Goal: Task Accomplishment & Management: Use online tool/utility

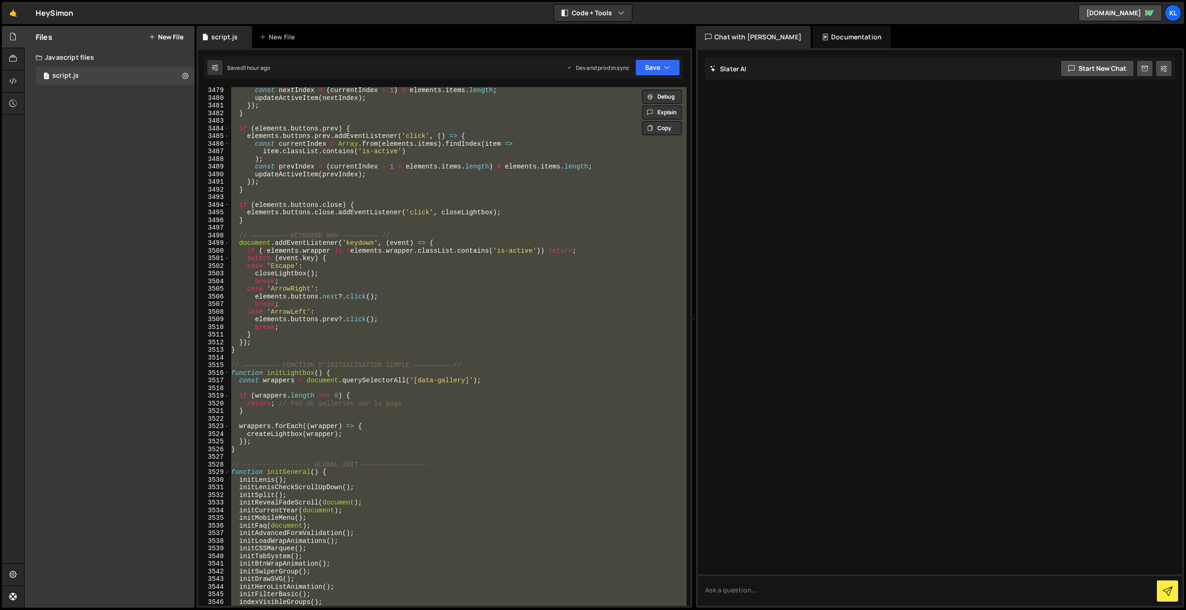
scroll to position [14659, 0]
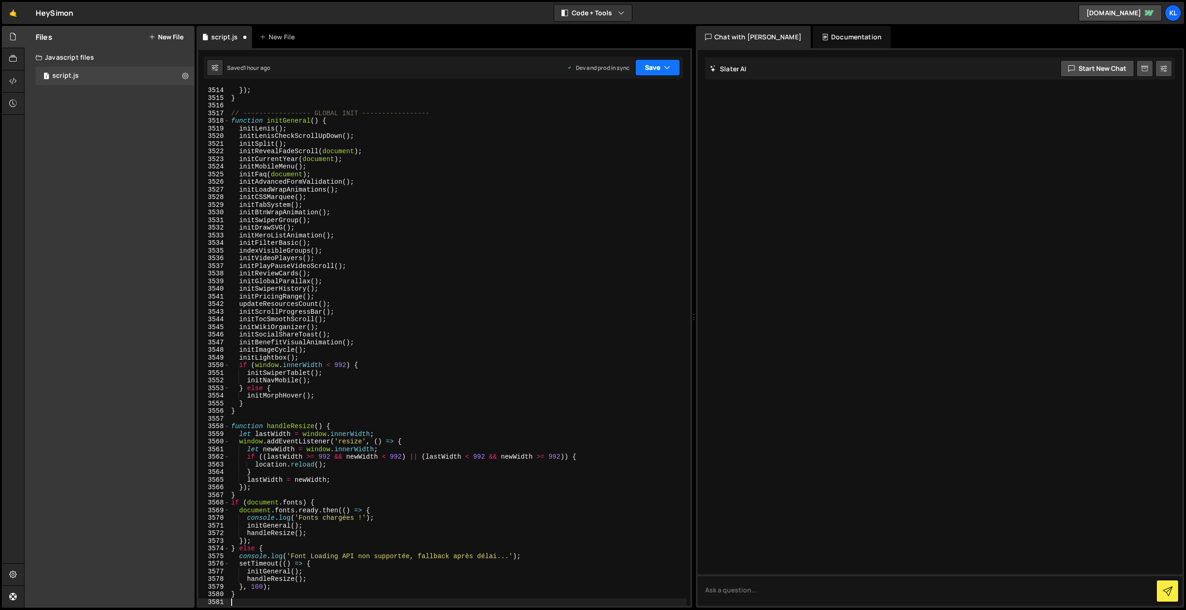
click at [650, 70] on button "Save" at bounding box center [657, 67] width 45 height 17
click at [601, 120] on div "Save to Production S" at bounding box center [626, 120] width 96 height 9
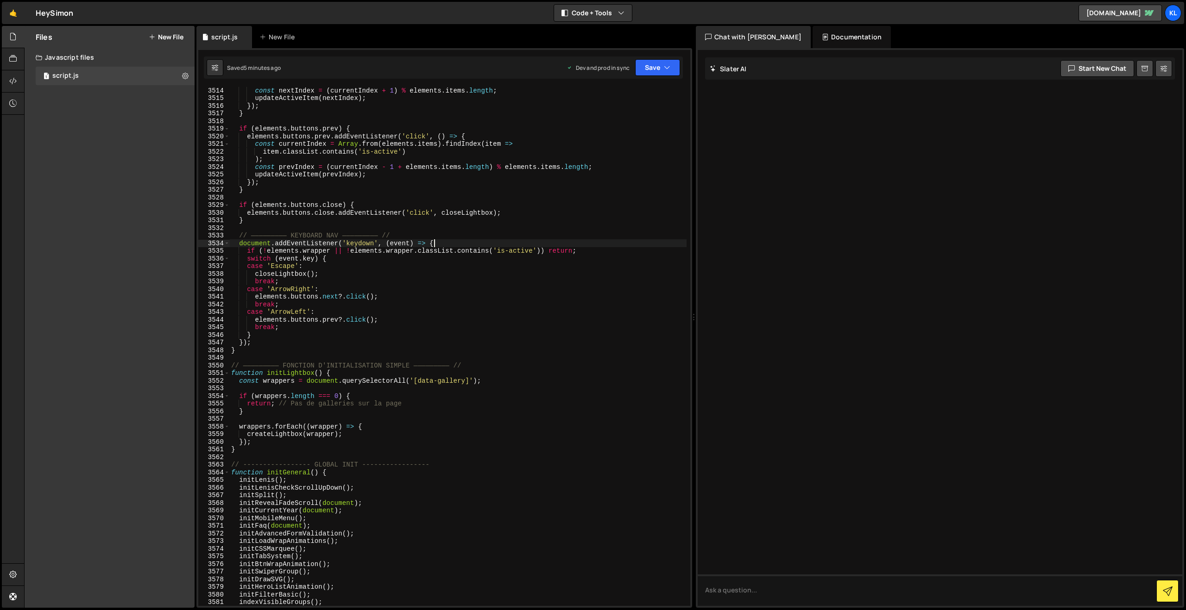
drag, startPoint x: 597, startPoint y: 247, endPoint x: 605, endPoint y: 227, distance: 21.2
click at [597, 247] on div "const nextIndex = ( currentIndex + 1 ) % elements . items . length ; updateActi…" at bounding box center [457, 354] width 457 height 535
type textarea "}"
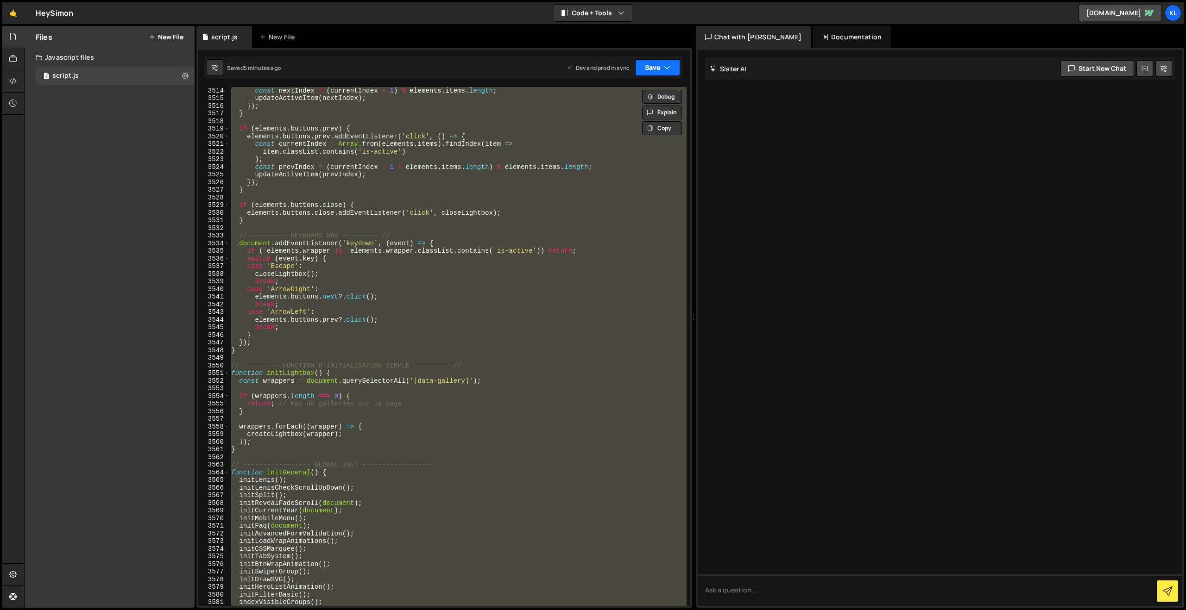
paste textarea
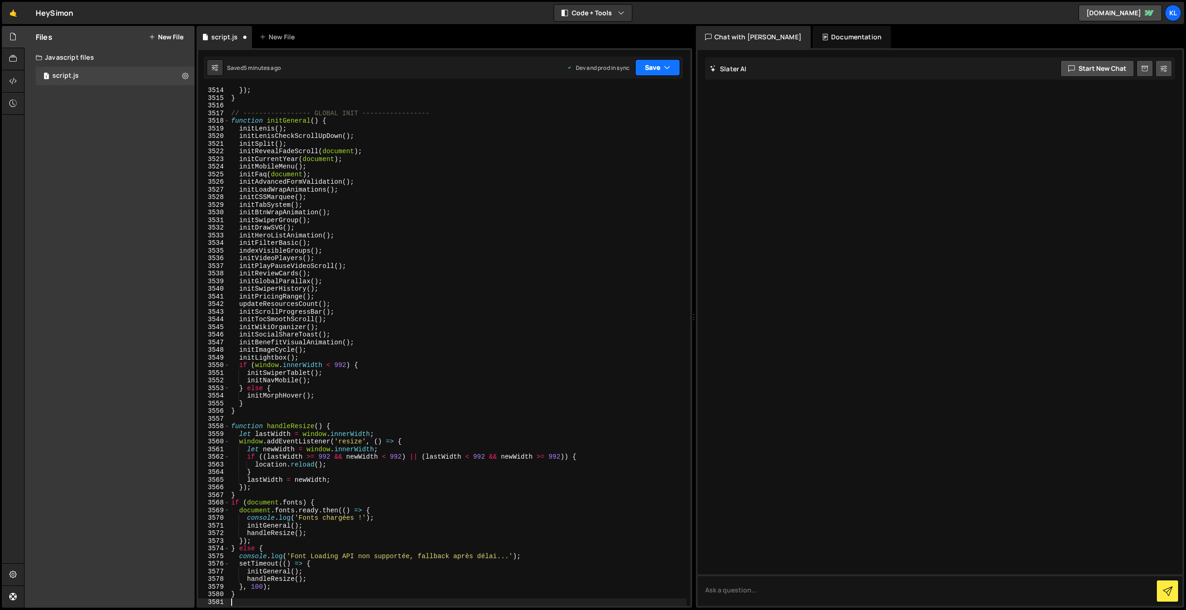
click at [649, 76] on button "Save" at bounding box center [657, 67] width 45 height 17
click at [597, 121] on div "Save to Production S" at bounding box center [626, 120] width 96 height 9
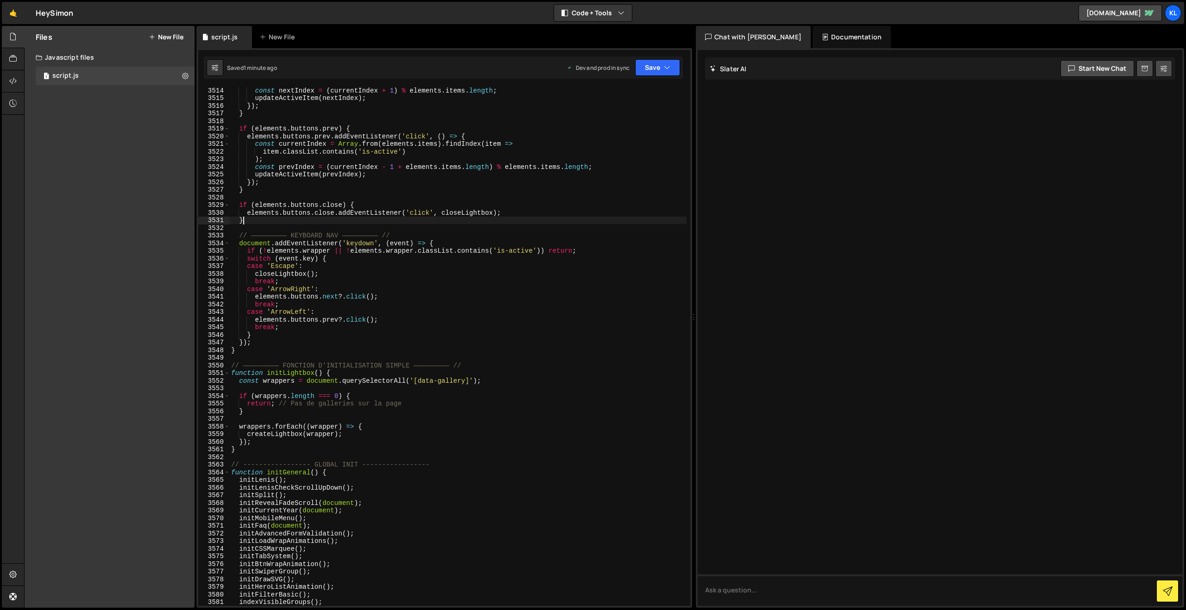
drag, startPoint x: 642, startPoint y: 223, endPoint x: 624, endPoint y: 225, distance: 17.8
click at [641, 223] on div "const nextIndex = ( currentIndex + 1 ) % elements . items . length ; updateActi…" at bounding box center [457, 354] width 457 height 535
type textarea "}"
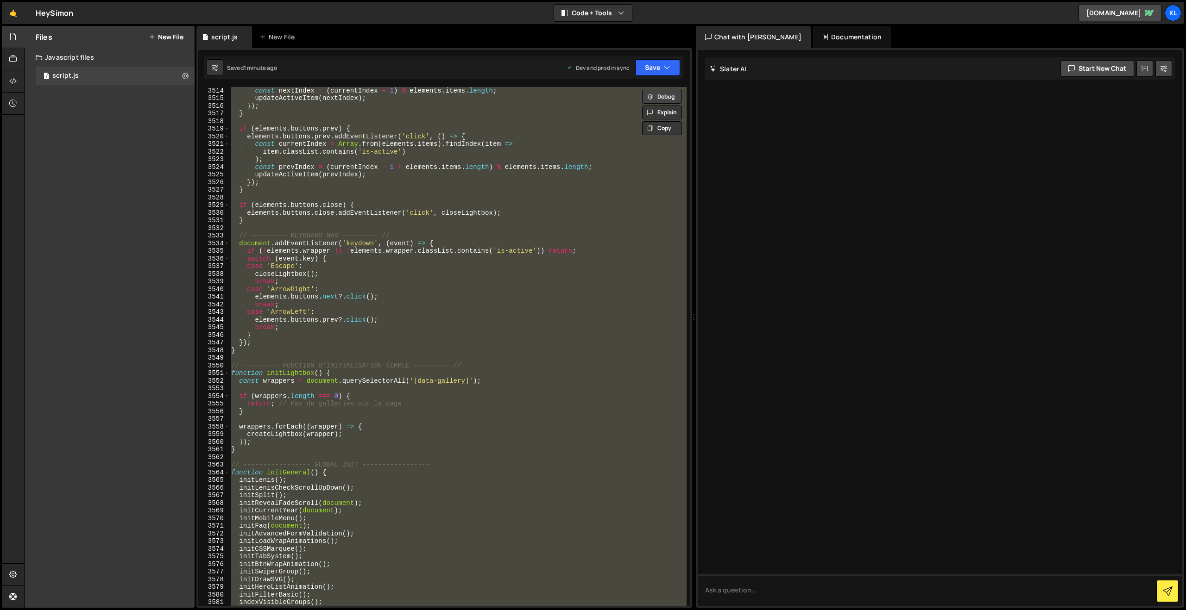
paste textarea
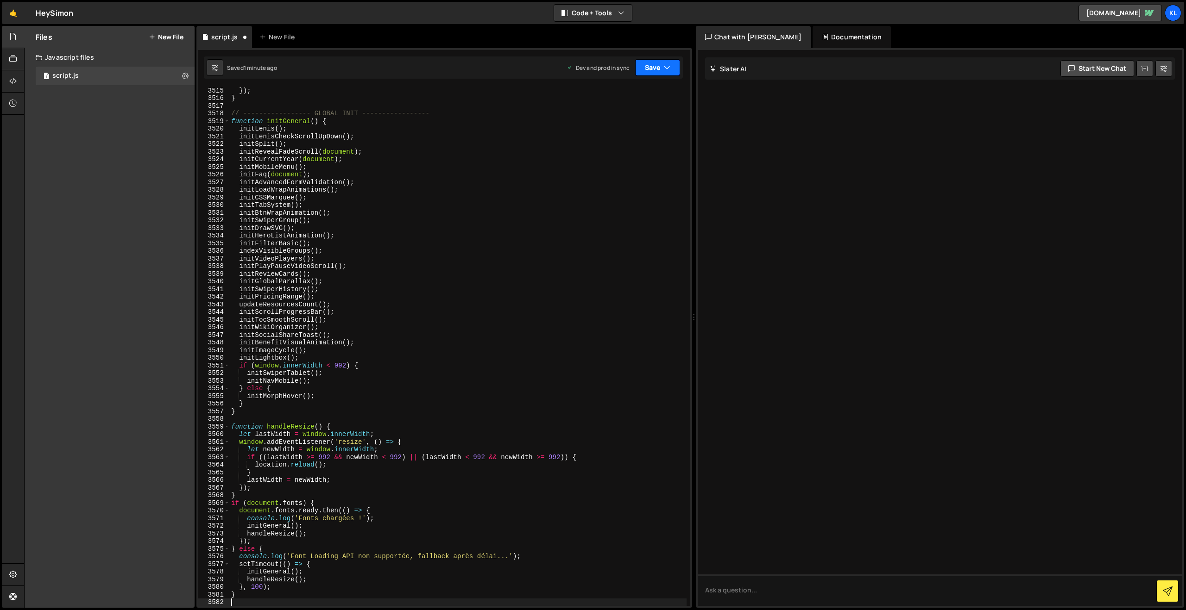
click at [646, 72] on button "Save" at bounding box center [657, 67] width 45 height 17
drag, startPoint x: 617, startPoint y: 120, endPoint x: 504, endPoint y: 73, distance: 121.3
click at [617, 120] on div "Save to Production S" at bounding box center [626, 120] width 96 height 9
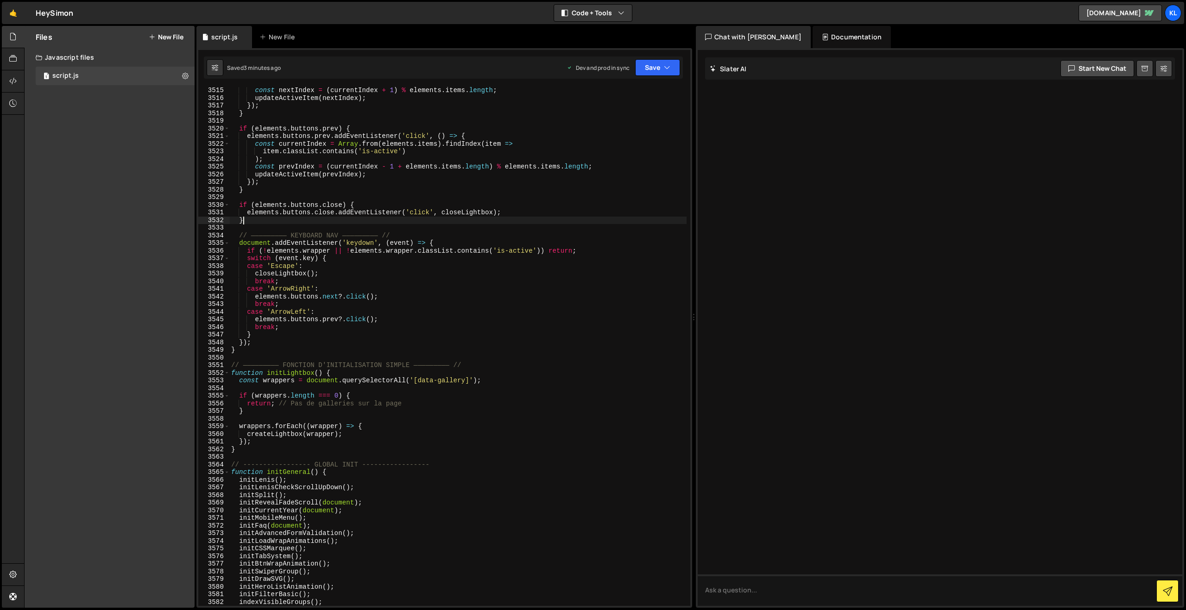
click at [303, 223] on div "const nextIndex = ( currentIndex + 1 ) % elements . items . length ; updateActi…" at bounding box center [457, 354] width 457 height 535
type textarea "}"
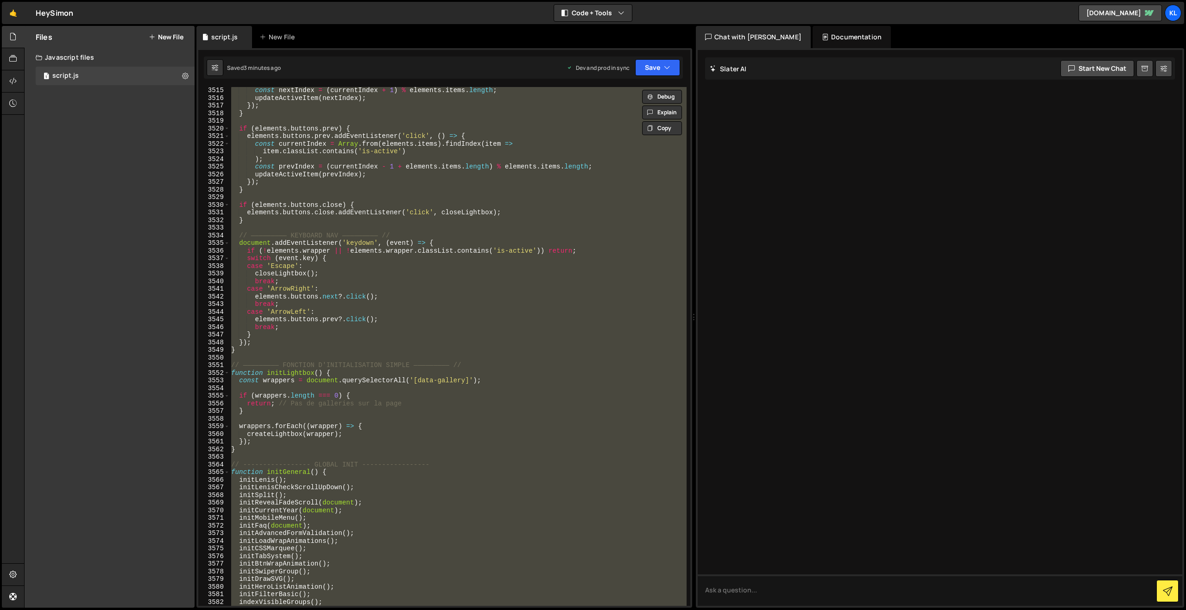
paste textarea
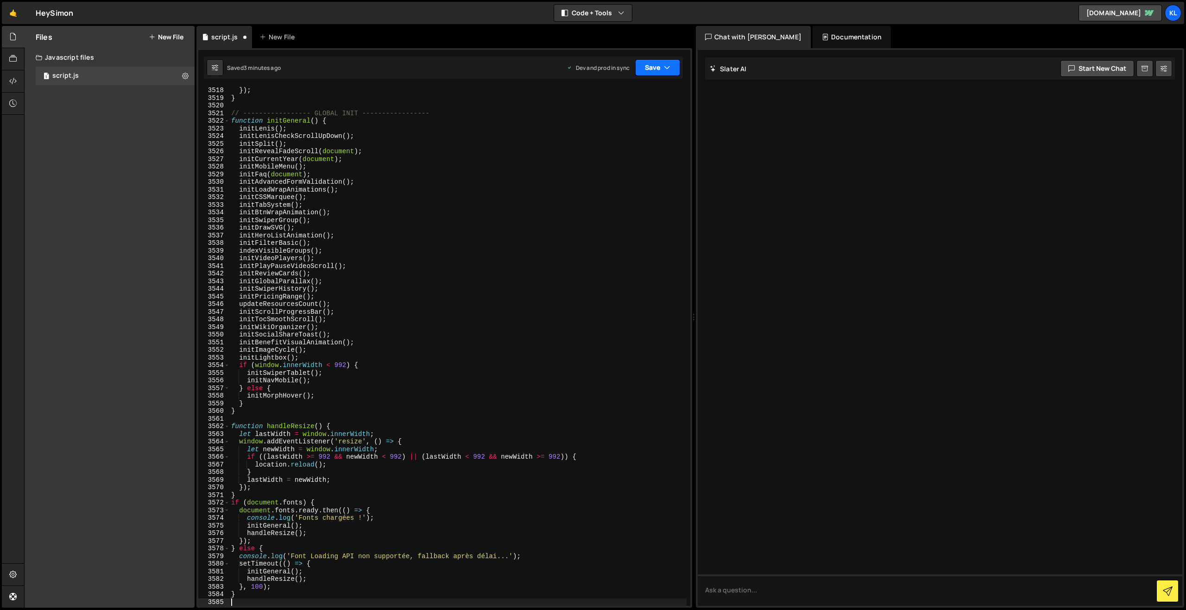
drag, startPoint x: 661, startPoint y: 66, endPoint x: 651, endPoint y: 80, distance: 16.9
click at [661, 67] on button "Save" at bounding box center [657, 67] width 45 height 17
drag, startPoint x: 610, startPoint y: 123, endPoint x: 568, endPoint y: 102, distance: 46.6
click at [610, 123] on div "Save to Production S" at bounding box center [626, 120] width 96 height 9
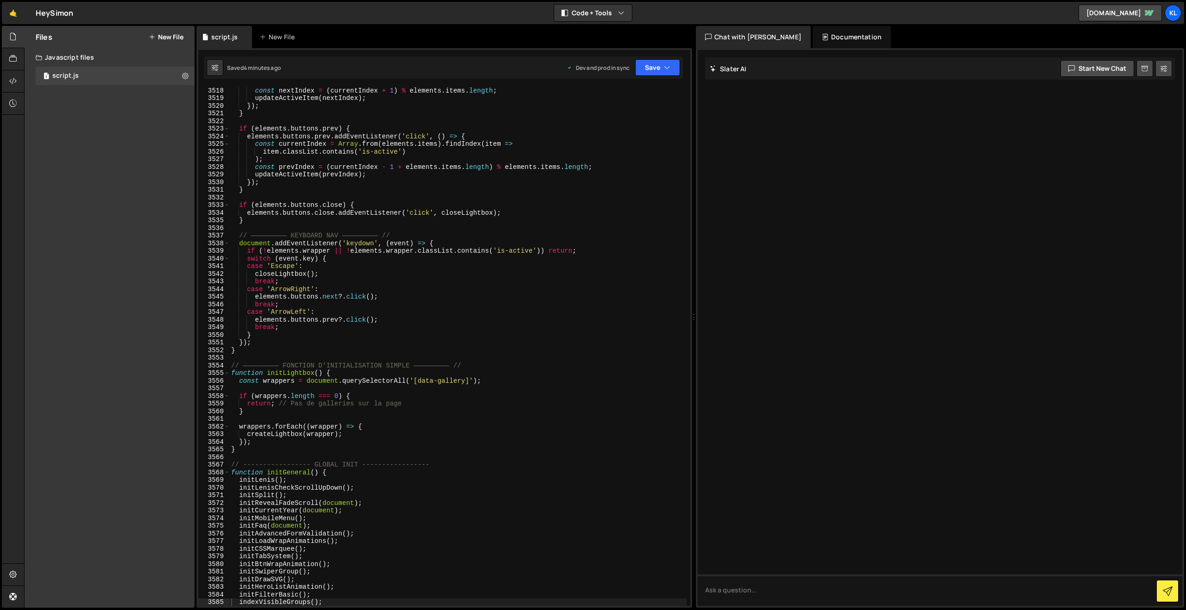
click at [564, 260] on div "const nextIndex = ( currentIndex + 1 ) % elements . items . length ; updateActi…" at bounding box center [457, 354] width 457 height 535
type textarea "}"
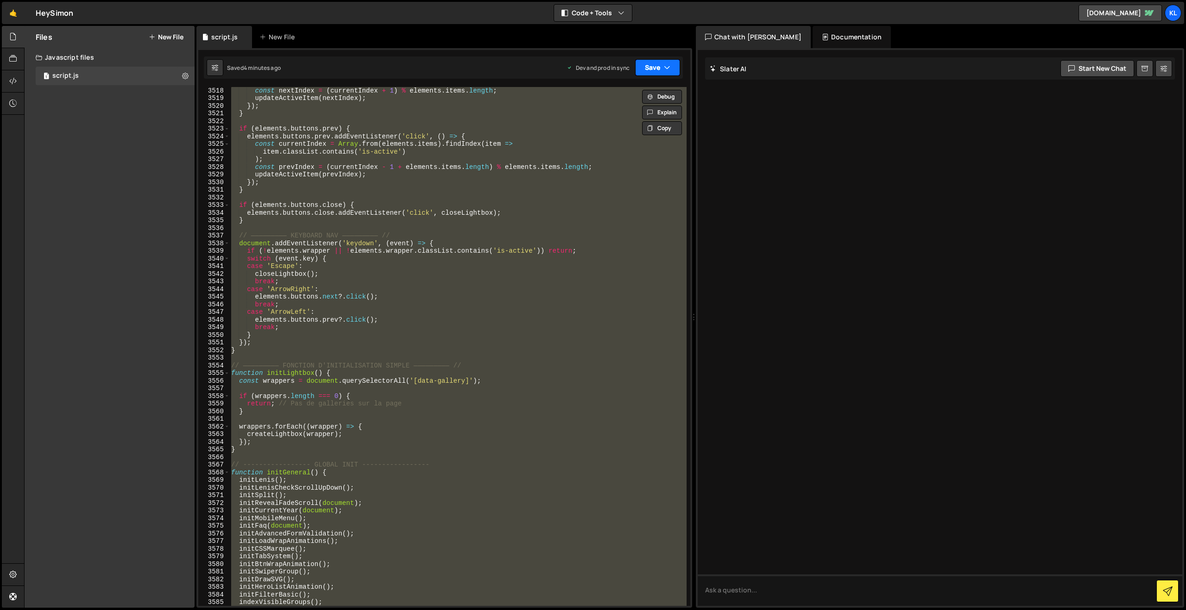
paste textarea
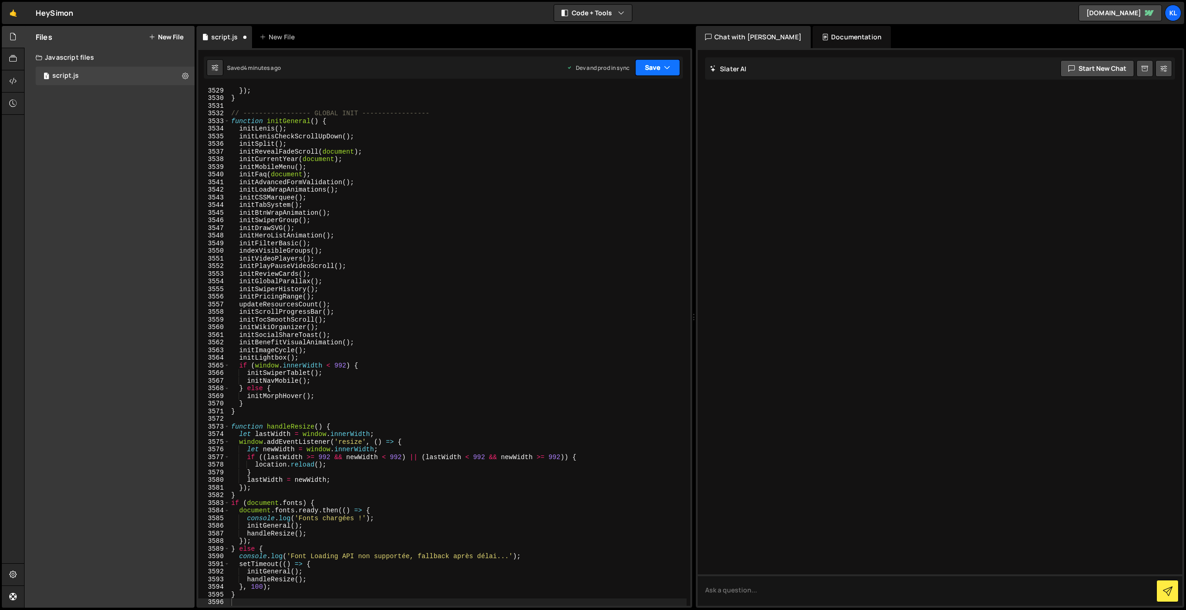
click at [661, 73] on button "Save" at bounding box center [657, 67] width 45 height 17
click at [618, 127] on div "4 minutes ago" at bounding box center [612, 130] width 36 height 8
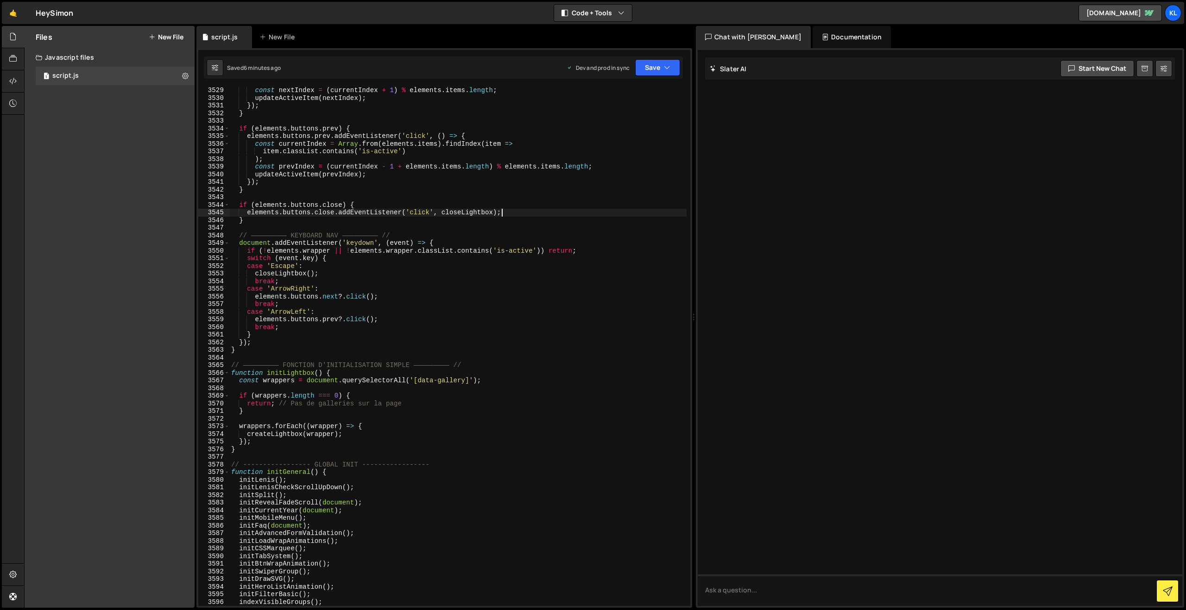
click at [624, 215] on div "const nextIndex = ( currentIndex + 1 ) % elements . items . length ; updateActi…" at bounding box center [457, 354] width 457 height 535
type textarea "}"
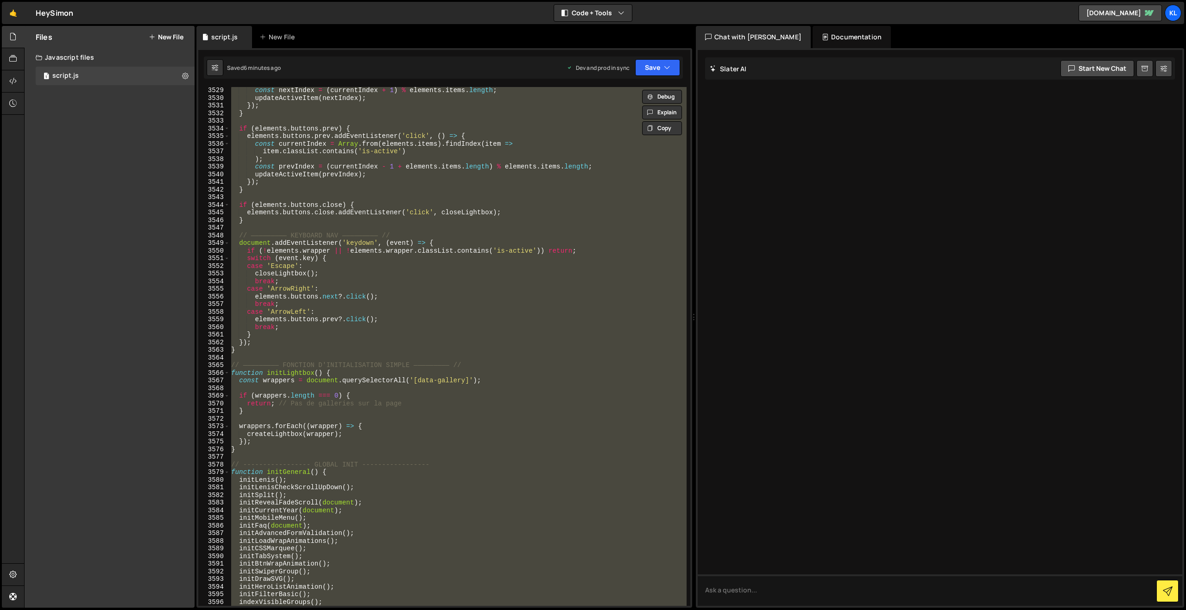
paste textarea
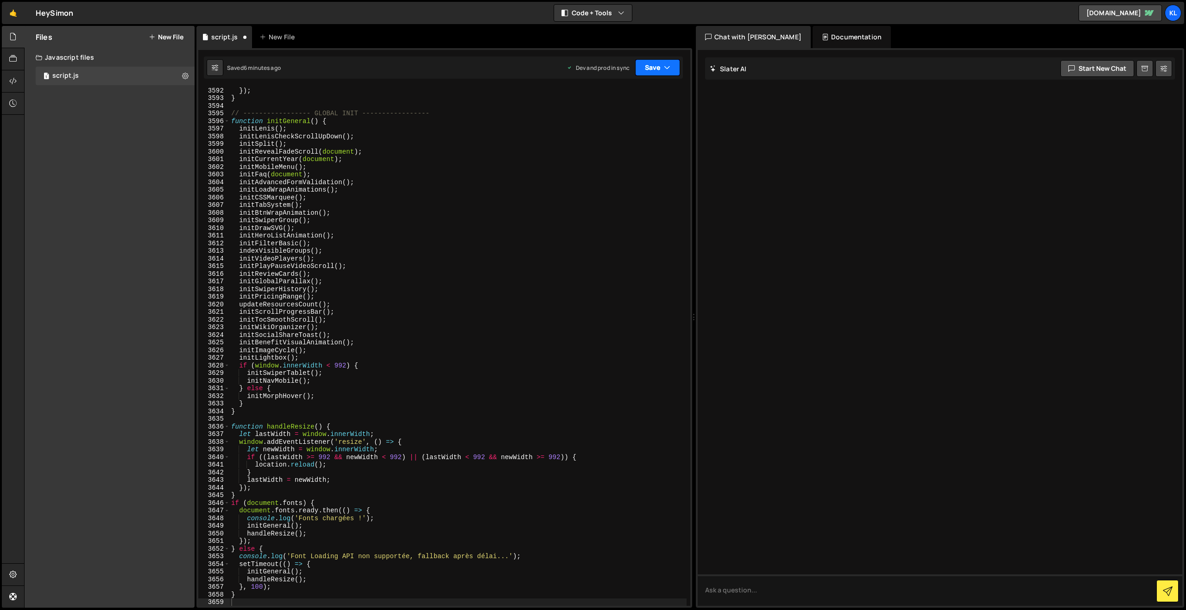
click at [647, 60] on button "Save" at bounding box center [657, 67] width 45 height 17
click at [621, 123] on div "Save to Production S" at bounding box center [626, 120] width 96 height 9
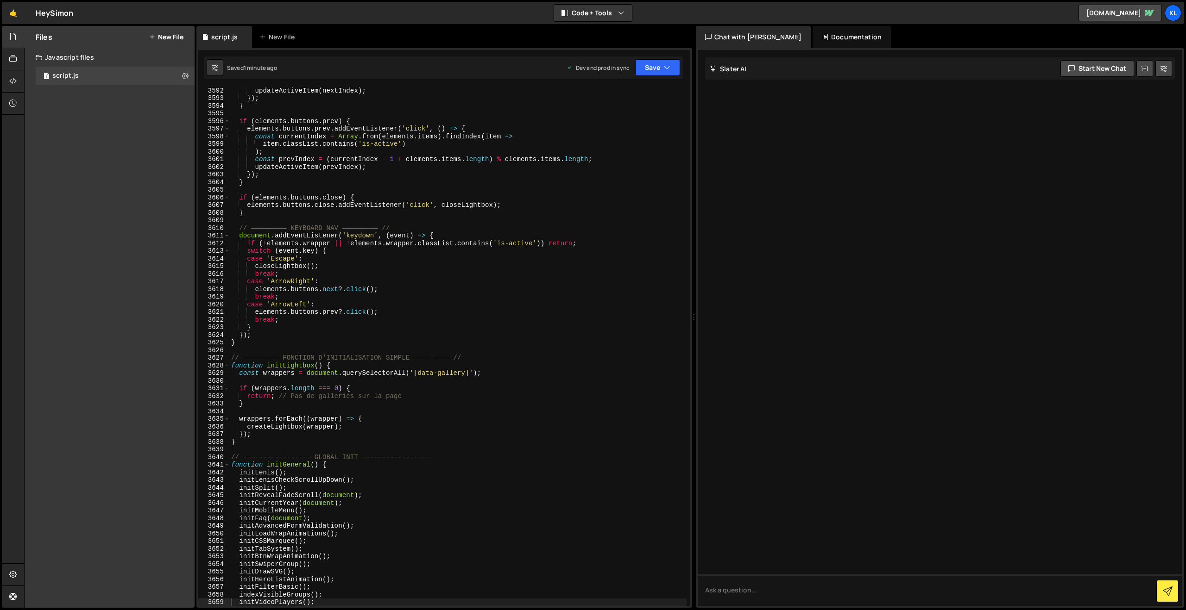
click at [572, 402] on div "updateActiveItem ( nextIndex ) ; }) ; } if ( elements . buttons . prev ) { elem…" at bounding box center [457, 354] width 457 height 535
type textarea "}"
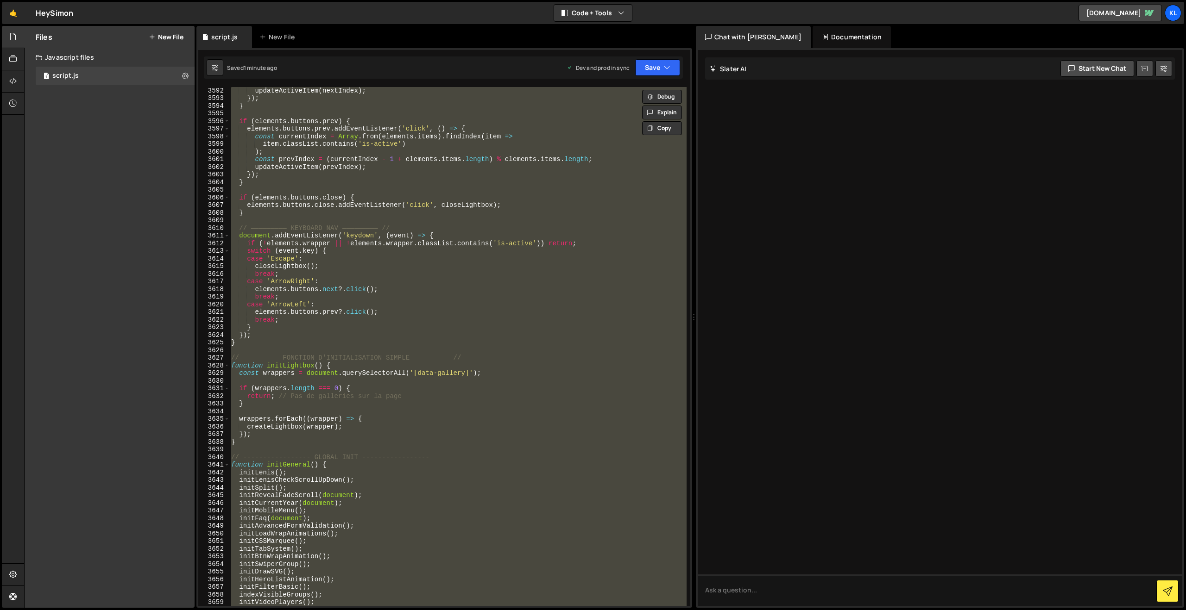
paste textarea
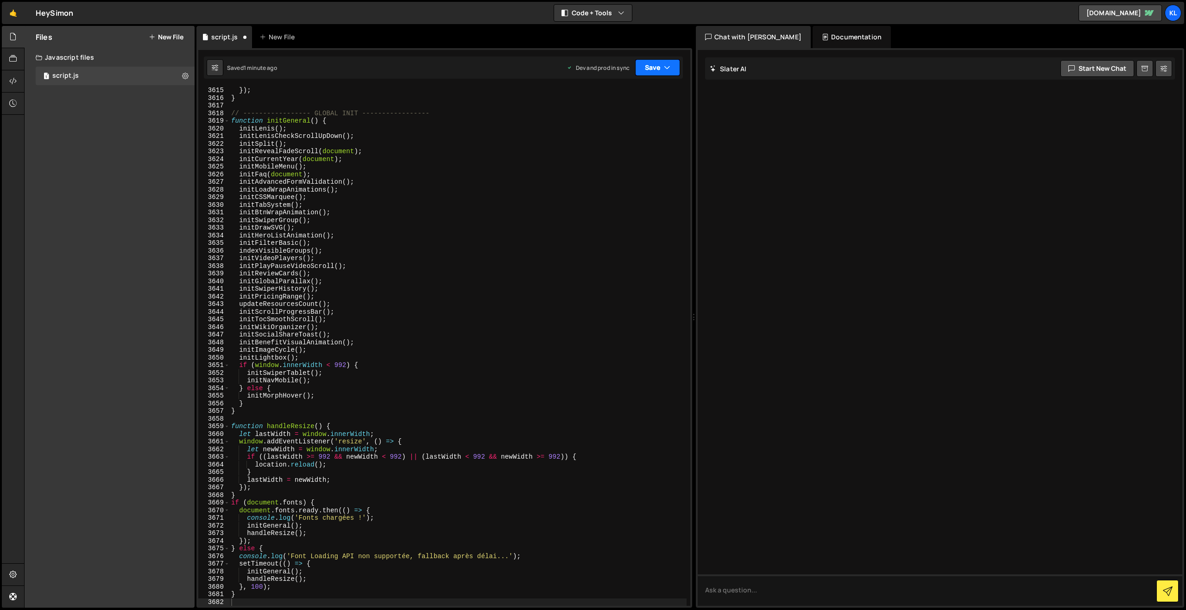
click at [653, 63] on button "Save" at bounding box center [657, 67] width 45 height 17
click at [623, 120] on div "Save to Production S" at bounding box center [626, 120] width 96 height 9
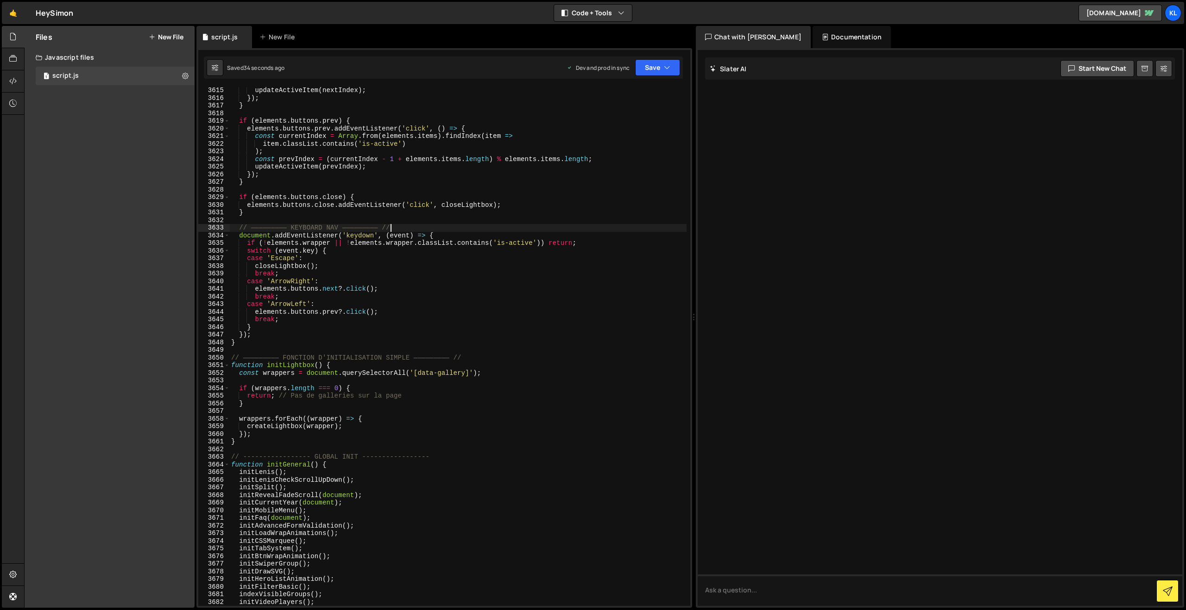
click at [447, 231] on div "updateActiveItem ( nextIndex ) ; }) ; } if ( elements . buttons . prev ) { elem…" at bounding box center [457, 354] width 457 height 535
type textarea "}"
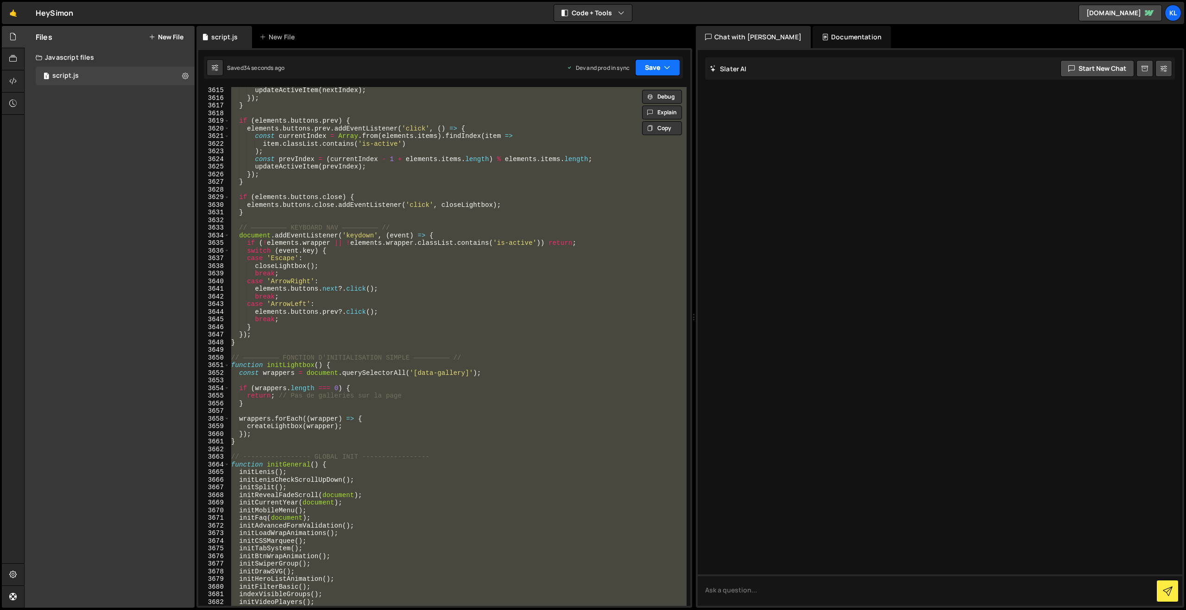
paste textarea
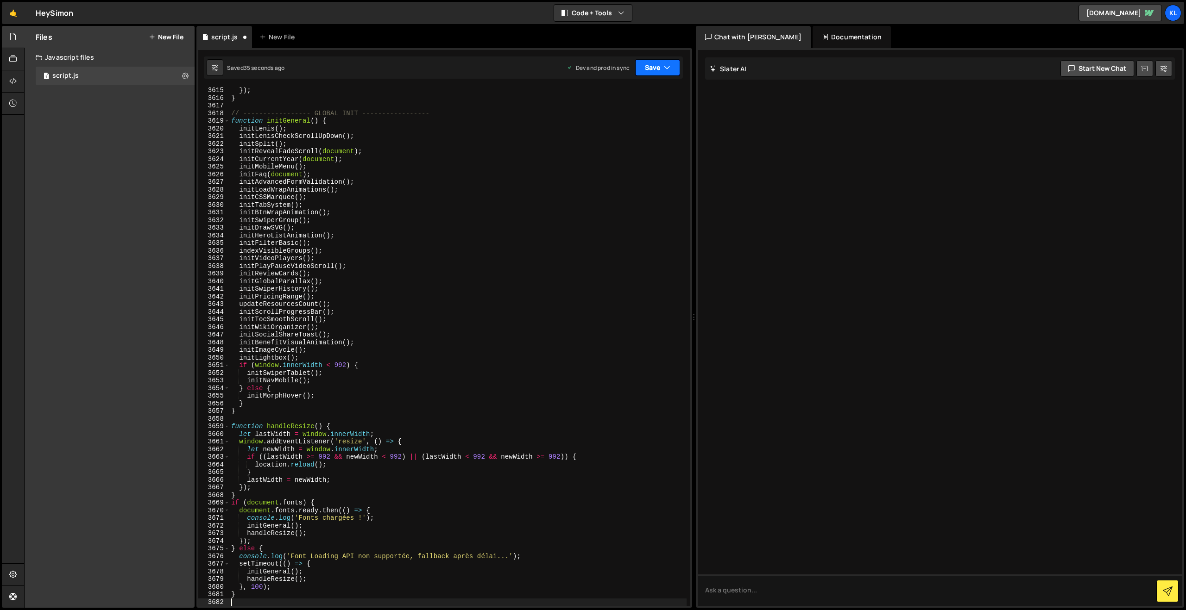
click at [652, 71] on button "Save" at bounding box center [657, 67] width 45 height 17
click at [610, 124] on div "Save to Production S" at bounding box center [626, 120] width 96 height 9
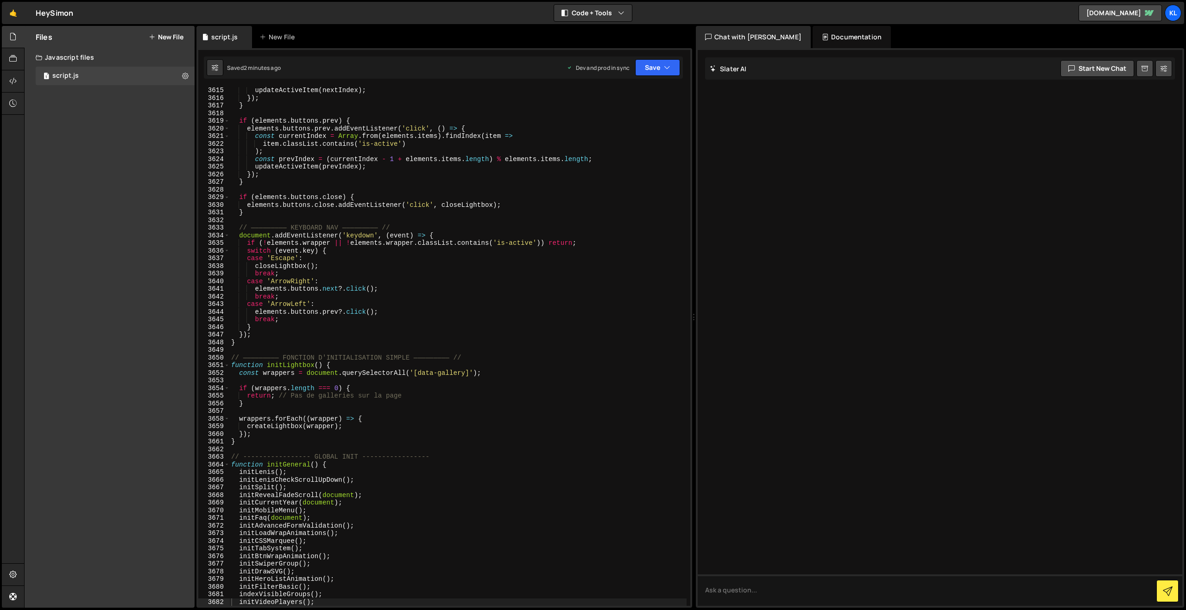
drag, startPoint x: 797, startPoint y: 238, endPoint x: 784, endPoint y: 233, distance: 13.6
click at [795, 237] on div at bounding box center [940, 328] width 485 height 556
click at [470, 254] on div "updateActiveItem ( nextIndex ) ; }) ; } if ( elements . buttons . prev ) { elem…" at bounding box center [457, 354] width 457 height 535
type textarea "}"
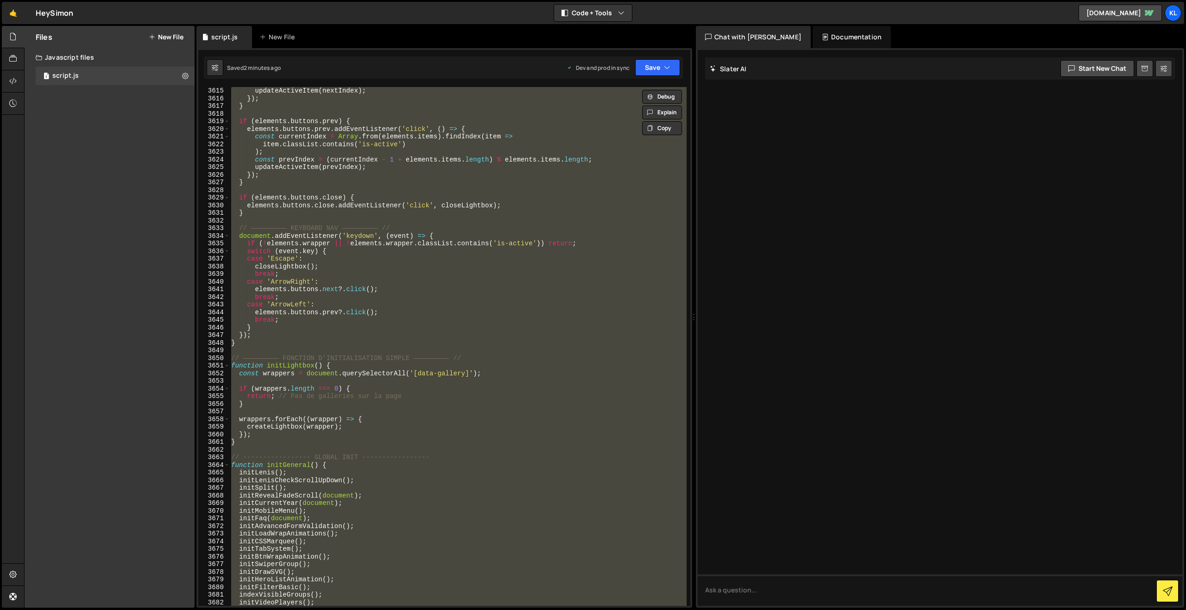
paste textarea
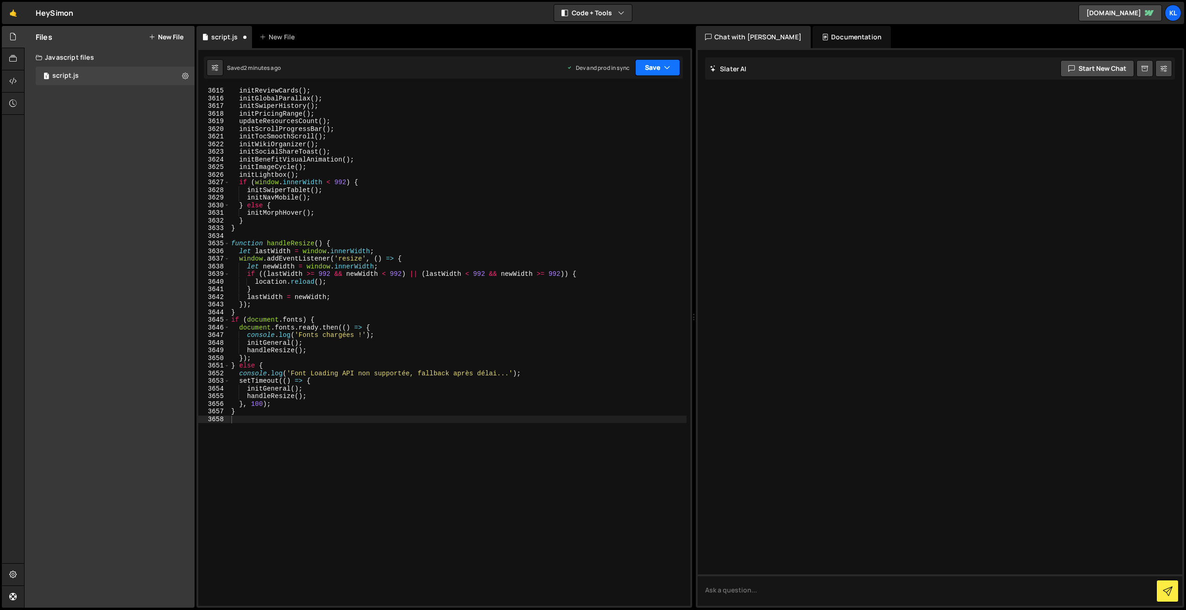
click at [649, 70] on button "Save" at bounding box center [657, 67] width 45 height 17
click at [615, 135] on div "Saved 2 minutes ago" at bounding box center [626, 130] width 96 height 11
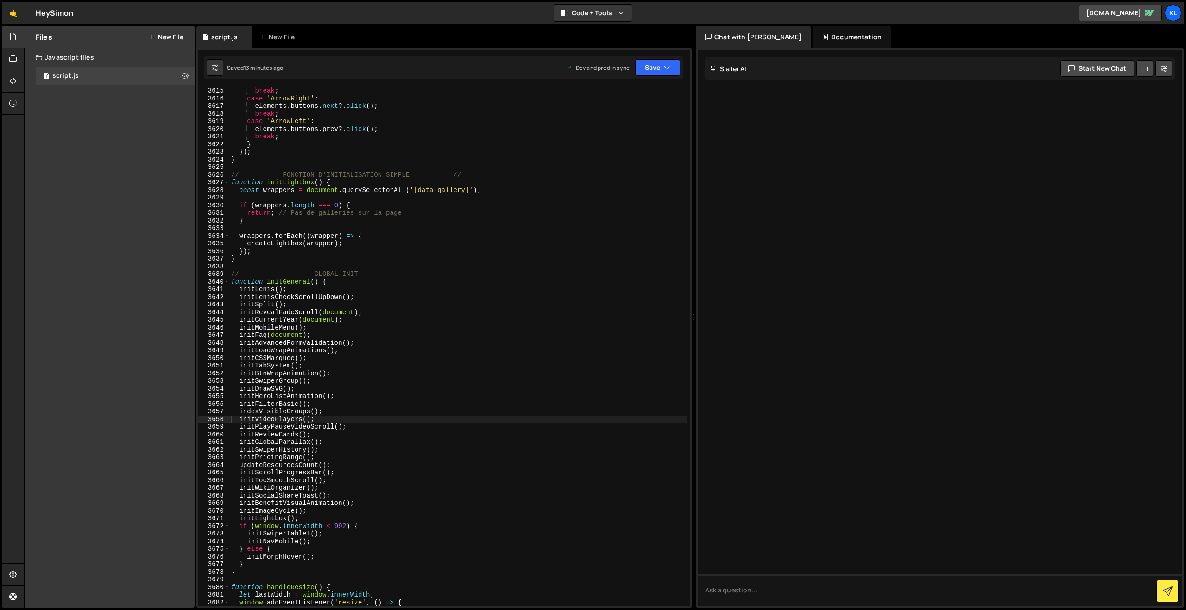
click at [463, 284] on div "break ; case 'ArrowRight' : elements . buttons . next ?. click ( ) ; break ; ca…" at bounding box center [457, 354] width 457 height 535
type textarea "}"
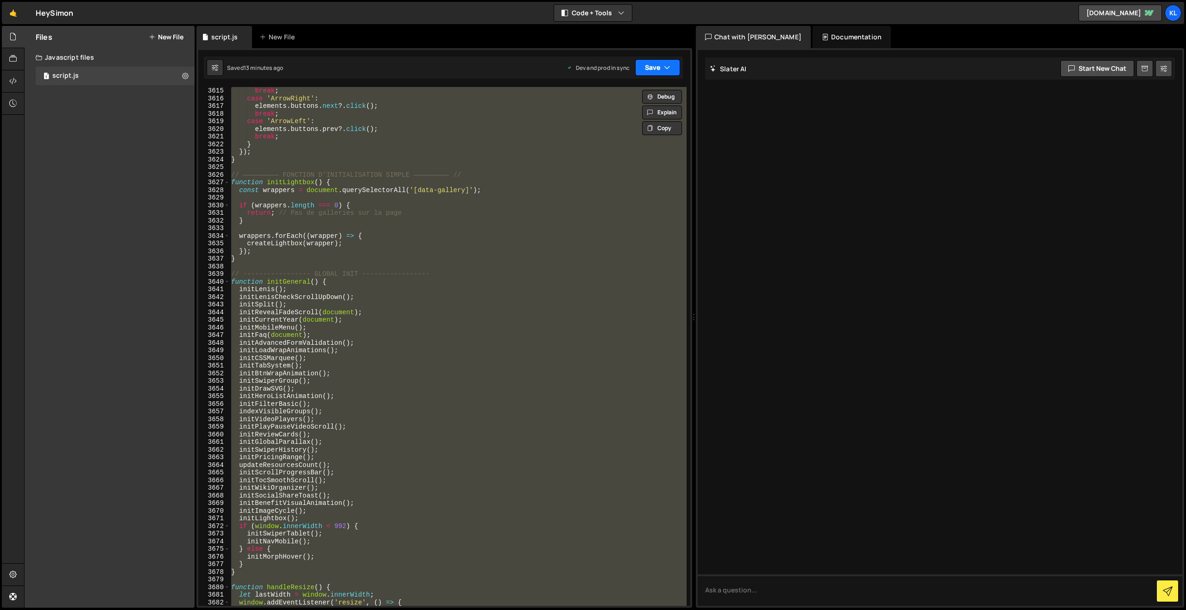
paste textarea
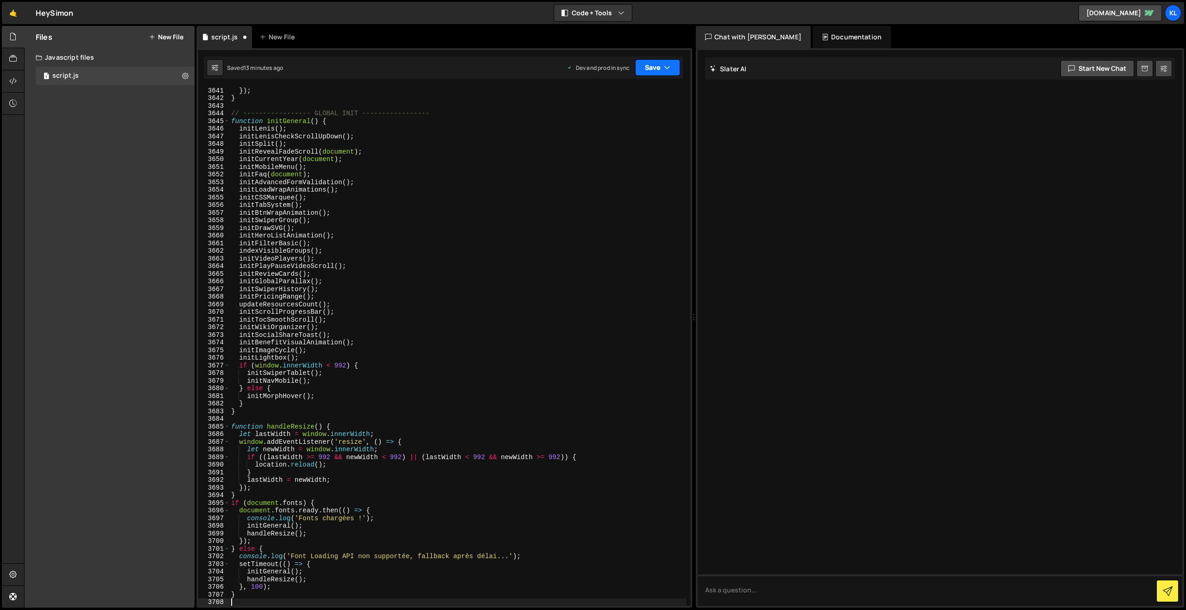
click at [644, 67] on button "Save" at bounding box center [657, 67] width 45 height 17
click at [618, 129] on div "13 minutes ago" at bounding box center [613, 130] width 38 height 8
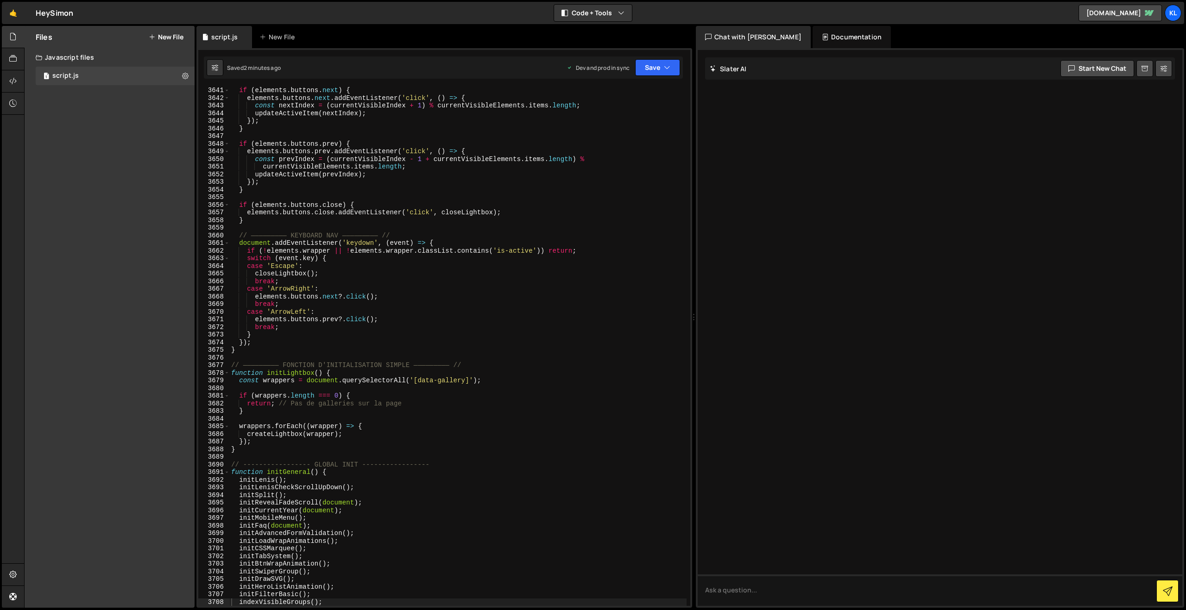
click at [326, 113] on div "if ( elements . buttons . next ) { elements . buttons . next . addEventListener…" at bounding box center [457, 354] width 457 height 535
type textarea "}"
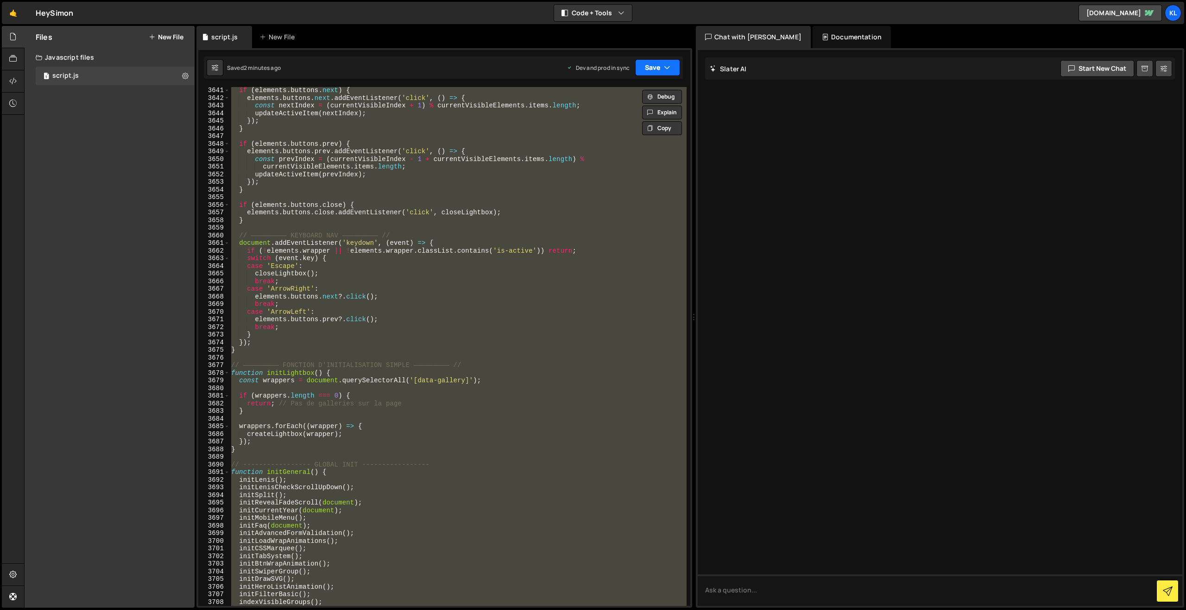
paste textarea
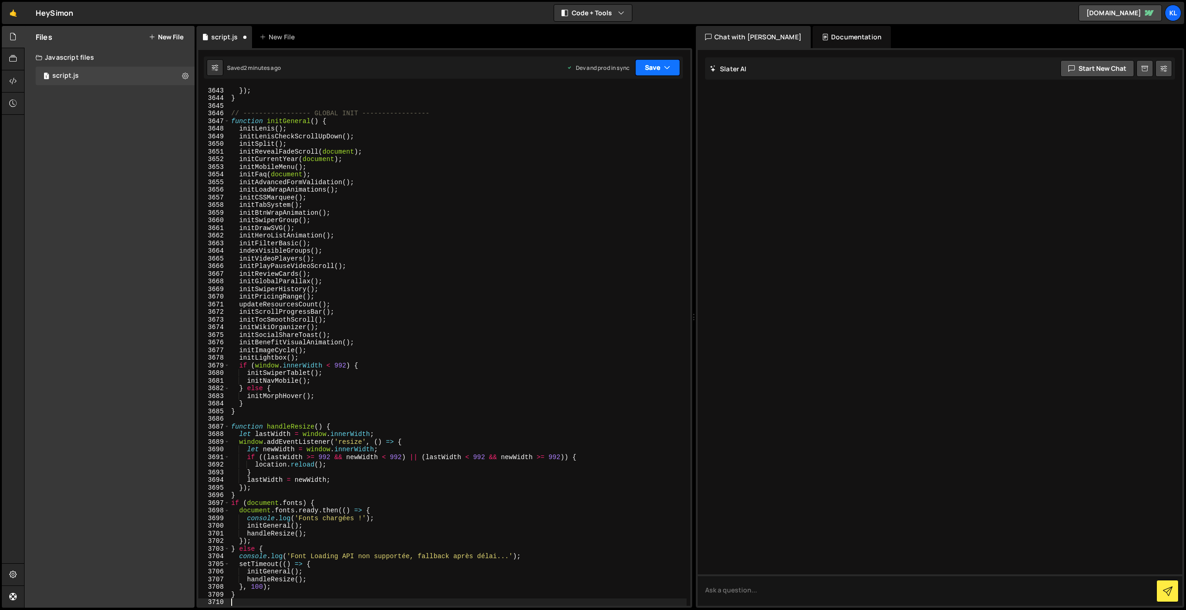
click at [653, 63] on button "Save" at bounding box center [657, 67] width 45 height 17
click at [617, 113] on button "Save to Production S Saved 2 minutes ago" at bounding box center [626, 126] width 111 height 30
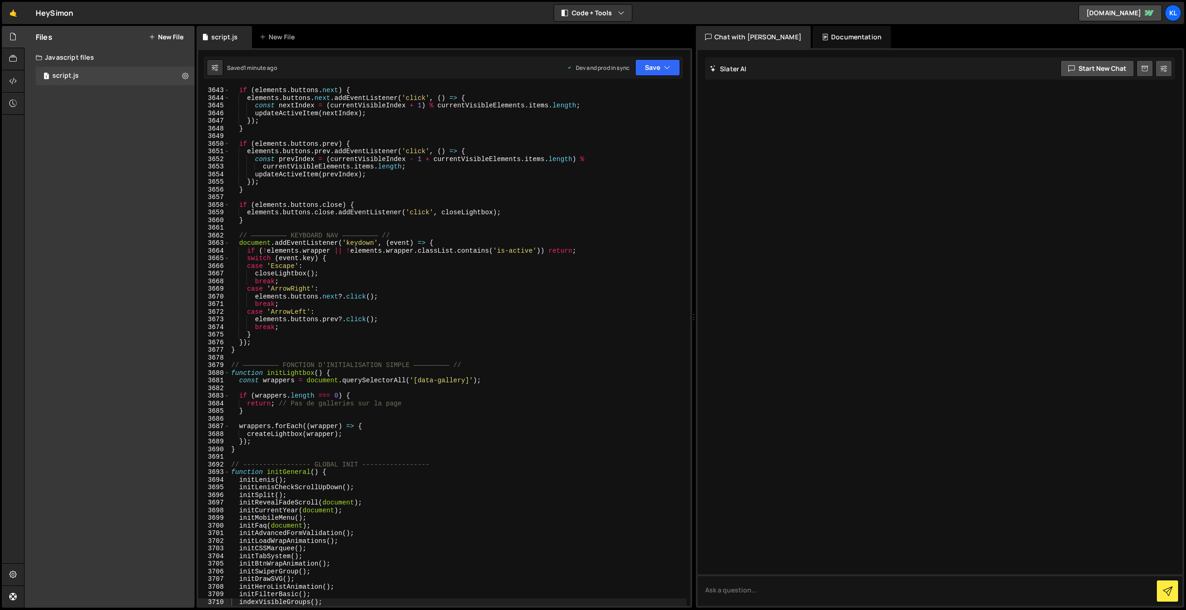
click at [416, 240] on div "if ( elements . buttons . next ) { elements . buttons . next . addEventListener…" at bounding box center [457, 354] width 457 height 535
type textarea "}"
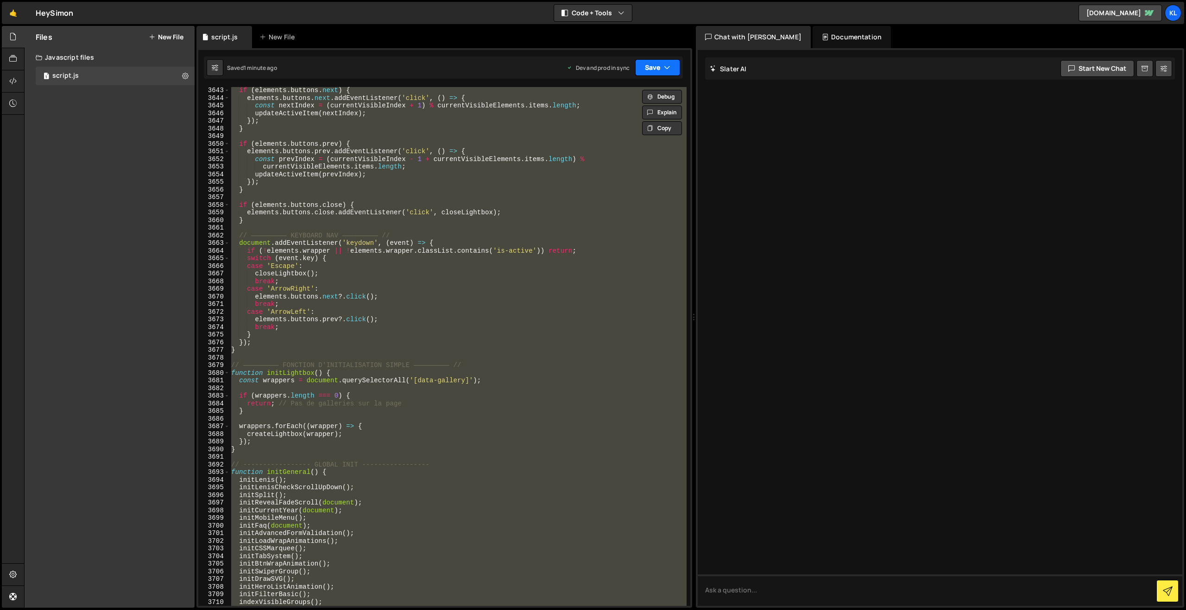
paste textarea
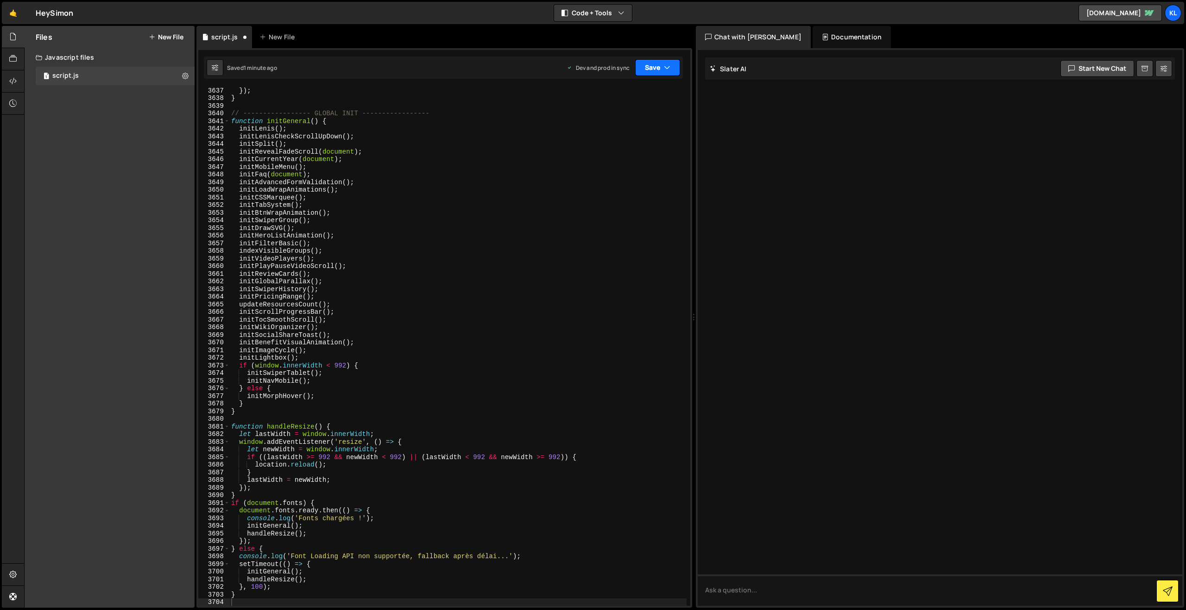
click at [650, 66] on button "Save" at bounding box center [657, 67] width 45 height 17
click at [595, 125] on div "Save to Production S" at bounding box center [626, 120] width 96 height 9
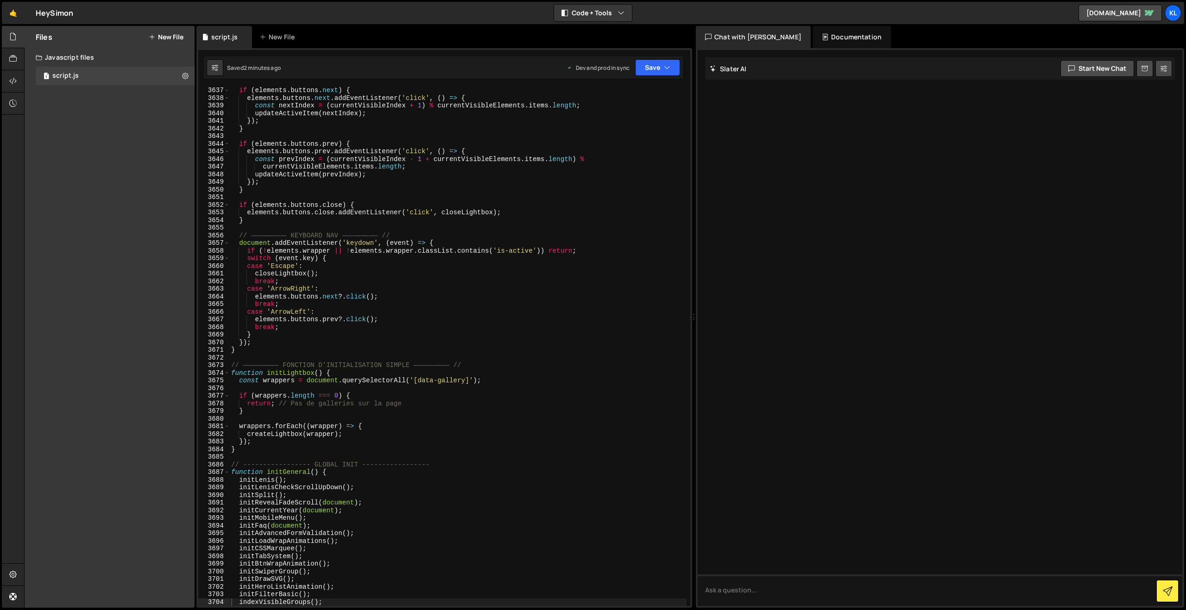
drag, startPoint x: 375, startPoint y: 181, endPoint x: 395, endPoint y: 158, distance: 29.9
click at [375, 182] on div "if ( elements . buttons . next ) { elements . buttons . next . addEventListener…" at bounding box center [457, 354] width 457 height 535
type textarea "}"
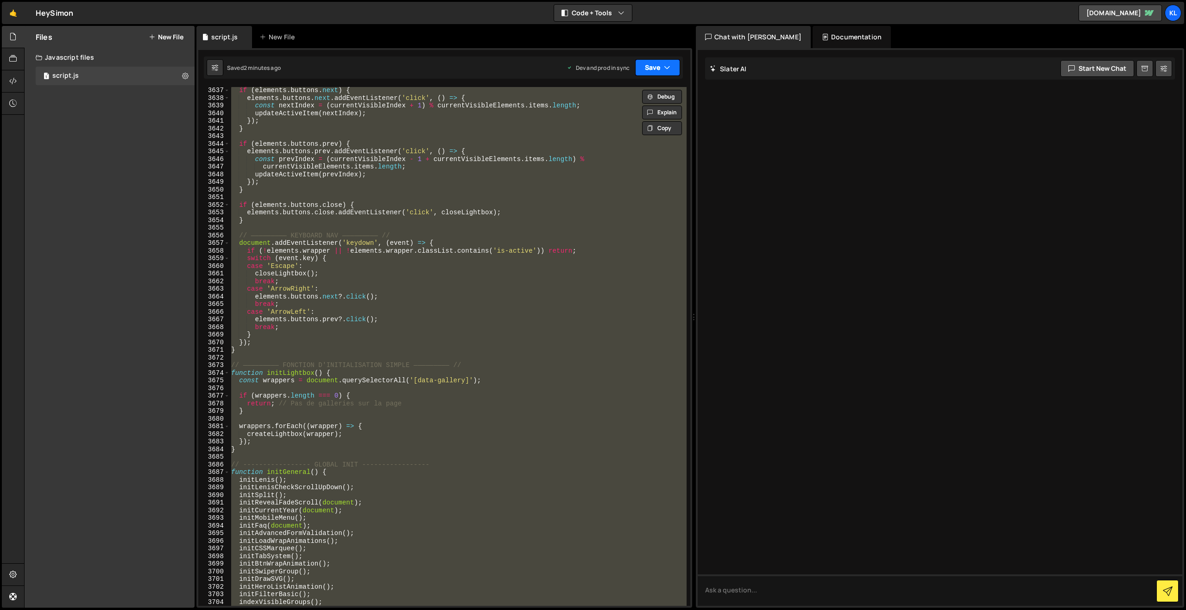
paste textarea
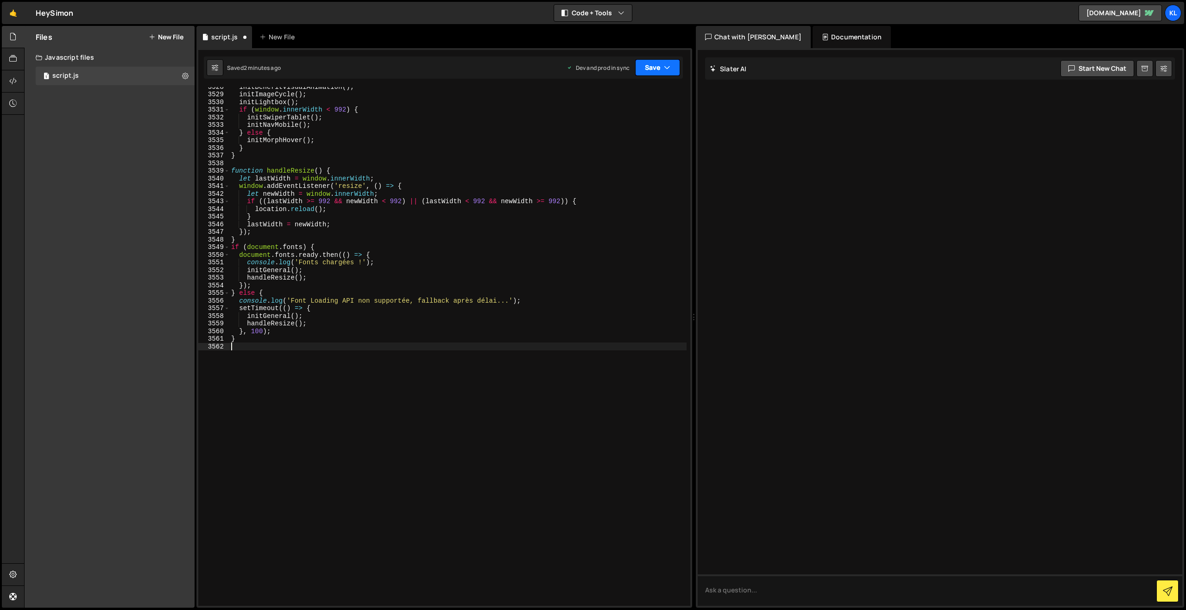
click at [640, 67] on button "Save" at bounding box center [657, 67] width 45 height 17
drag, startPoint x: 610, startPoint y: 124, endPoint x: 555, endPoint y: 84, distance: 68.4
click at [610, 124] on div "Save to Production S" at bounding box center [626, 120] width 96 height 9
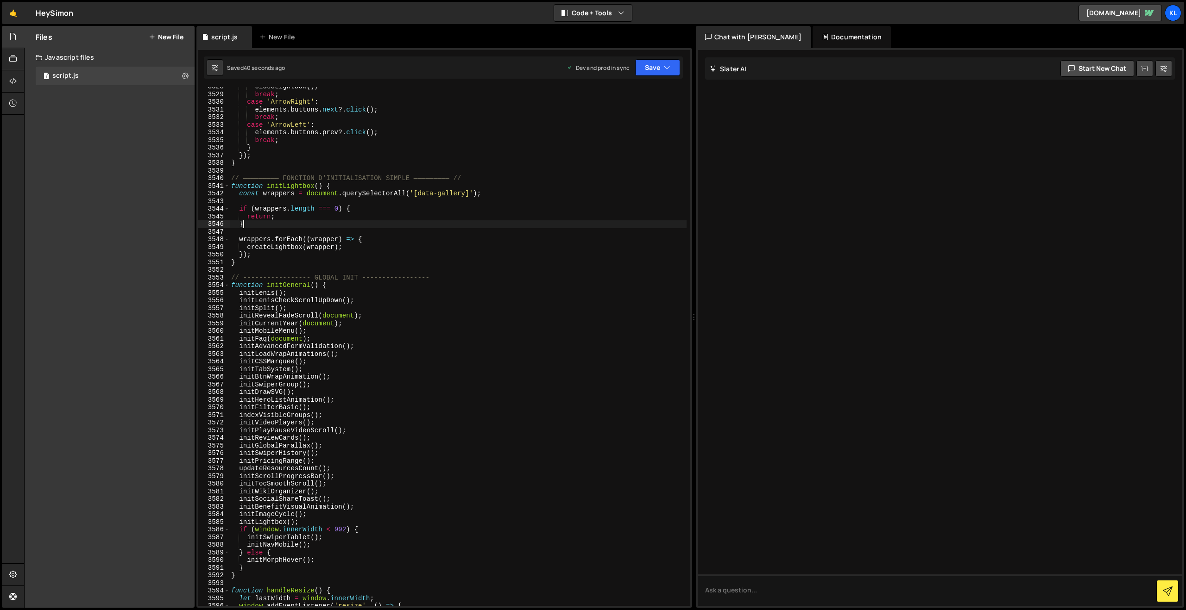
click at [402, 224] on div "closeLightbox ( ) ; break ; case 'ArrowRight' : elements . buttons . next ?. cl…" at bounding box center [457, 350] width 457 height 535
type textarea "}"
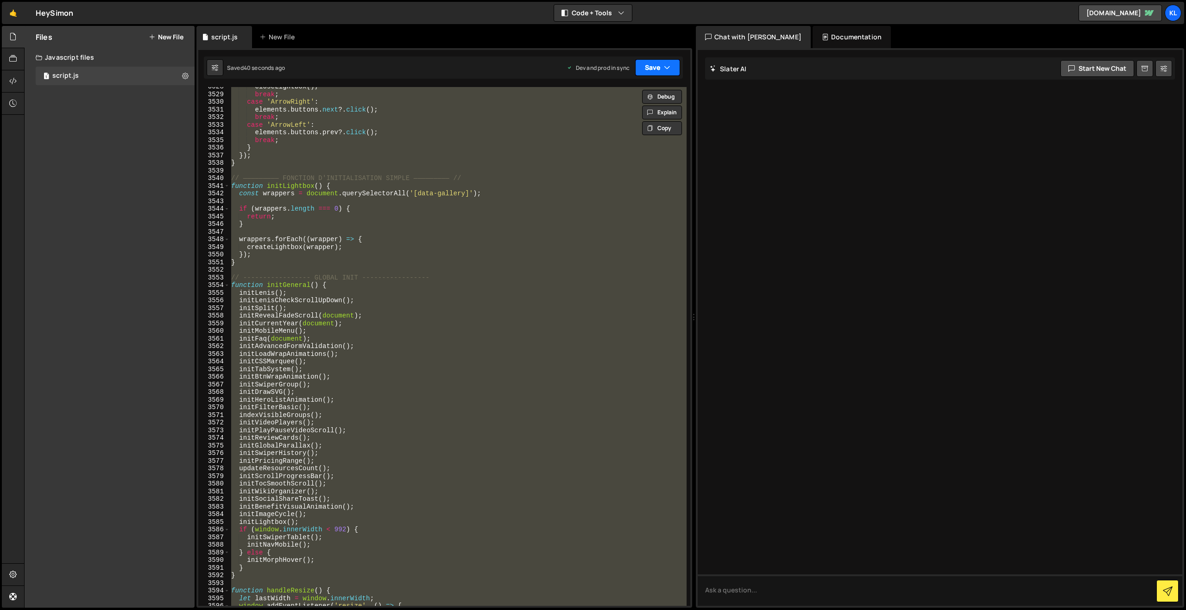
paste textarea
click at [648, 65] on button "Save" at bounding box center [657, 67] width 45 height 17
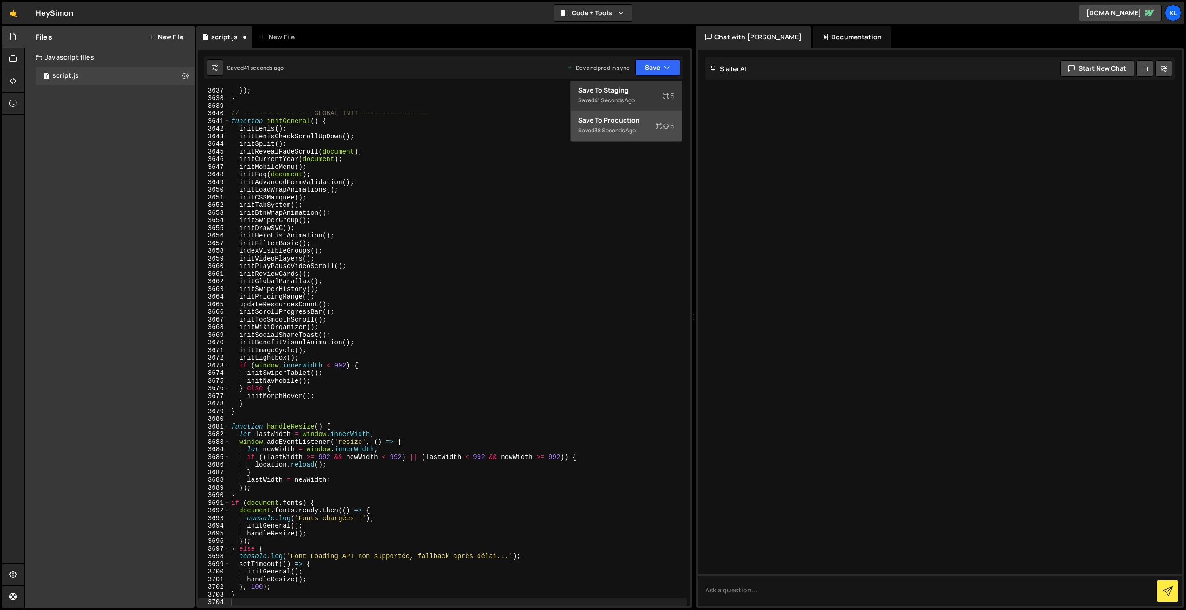
click at [616, 122] on div "Save to Production S" at bounding box center [626, 120] width 96 height 9
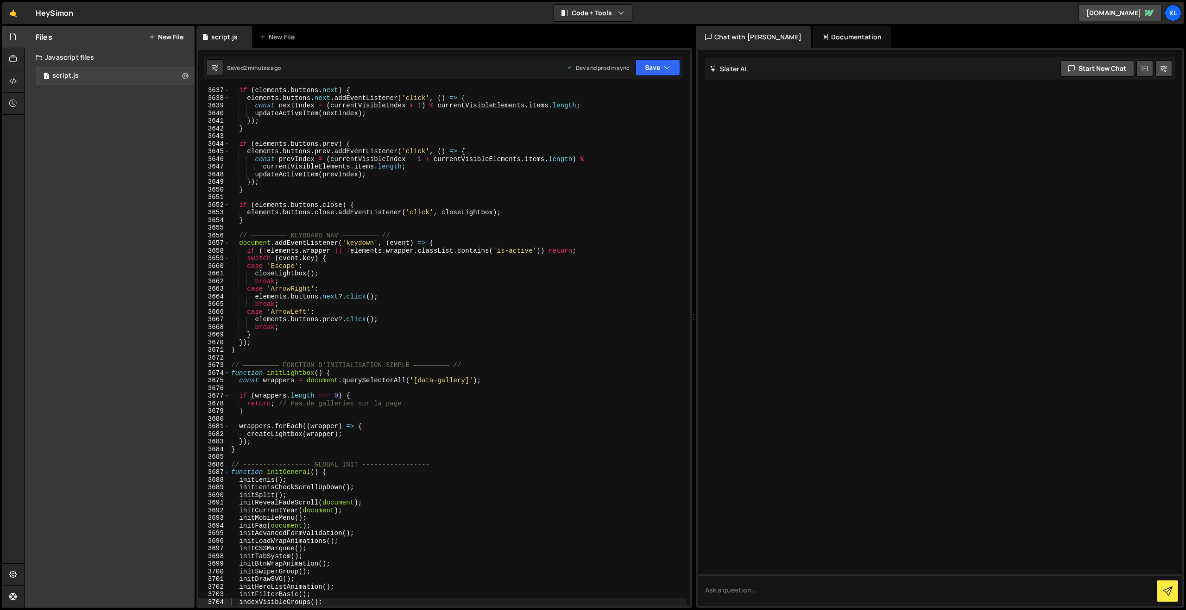
click at [389, 193] on div "if ( elements . buttons . next ) { elements . buttons . next . addEventListener…" at bounding box center [457, 354] width 457 height 535
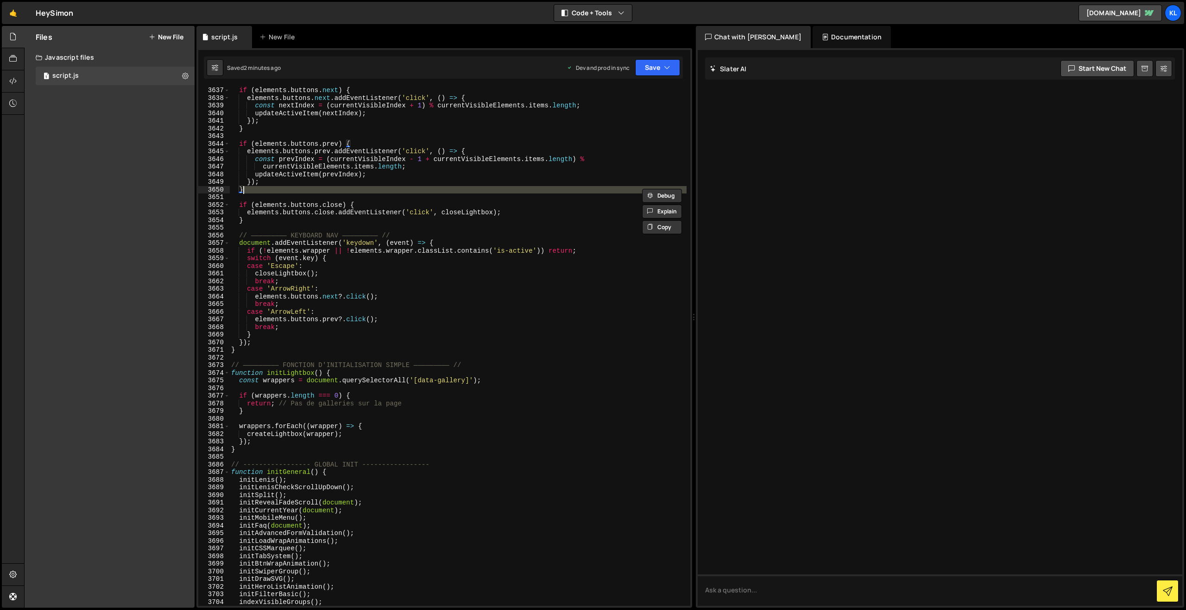
type textarea "}"
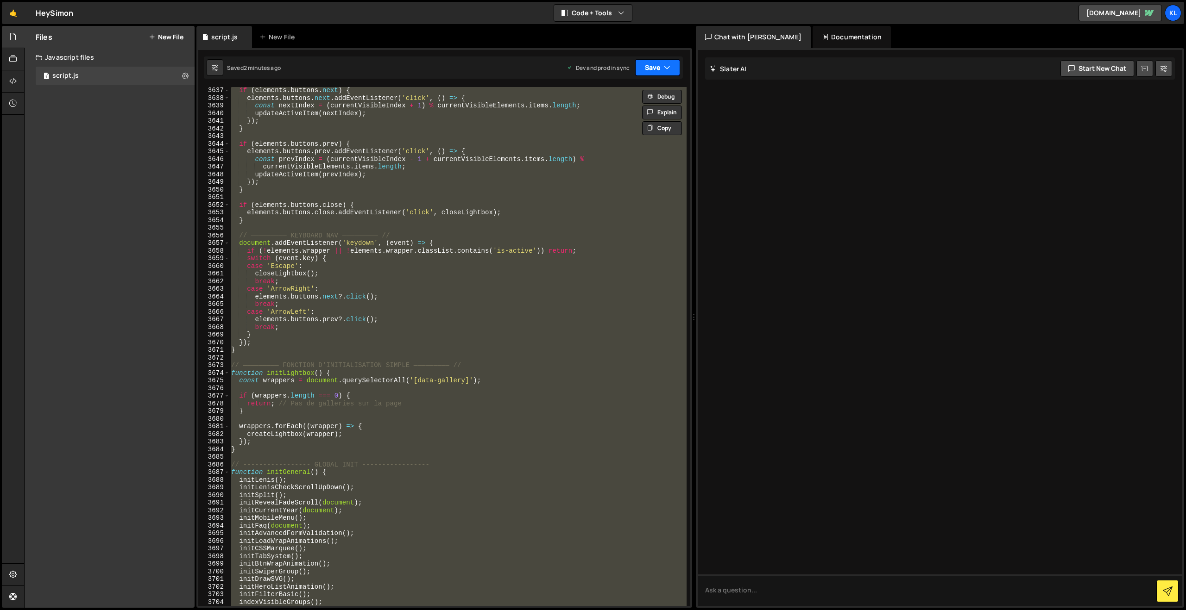
paste textarea
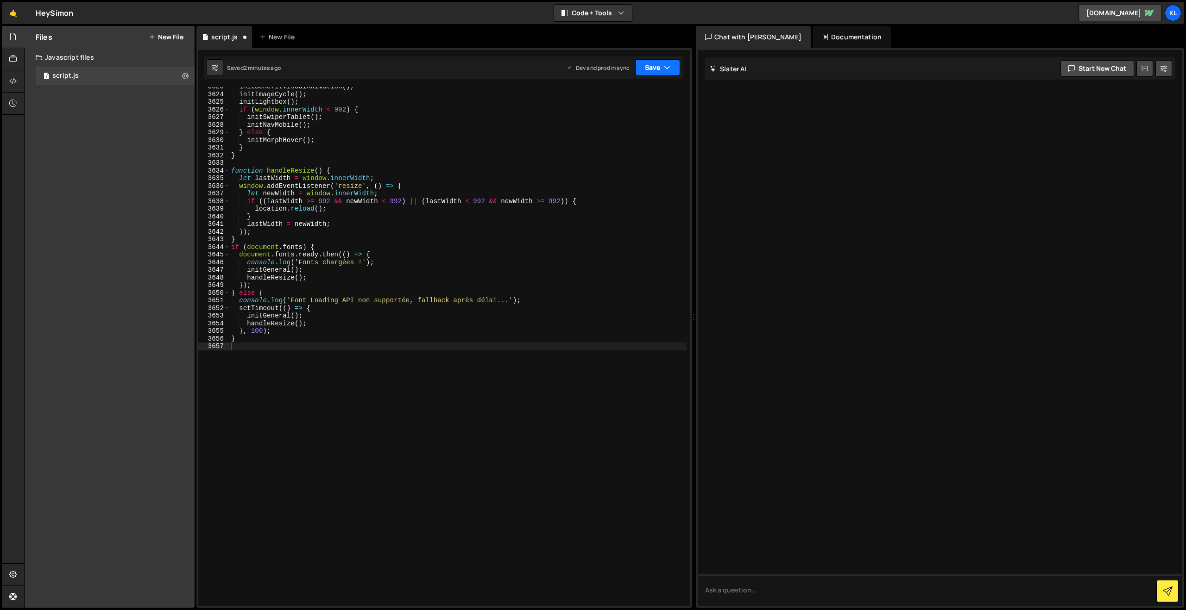
click at [651, 68] on button "Save" at bounding box center [657, 67] width 45 height 17
click at [614, 121] on div "Save to Production S" at bounding box center [626, 120] width 96 height 9
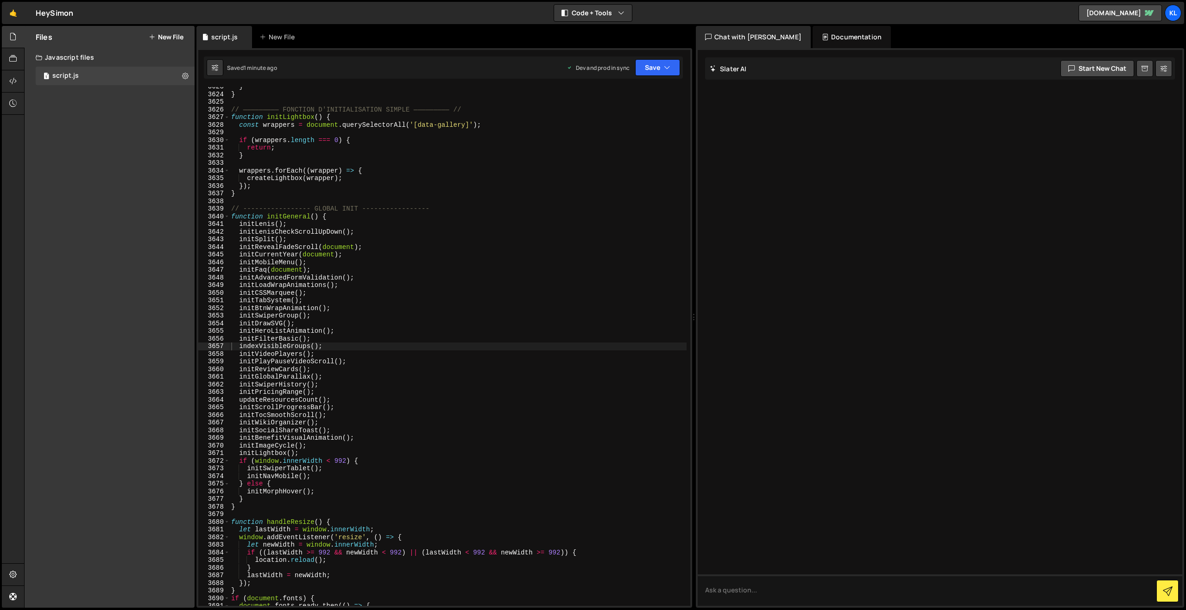
scroll to position [14659, 0]
click at [391, 192] on div "} } // ————————— FONCTION D'INITIALISATION SIMPLE ————————— // function initLig…" at bounding box center [457, 350] width 457 height 535
type textarea "}"
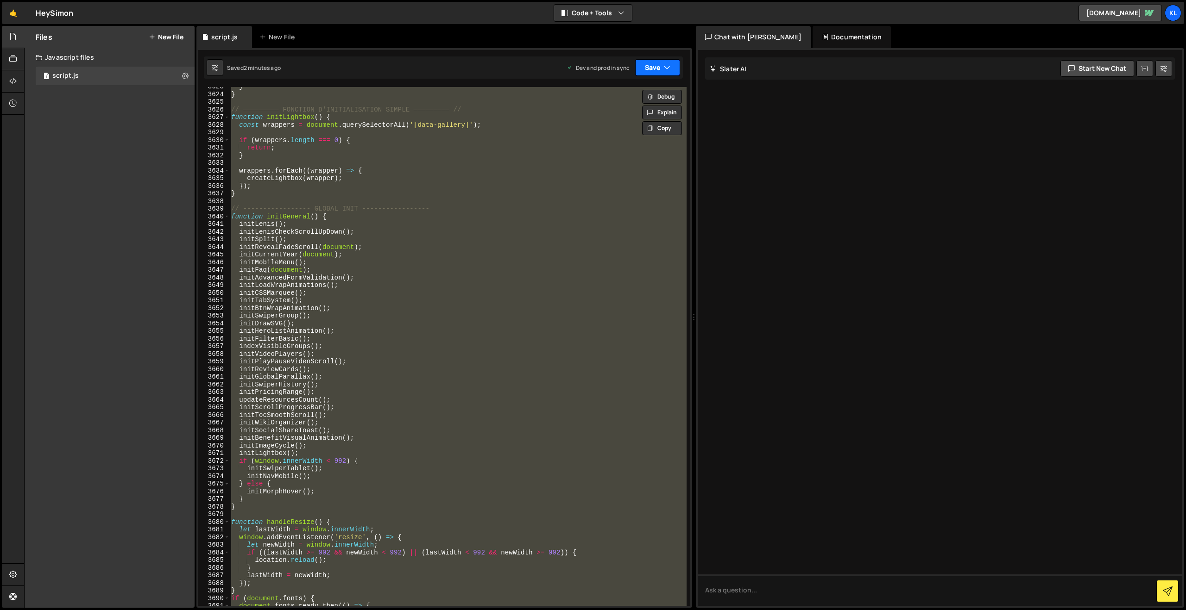
paste textarea
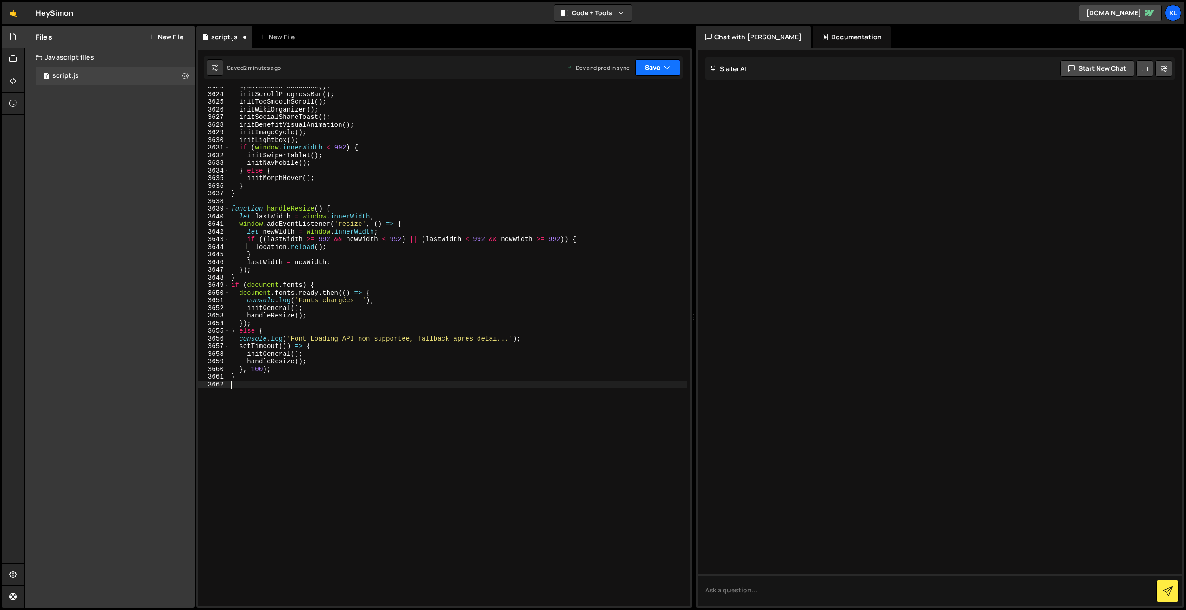
drag, startPoint x: 651, startPoint y: 67, endPoint x: 642, endPoint y: 77, distance: 13.2
click at [651, 67] on button "Save" at bounding box center [657, 67] width 45 height 17
click at [611, 123] on div "Save to Production S" at bounding box center [626, 120] width 96 height 9
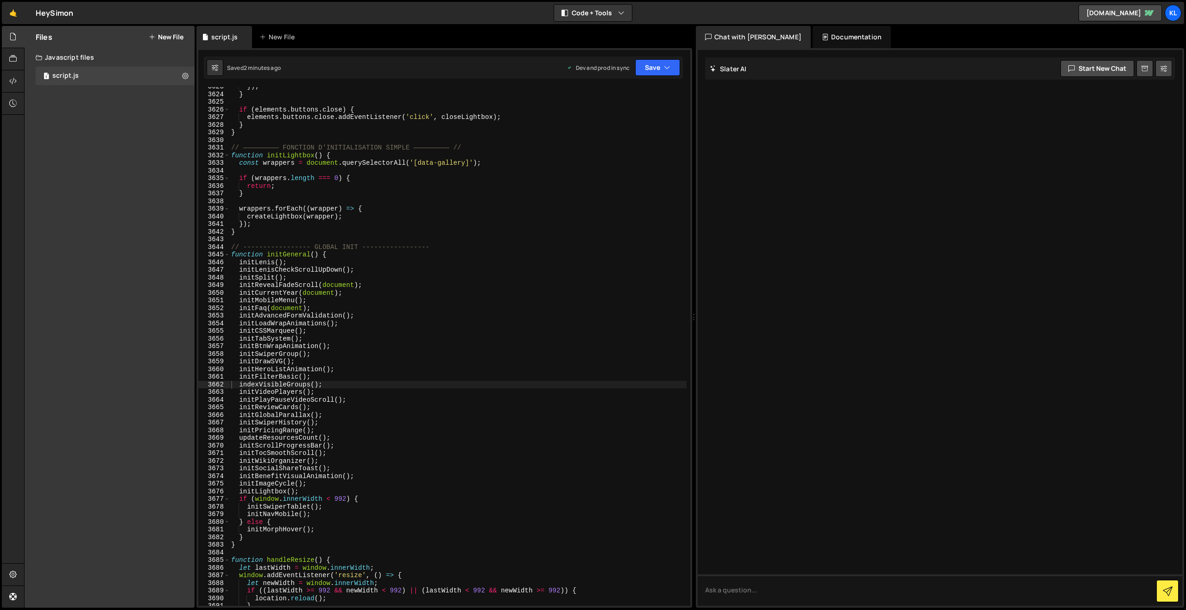
click at [422, 274] on div "}) ; } if ( elements . buttons . close ) { elements . buttons . close . addEven…" at bounding box center [457, 350] width 457 height 535
type textarea "}"
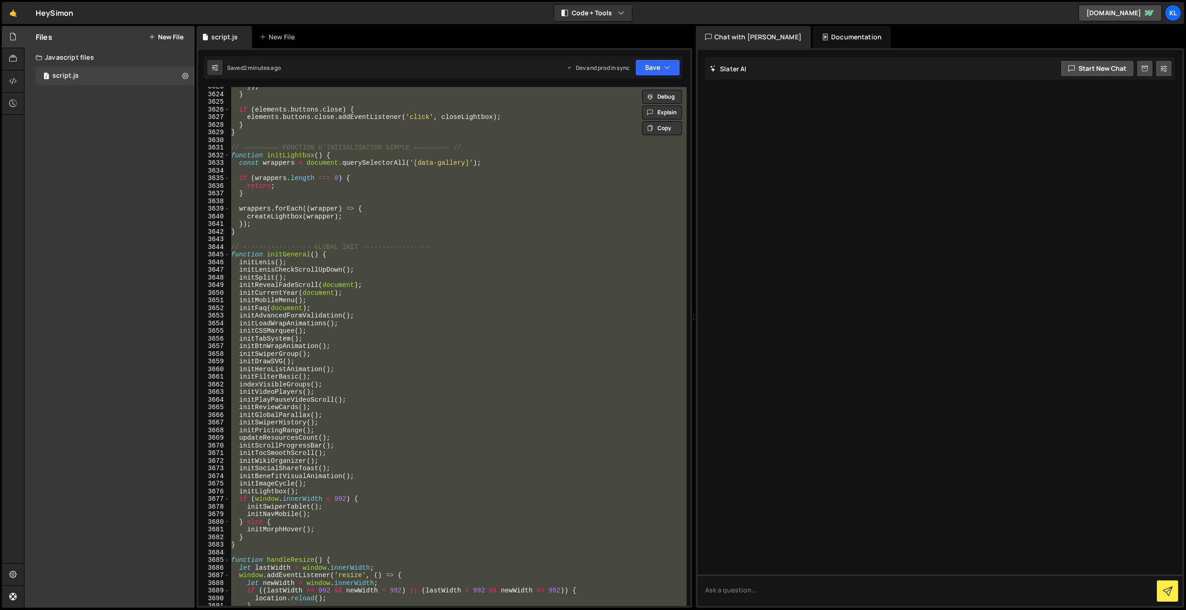
paste textarea
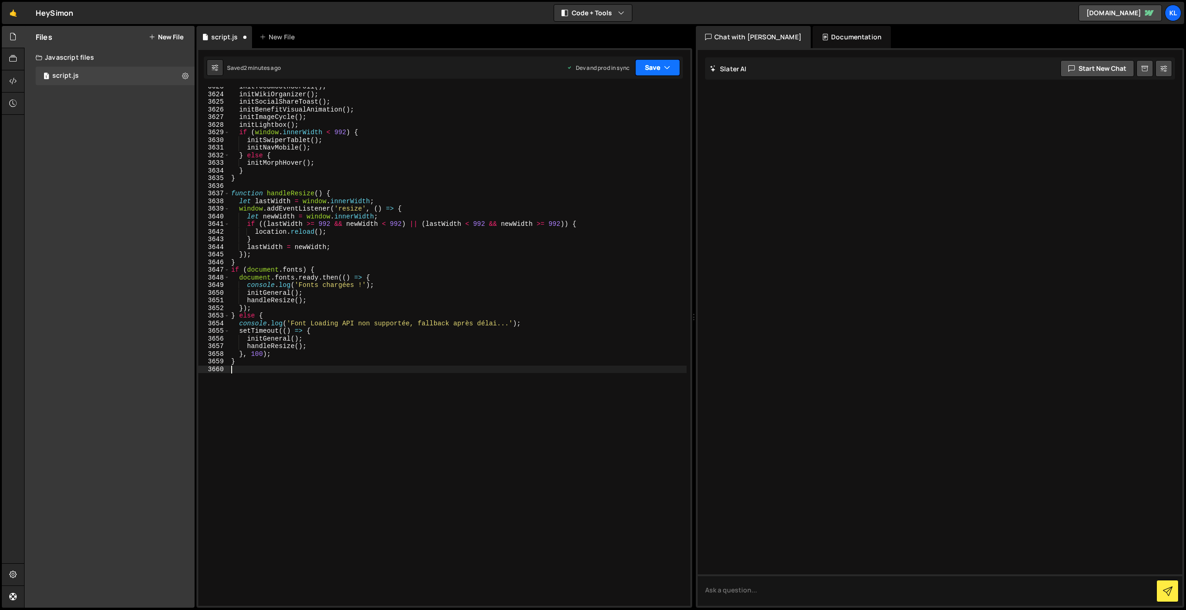
click at [642, 66] on button "Save" at bounding box center [657, 67] width 45 height 17
click at [630, 129] on div "2 minutes ago" at bounding box center [612, 130] width 36 height 8
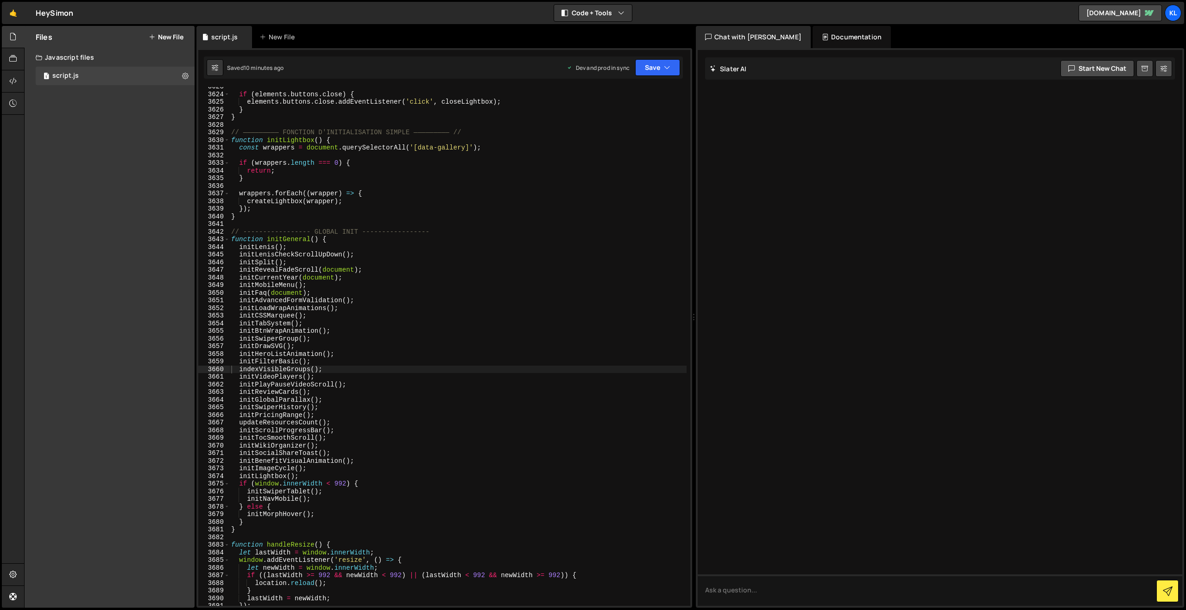
drag, startPoint x: 415, startPoint y: 256, endPoint x: 450, endPoint y: 208, distance: 60.3
click at [415, 256] on div "if ( elements . buttons . close ) { elements . buttons . close . addEventListen…" at bounding box center [457, 350] width 457 height 535
type textarea "}"
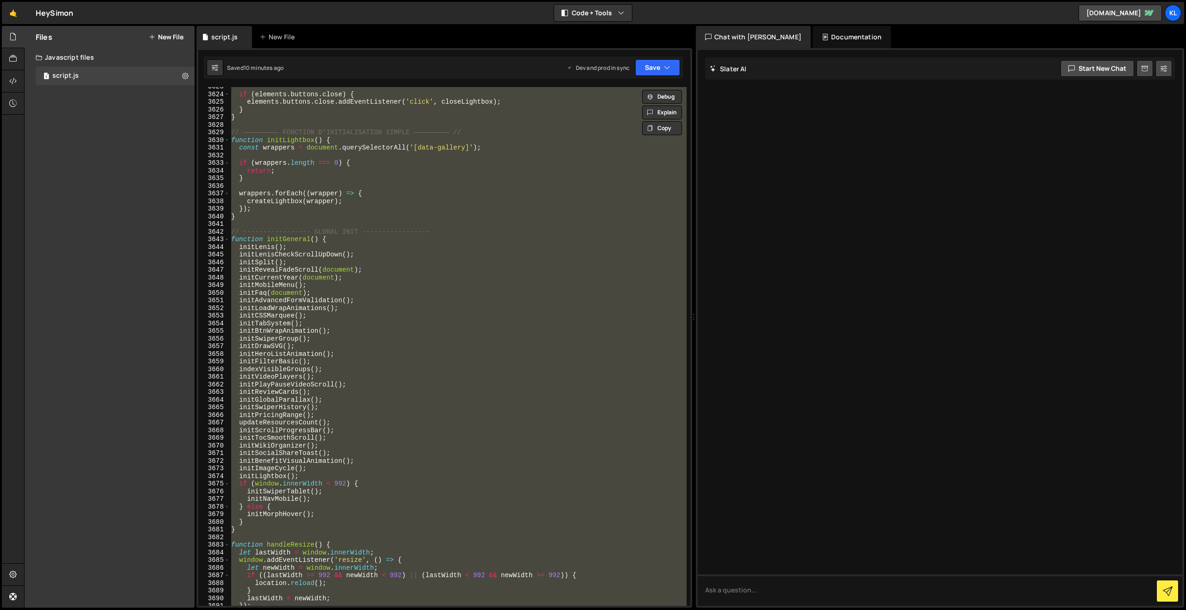
paste textarea
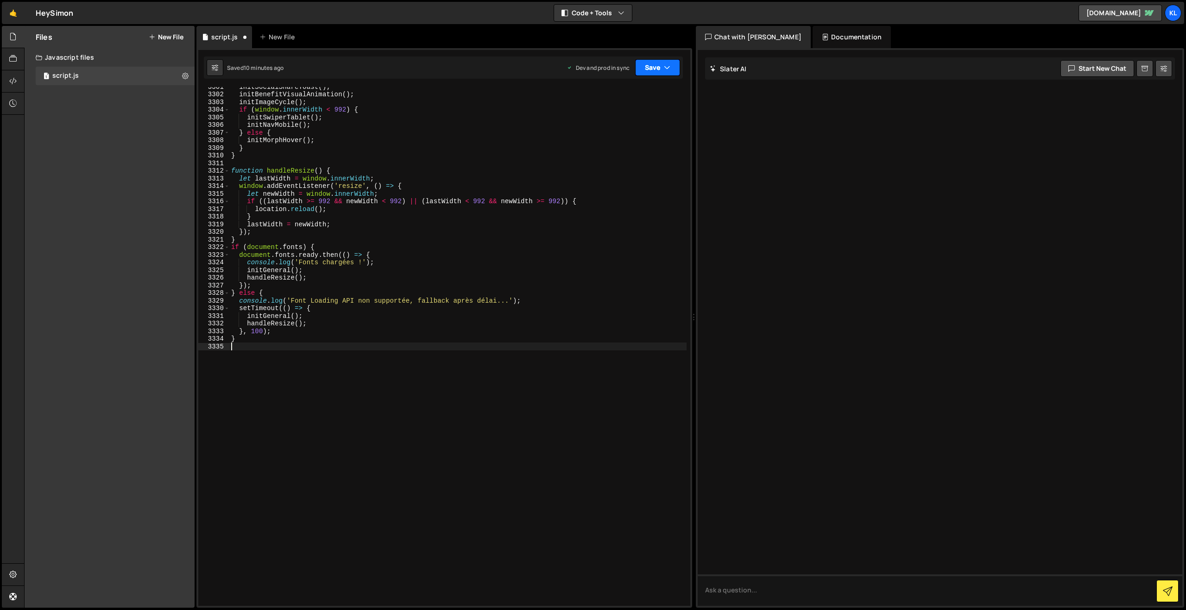
drag, startPoint x: 664, startPoint y: 63, endPoint x: 651, endPoint y: 80, distance: 21.2
click at [664, 63] on icon "button" at bounding box center [667, 67] width 6 height 9
click at [610, 122] on div "Save to Production S" at bounding box center [626, 120] width 96 height 9
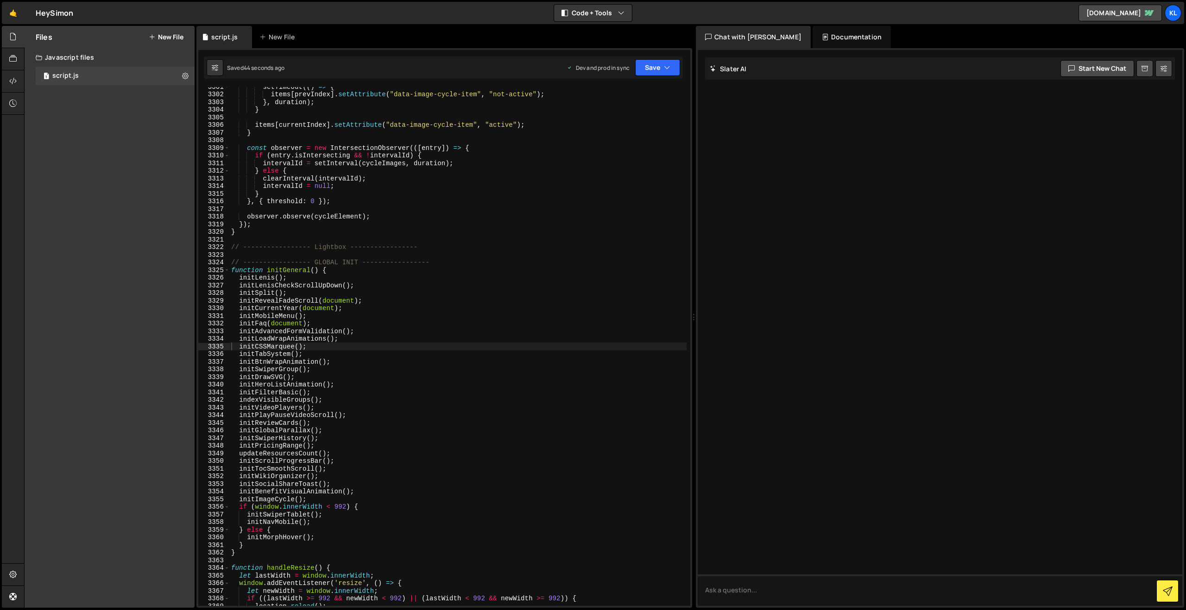
click at [428, 183] on div "setTimeout (( ) => { items [ prevIndex ] . setAttribute ( "data-image-cycle-ite…" at bounding box center [457, 350] width 457 height 535
type textarea "}"
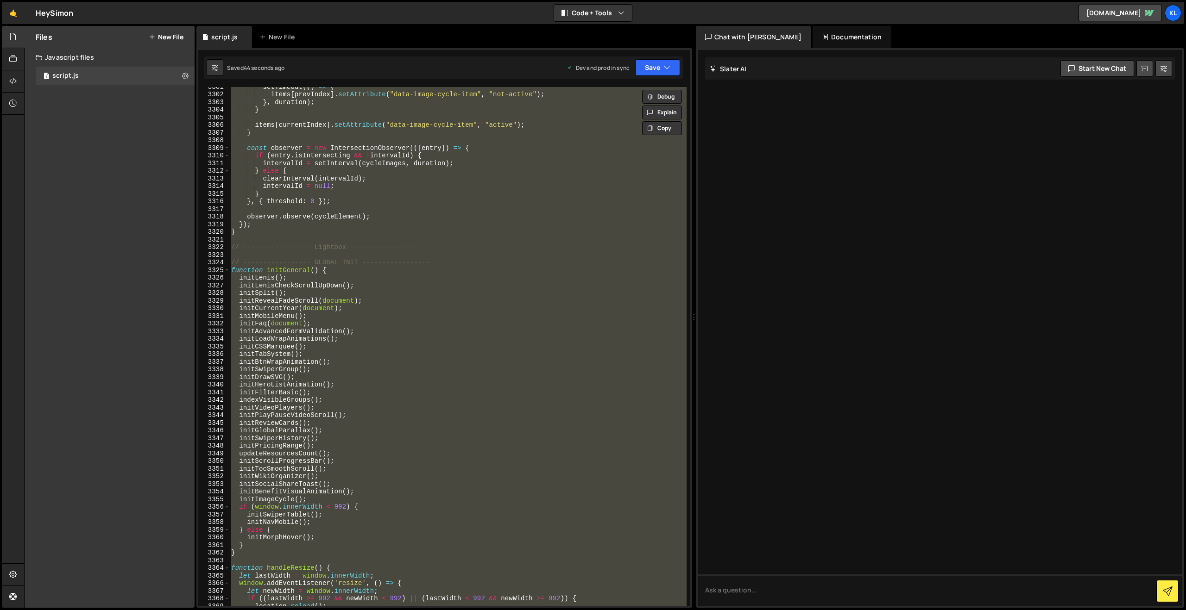
paste textarea
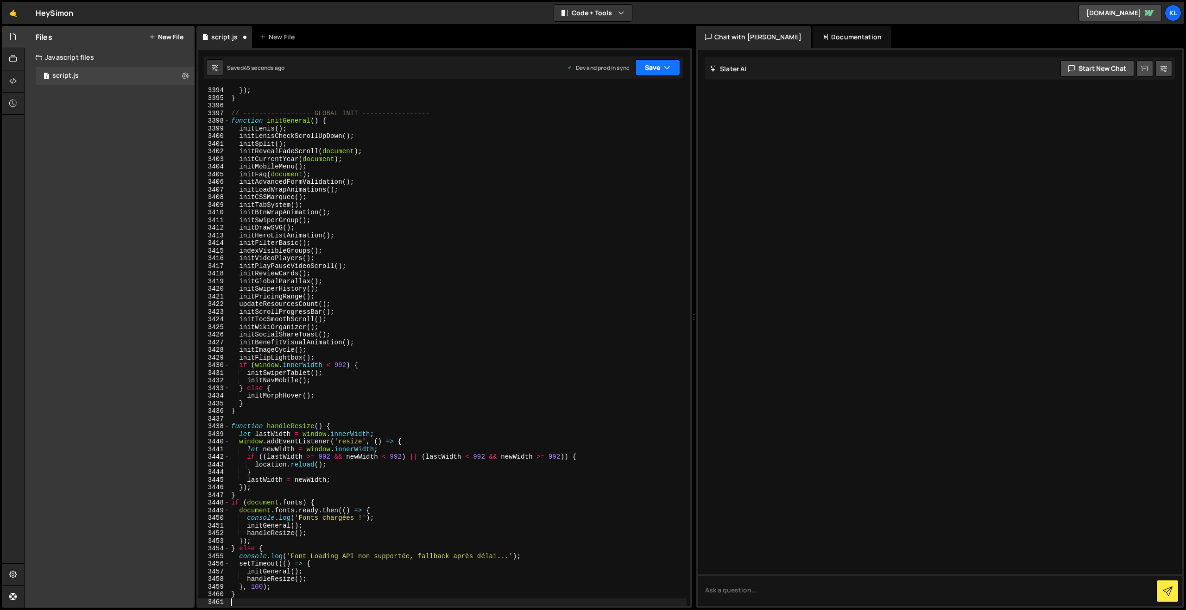
click at [660, 65] on button "Save" at bounding box center [657, 67] width 45 height 17
click at [615, 135] on div "Saved 42 seconds ago" at bounding box center [626, 130] width 96 height 11
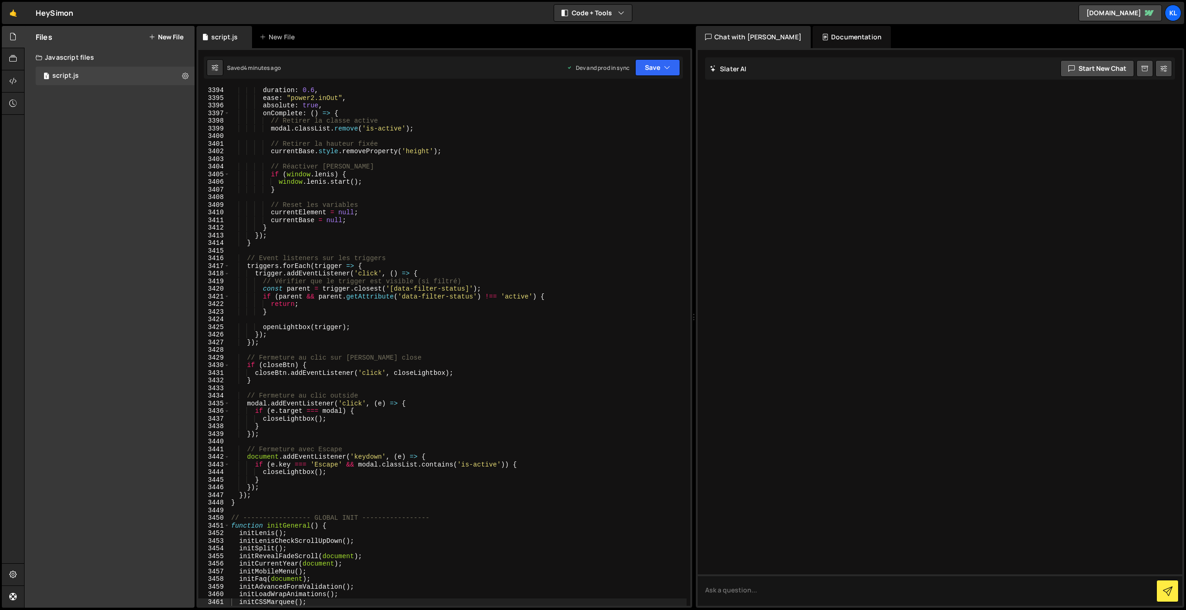
click at [322, 161] on div "duration : 0.6 , ease : "power2.inOut" , absolute : true , onComplete : ( ) => …" at bounding box center [457, 354] width 457 height 535
type textarea "}"
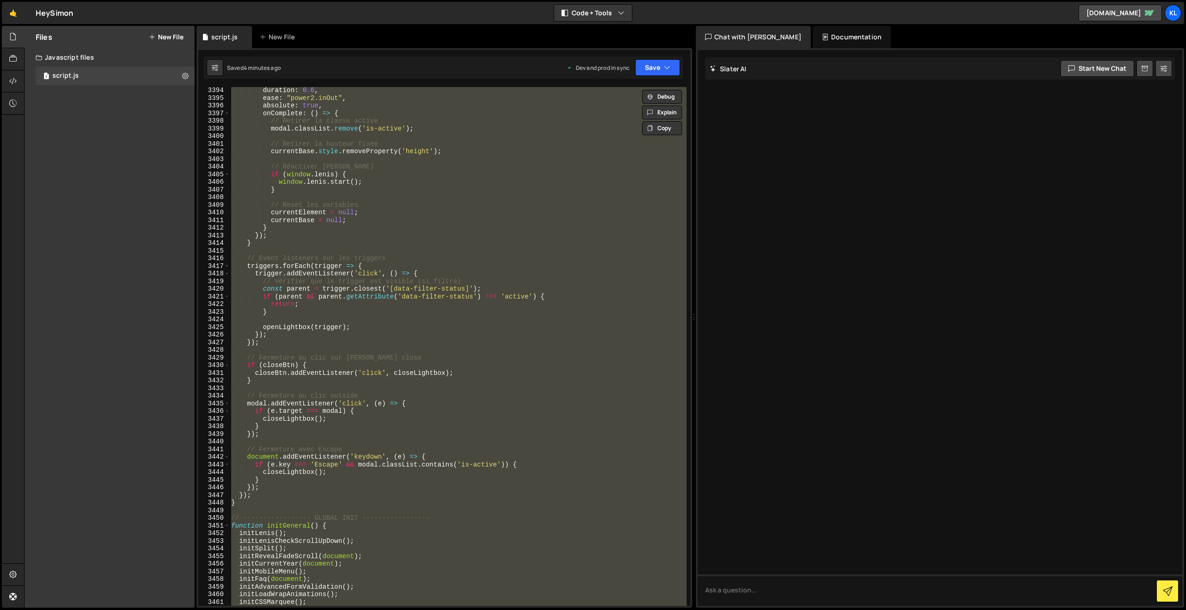
paste textarea
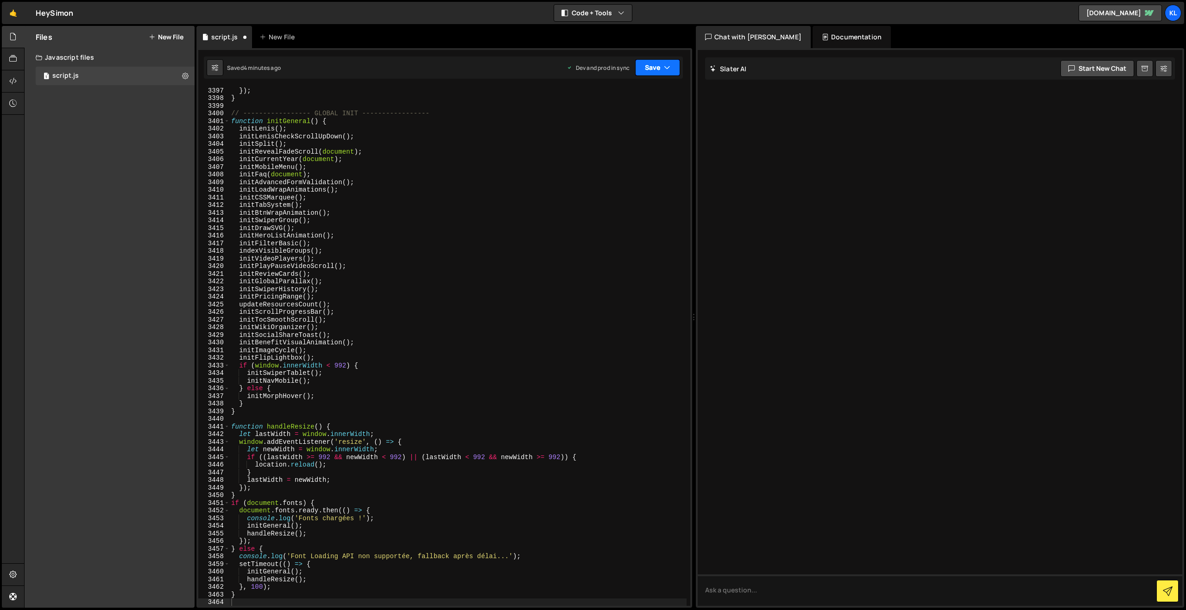
click at [645, 68] on button "Save" at bounding box center [657, 67] width 45 height 17
click at [609, 118] on div "Save to Production S" at bounding box center [626, 120] width 96 height 9
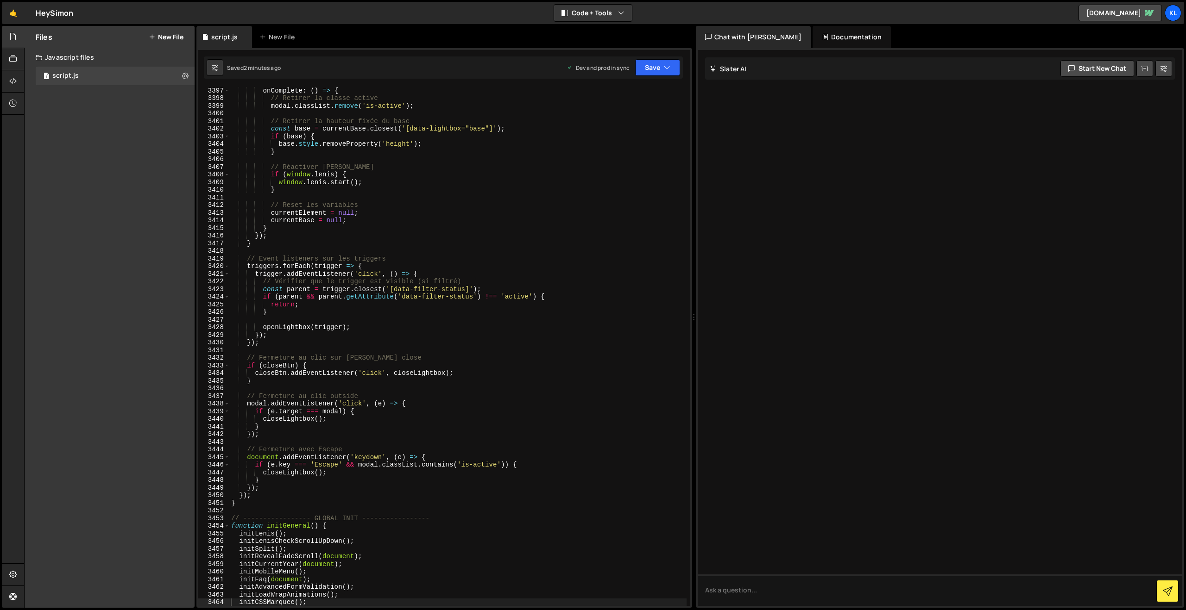
drag, startPoint x: 493, startPoint y: 358, endPoint x: 511, endPoint y: 324, distance: 38.6
click at [493, 357] on div "onComplete : ( ) => { // Retirer la classe active modal . classList . remove ( …" at bounding box center [457, 354] width 457 height 535
type textarea "}"
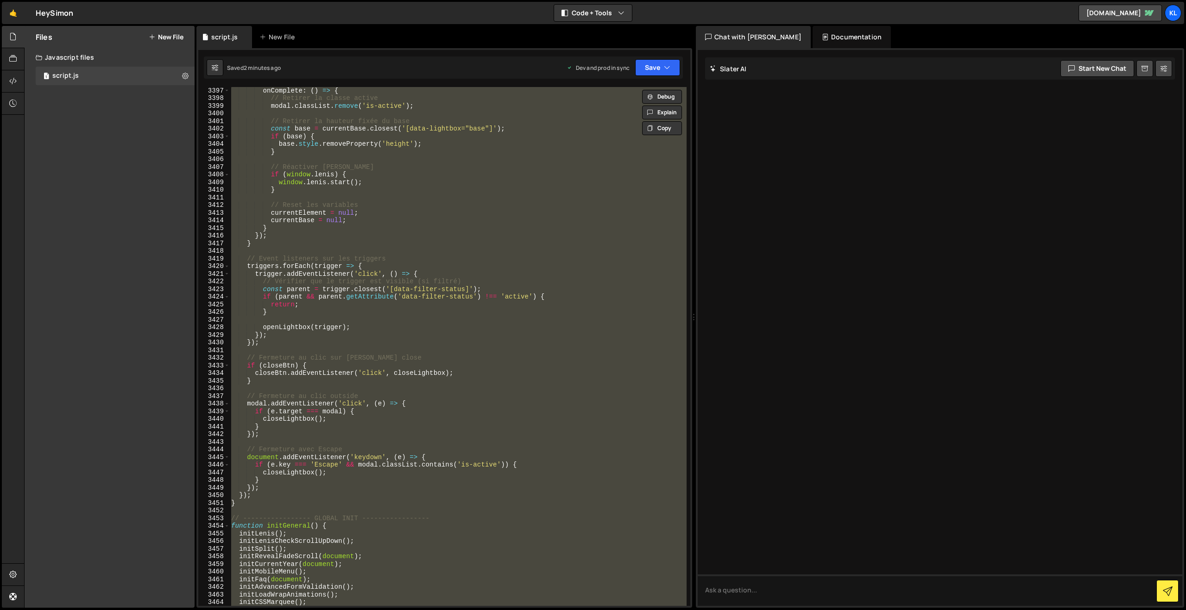
paste textarea
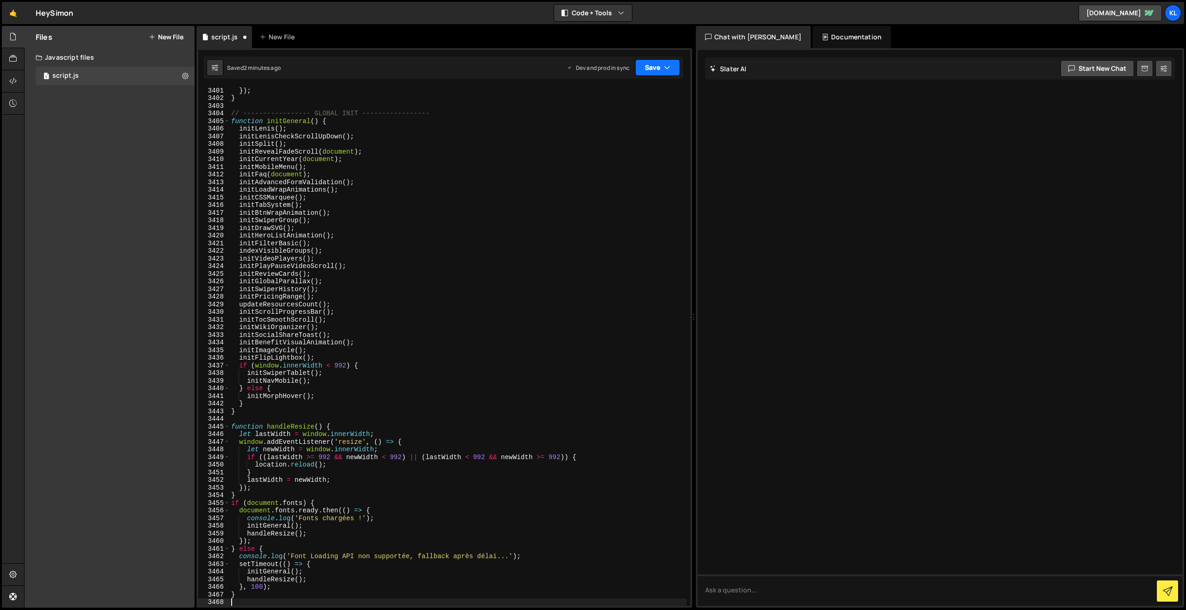
click at [637, 72] on button "Save" at bounding box center [657, 67] width 45 height 17
click at [612, 138] on button "Save to Production S Saved 2 minutes ago" at bounding box center [626, 126] width 111 height 30
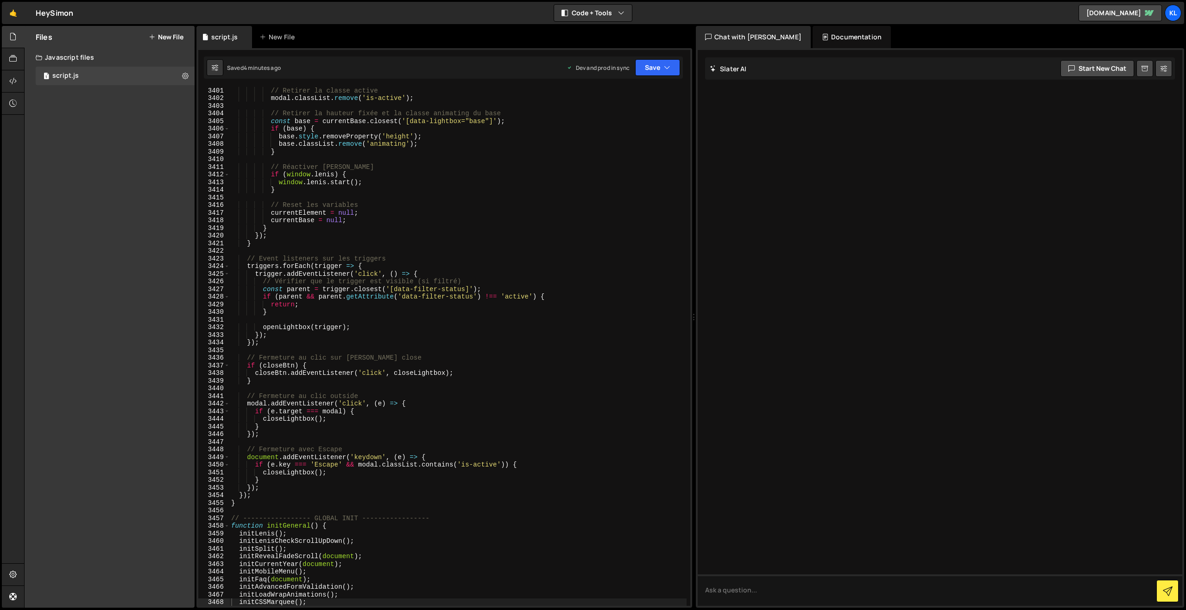
click at [305, 255] on div "// Retirer la classe active modal . classList . remove ( 'is-active' ) ; // Ret…" at bounding box center [457, 354] width 457 height 535
type textarea "}"
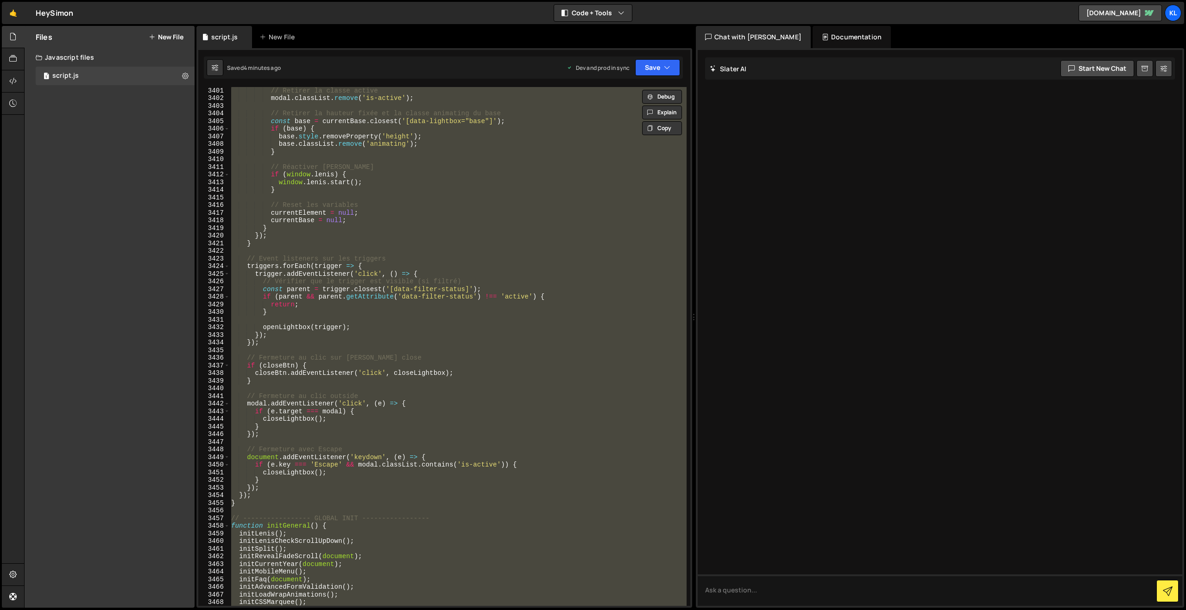
paste textarea
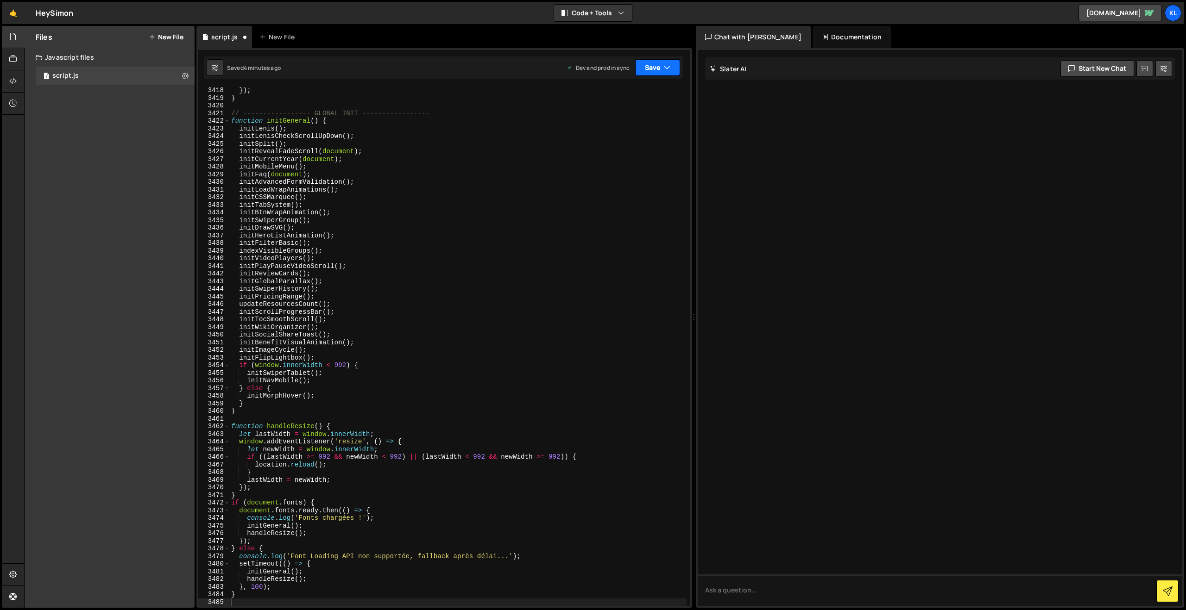
click at [657, 64] on button "Save" at bounding box center [657, 67] width 45 height 17
click at [617, 124] on div "Save to Production S" at bounding box center [626, 120] width 96 height 9
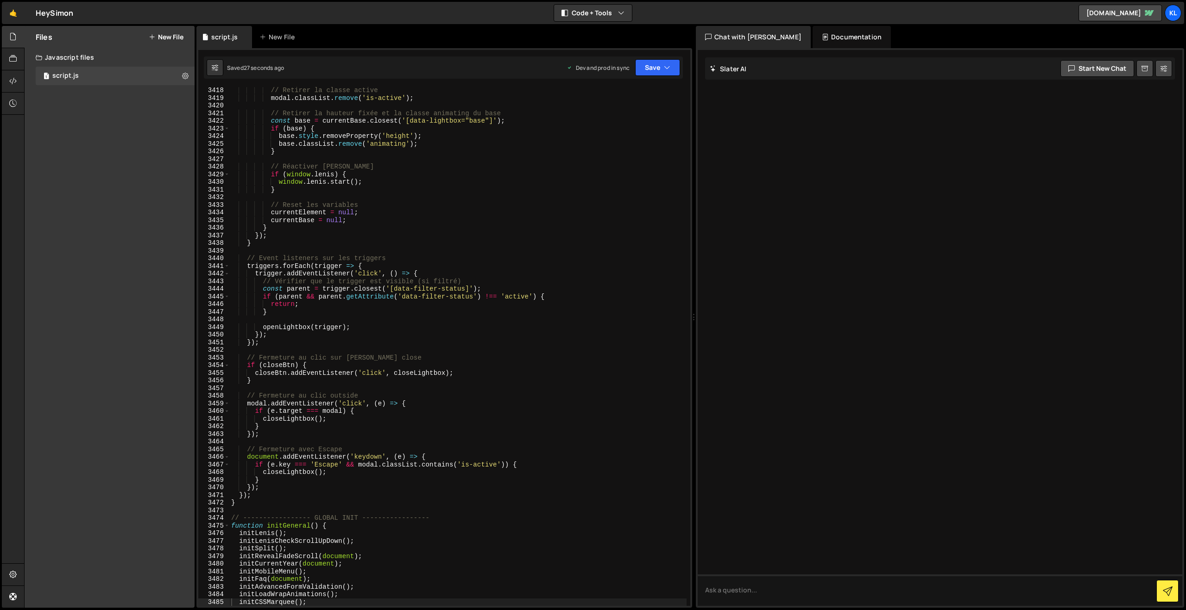
click at [264, 107] on div "// Retirer la classe active modal . classList . remove ( 'is-active' ) ; // Ret…" at bounding box center [457, 354] width 457 height 535
type textarea "}"
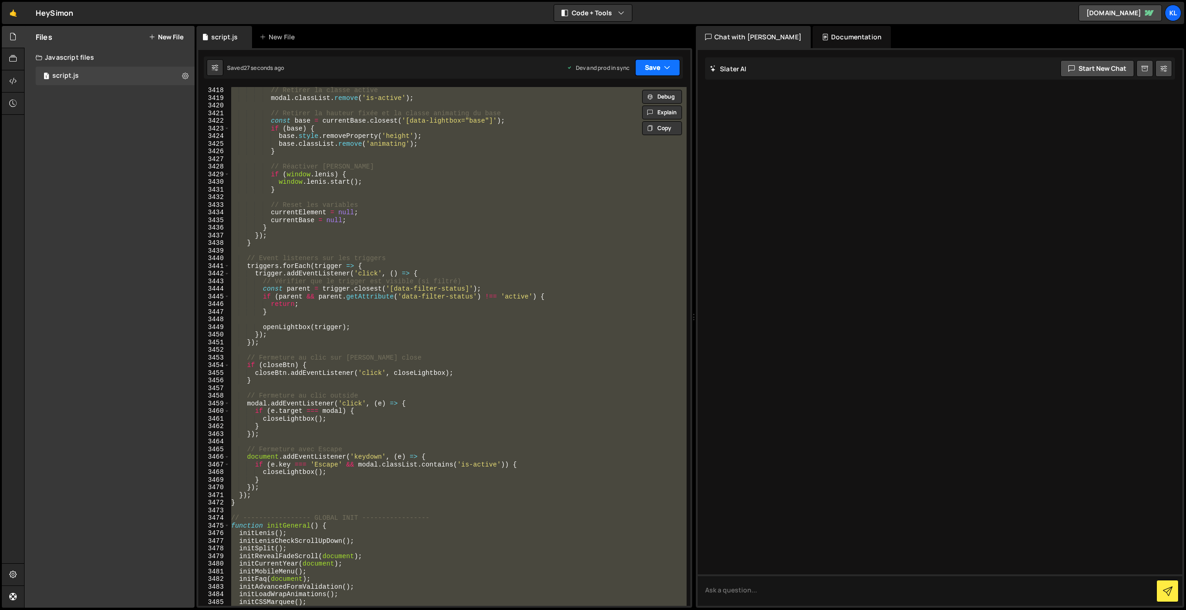
paste textarea
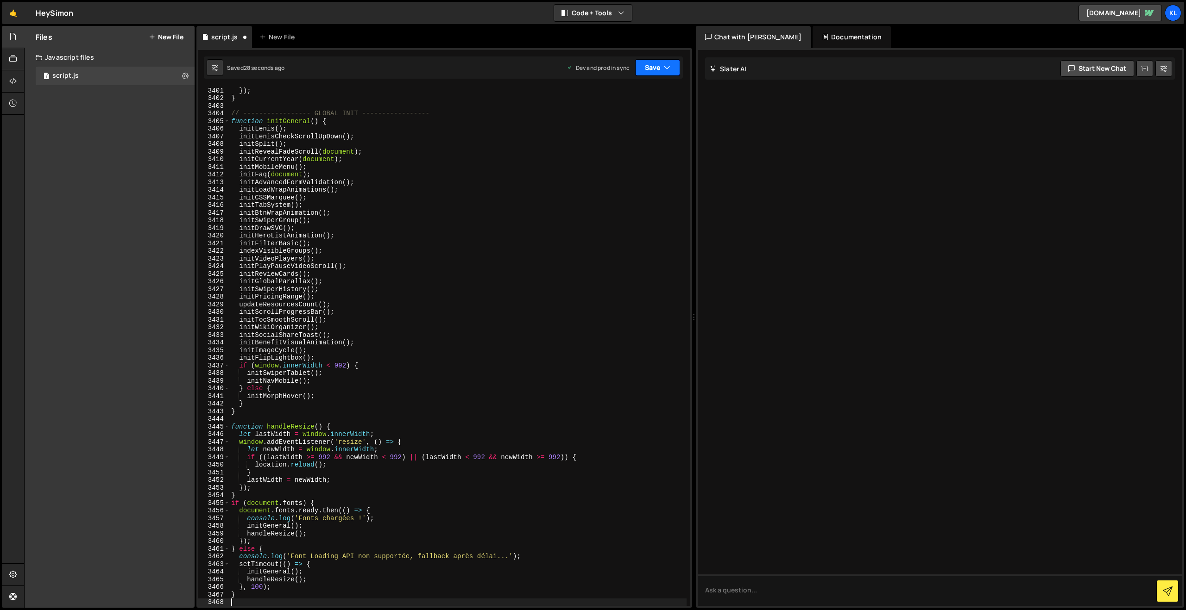
click at [648, 71] on button "Save" at bounding box center [657, 67] width 45 height 17
click at [605, 124] on div "Save to Production S" at bounding box center [626, 120] width 96 height 9
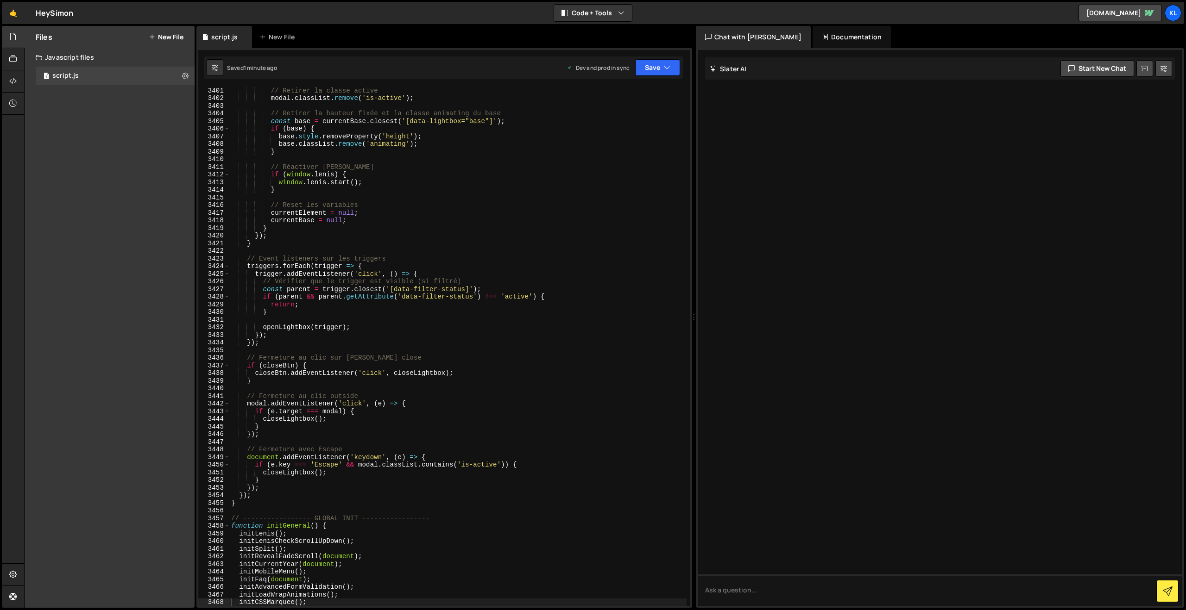
click at [479, 319] on div "// Retirer la classe active modal . classList . remove ( 'is-active' ) ; // Ret…" at bounding box center [457, 354] width 457 height 535
type textarea "}"
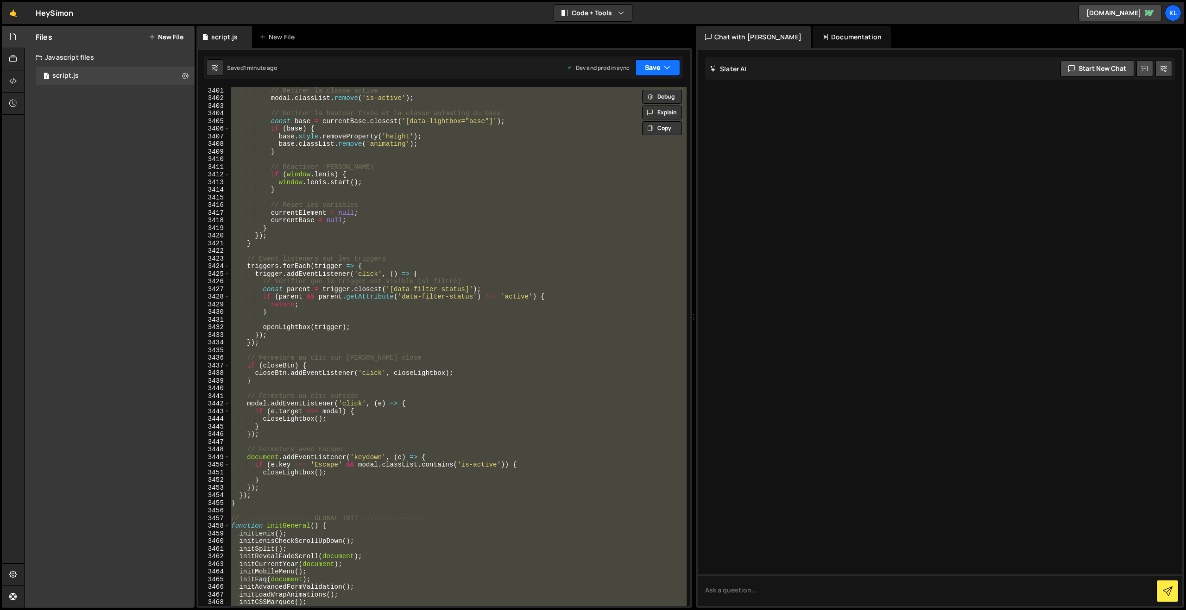
paste textarea
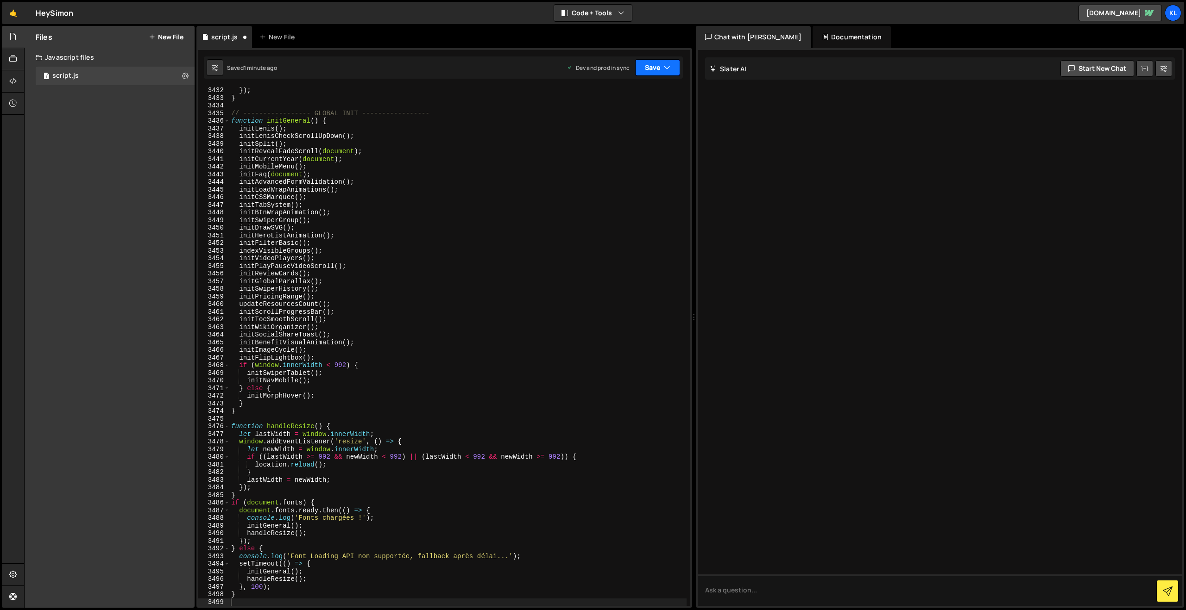
click at [654, 65] on button "Save" at bounding box center [657, 67] width 45 height 17
click at [614, 127] on div "1 minute ago" at bounding box center [610, 130] width 32 height 8
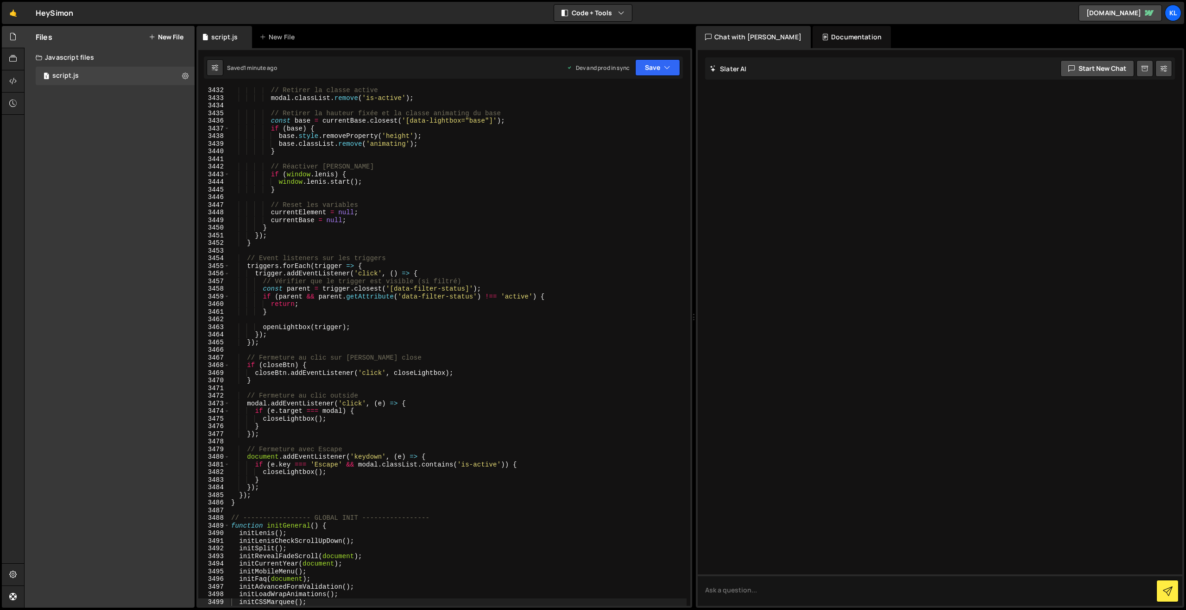
click at [490, 253] on div "// Retirer la classe active modal . classList . remove ( 'is-active' ) ; // Ret…" at bounding box center [457, 354] width 457 height 535
type textarea "}"
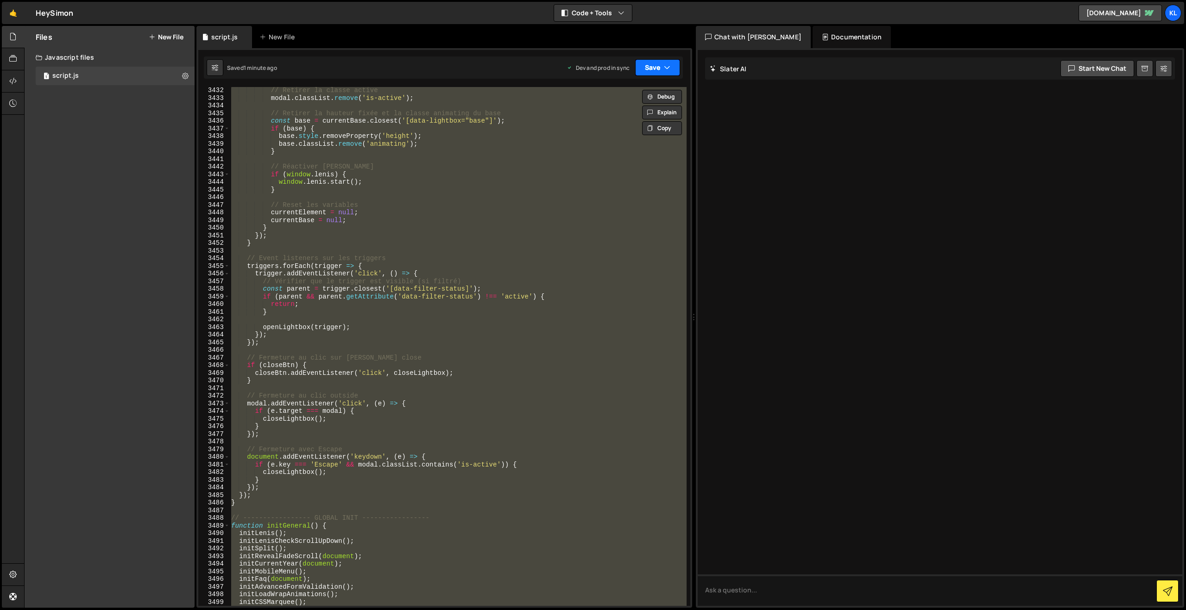
paste textarea
click at [654, 69] on button "Save" at bounding box center [657, 67] width 45 height 17
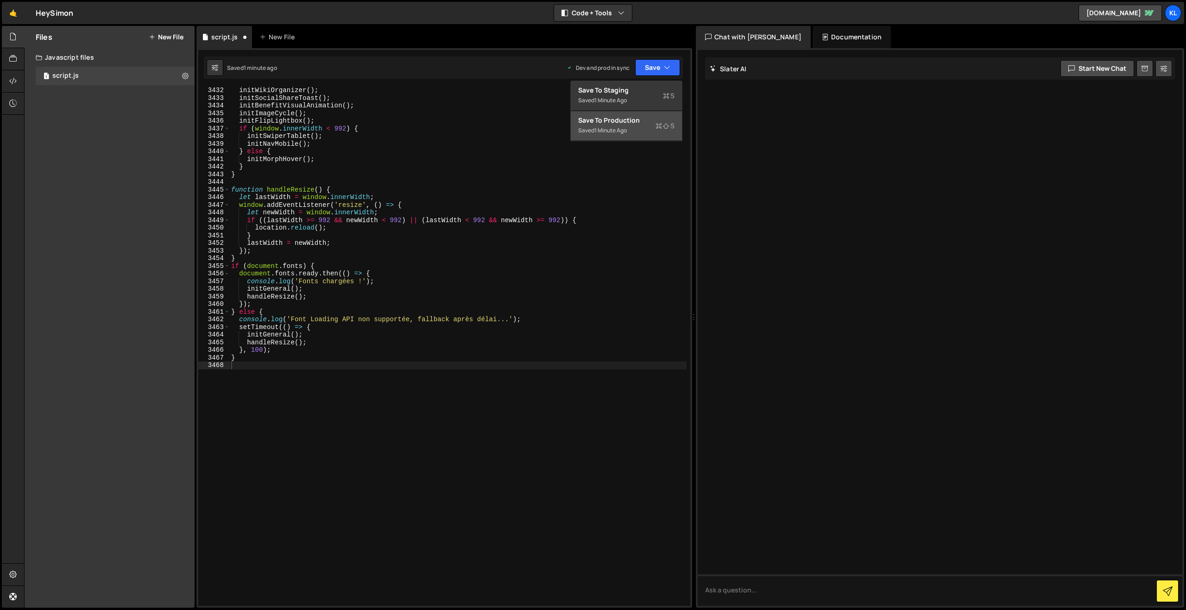
click at [594, 143] on div "initWikiOrganizer ( ) ; initSocialShareToast ( ) ; initBenefitVisualAnimation (…" at bounding box center [457, 354] width 457 height 535
click at [648, 69] on button "Save" at bounding box center [657, 67] width 45 height 17
click at [612, 113] on button "Save to Production S Saved 1 minute ago" at bounding box center [626, 126] width 111 height 30
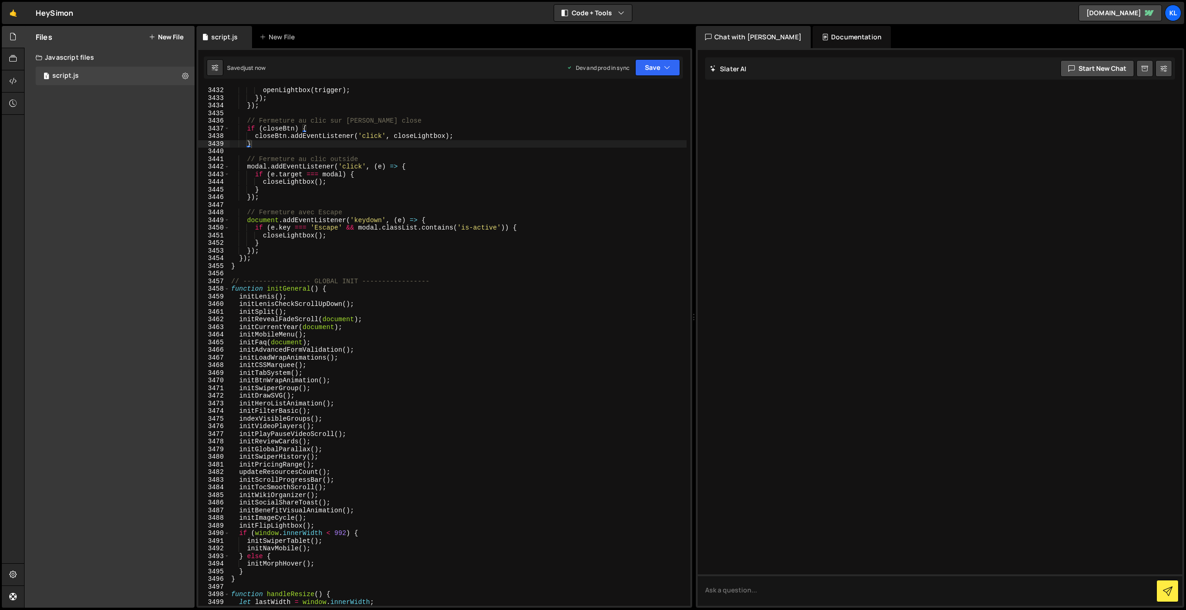
click at [550, 493] on div "openLightbox ( trigger ) ; }) ; }) ; // Fermeture au clic sur le bouton close i…" at bounding box center [457, 354] width 457 height 535
click at [466, 244] on div "openLightbox ( trigger ) ; }) ; }) ; // Fermeture au clic sur le bouton close i…" at bounding box center [457, 354] width 457 height 535
type textarea "}"
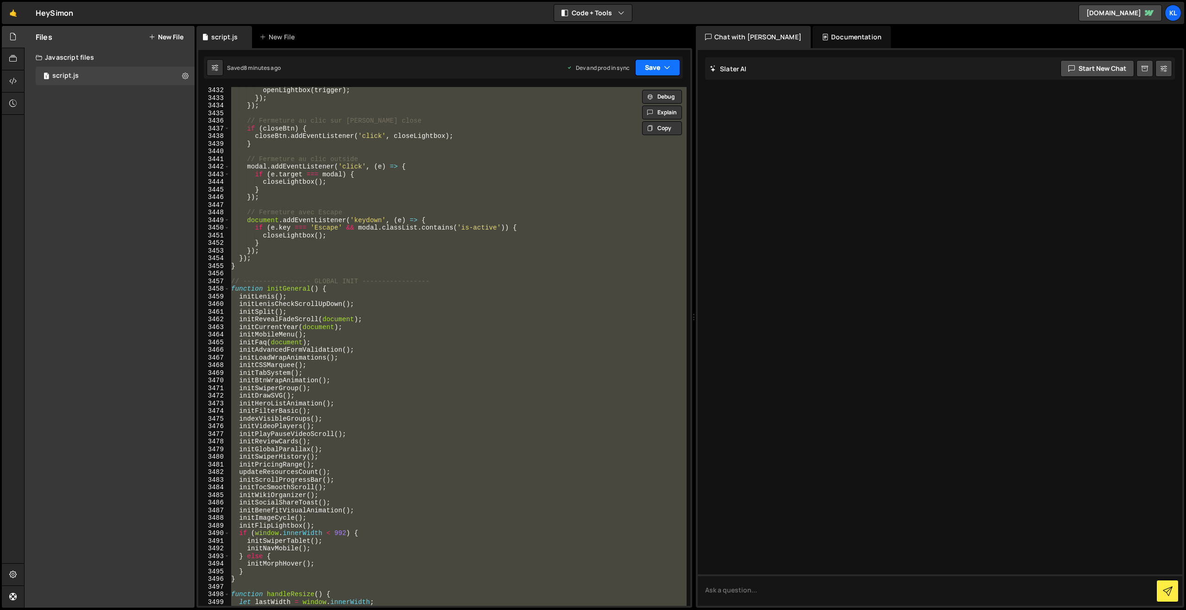
paste textarea
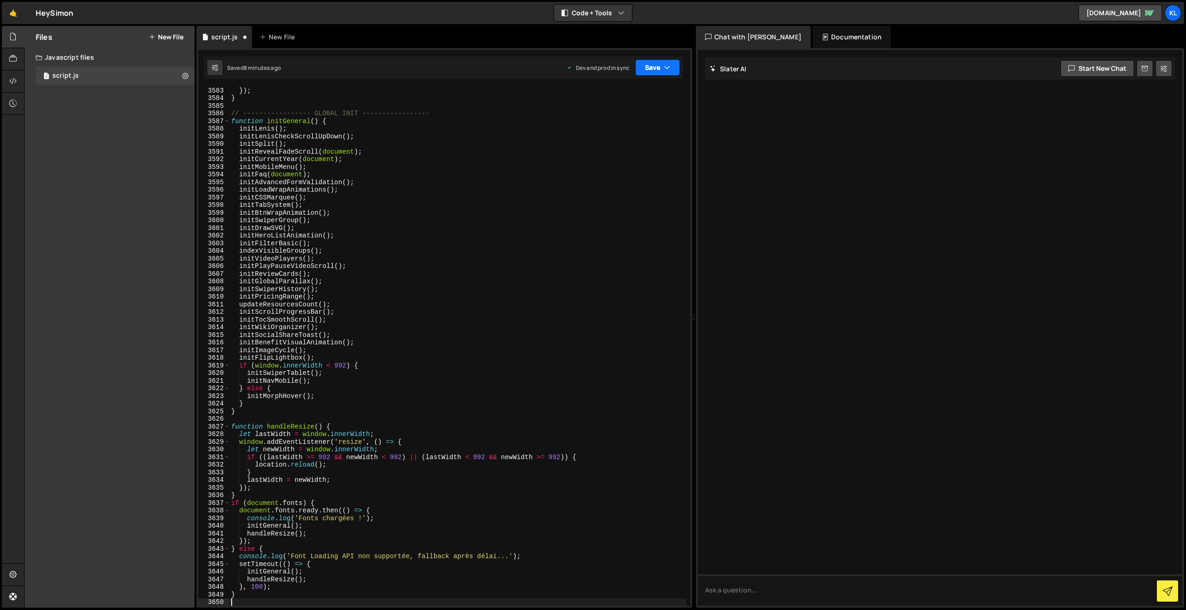
click at [641, 70] on button "Save" at bounding box center [657, 67] width 45 height 17
click at [611, 123] on div "Save to Production S" at bounding box center [626, 120] width 96 height 9
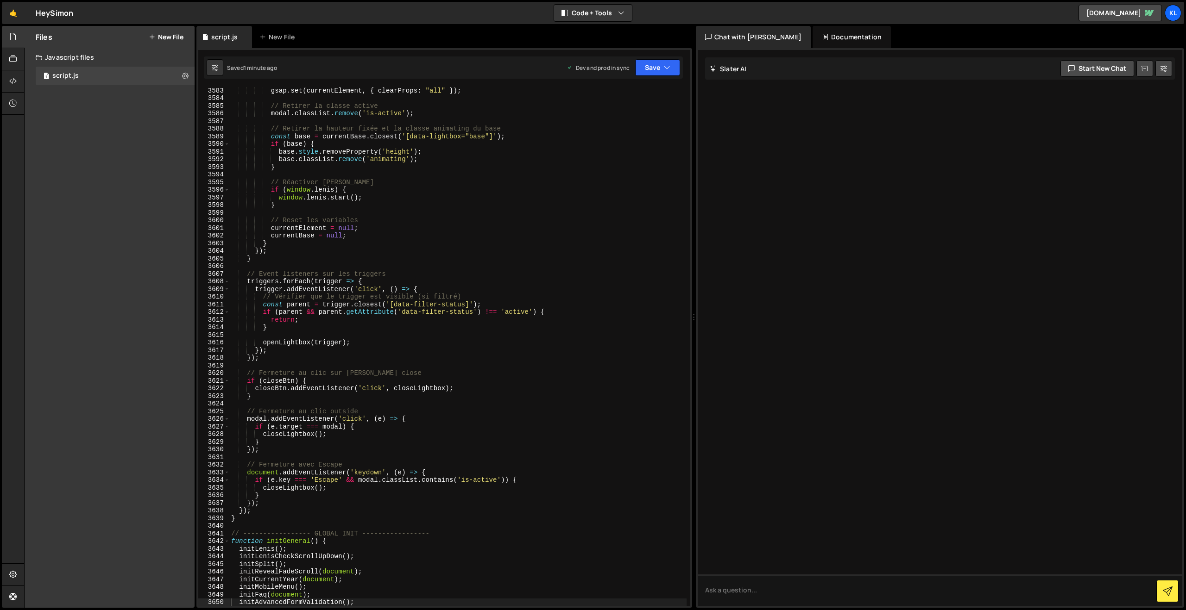
click at [533, 276] on div "gsap . set ( currentElement , { clearProps : "all" }) ; // Retirer la classe ac…" at bounding box center [457, 354] width 457 height 535
type textarea "}"
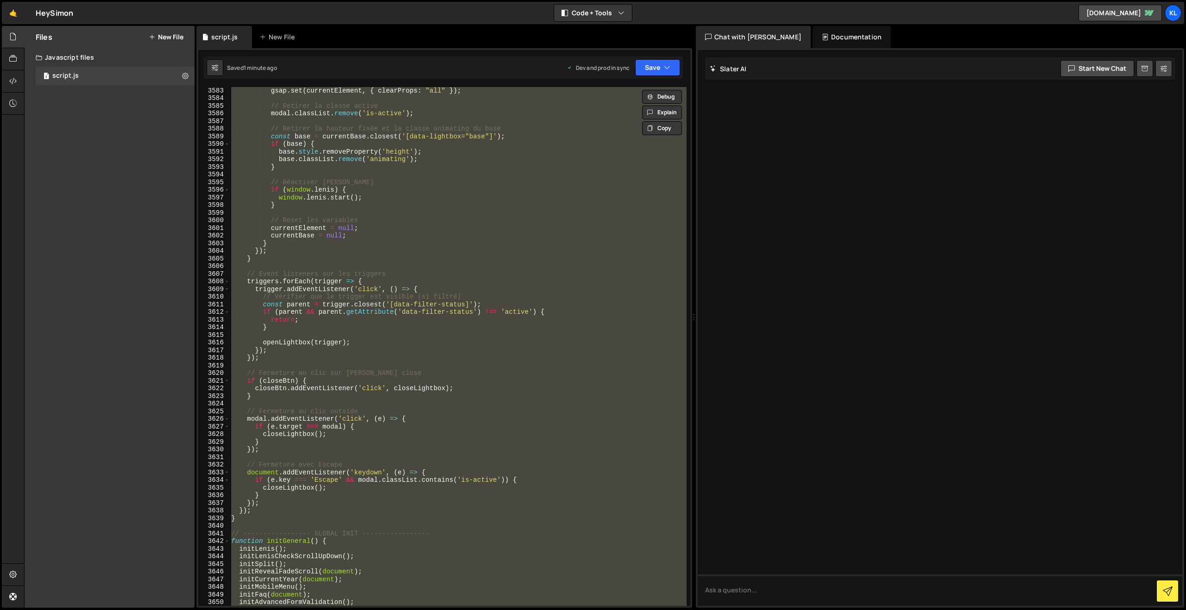
paste textarea
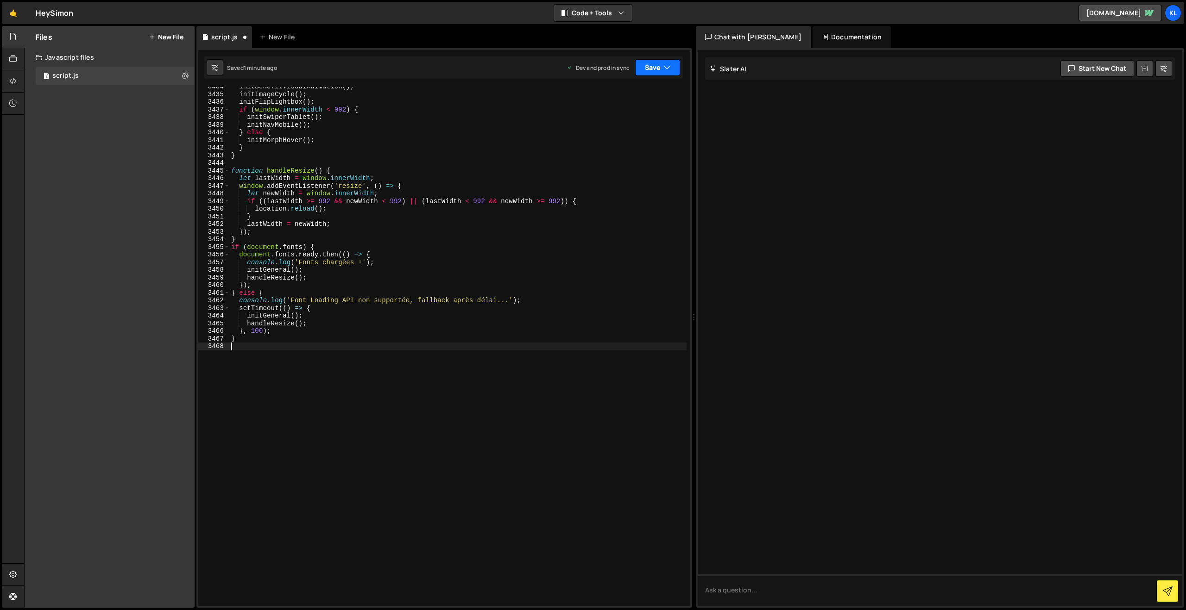
click at [648, 71] on button "Save" at bounding box center [657, 67] width 45 height 17
click at [621, 126] on div "1 minute ago" at bounding box center [610, 130] width 32 height 8
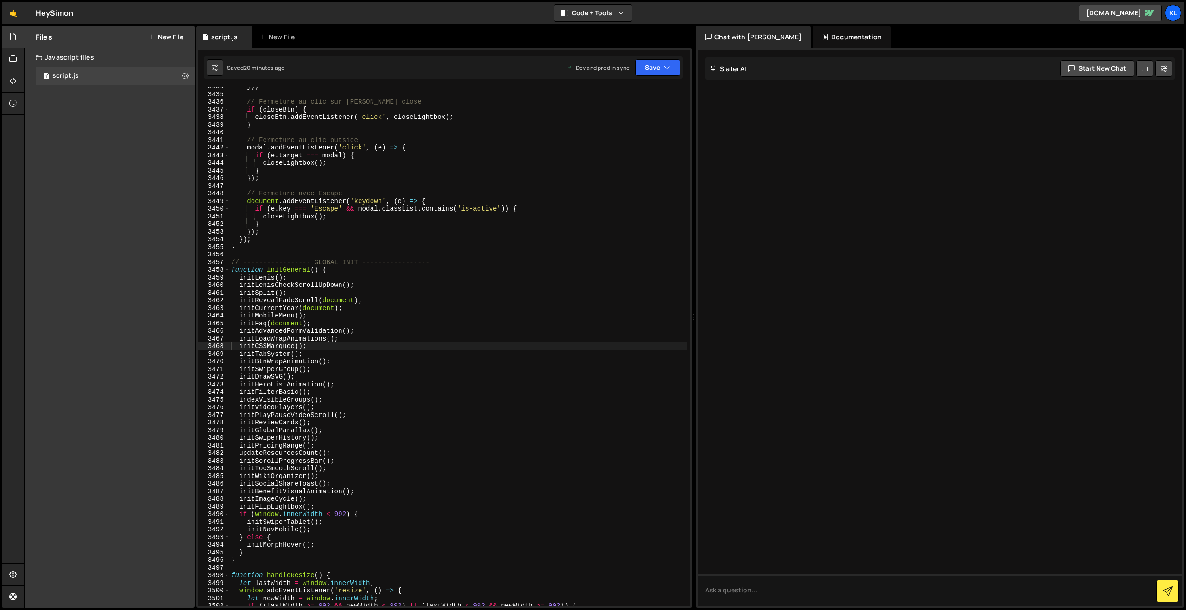
drag, startPoint x: 506, startPoint y: 246, endPoint x: 516, endPoint y: 236, distance: 14.1
click at [506, 246] on div "}) ; // Fermeture au clic sur le bouton close if ( closeBtn ) { closeBtn . addE…" at bounding box center [457, 350] width 457 height 535
type textarea "}"
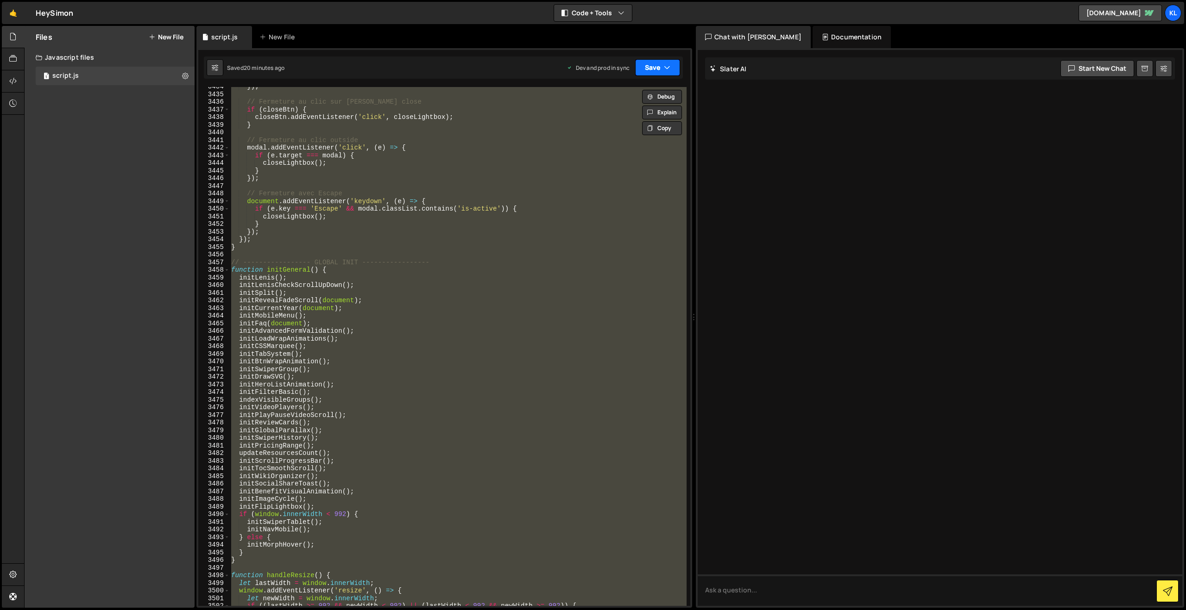
paste textarea
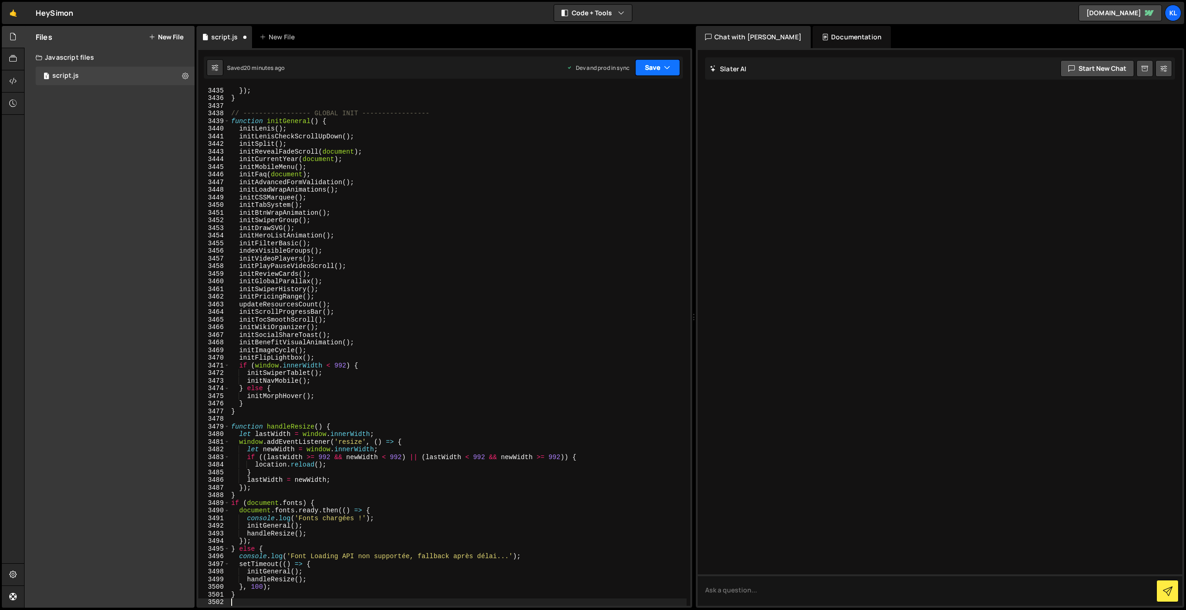
click at [647, 71] on button "Save" at bounding box center [657, 67] width 45 height 17
click at [614, 128] on div "20 minutes ago" at bounding box center [614, 130] width 40 height 8
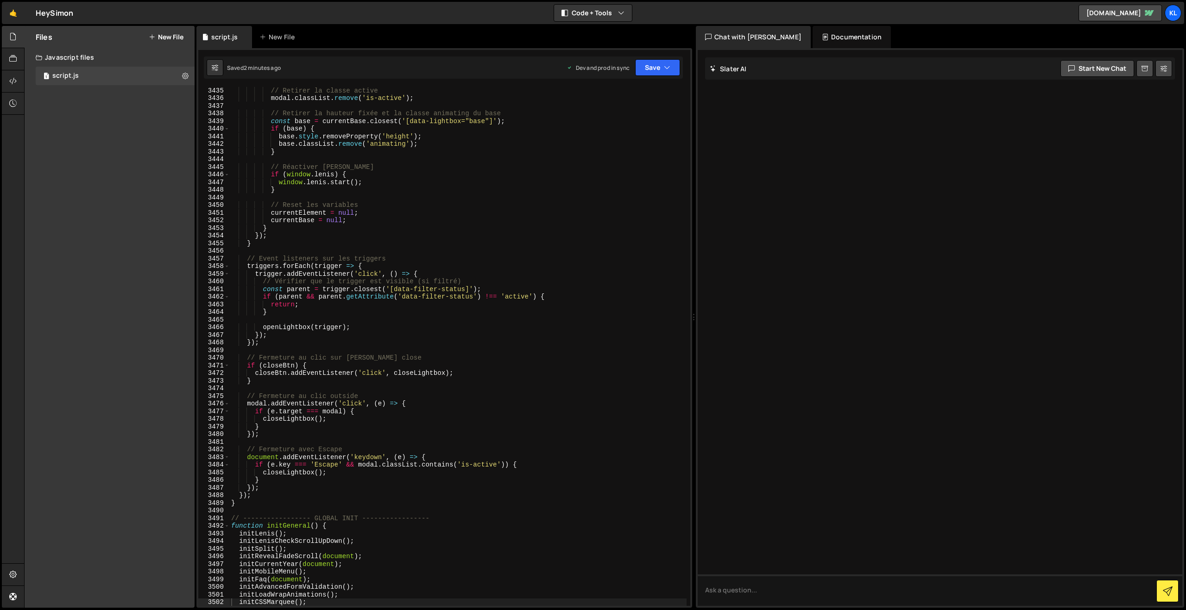
drag, startPoint x: 434, startPoint y: 217, endPoint x: 494, endPoint y: 128, distance: 106.9
click at [434, 216] on div "// Retirer la classe active modal . classList . remove ( 'is-active' ) ; // Ret…" at bounding box center [457, 354] width 457 height 535
type textarea "}"
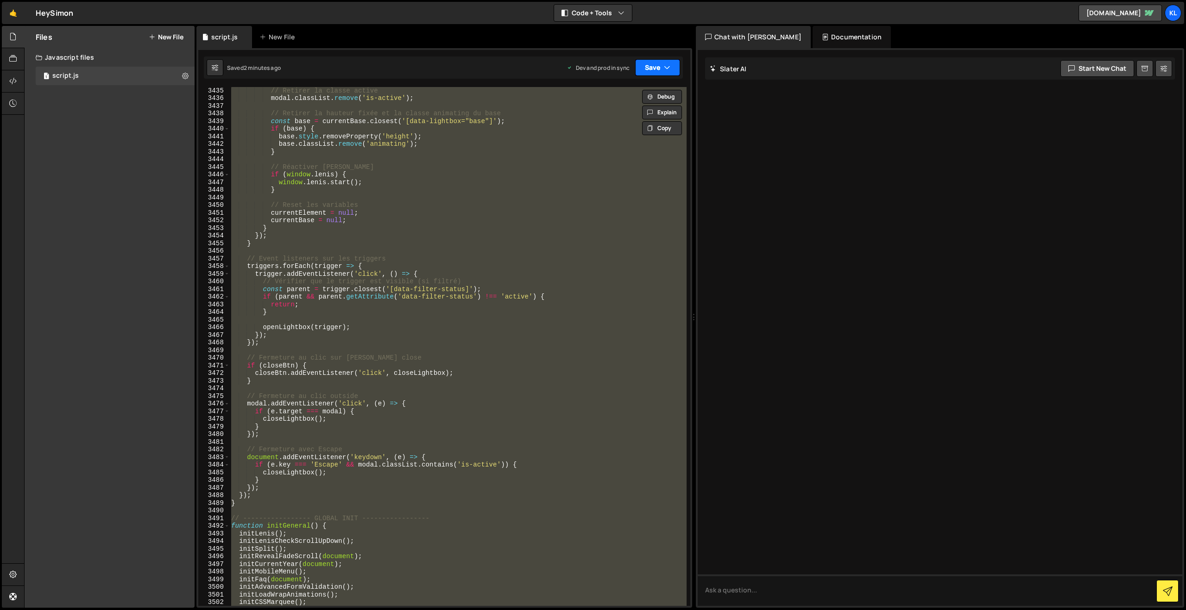
paste textarea
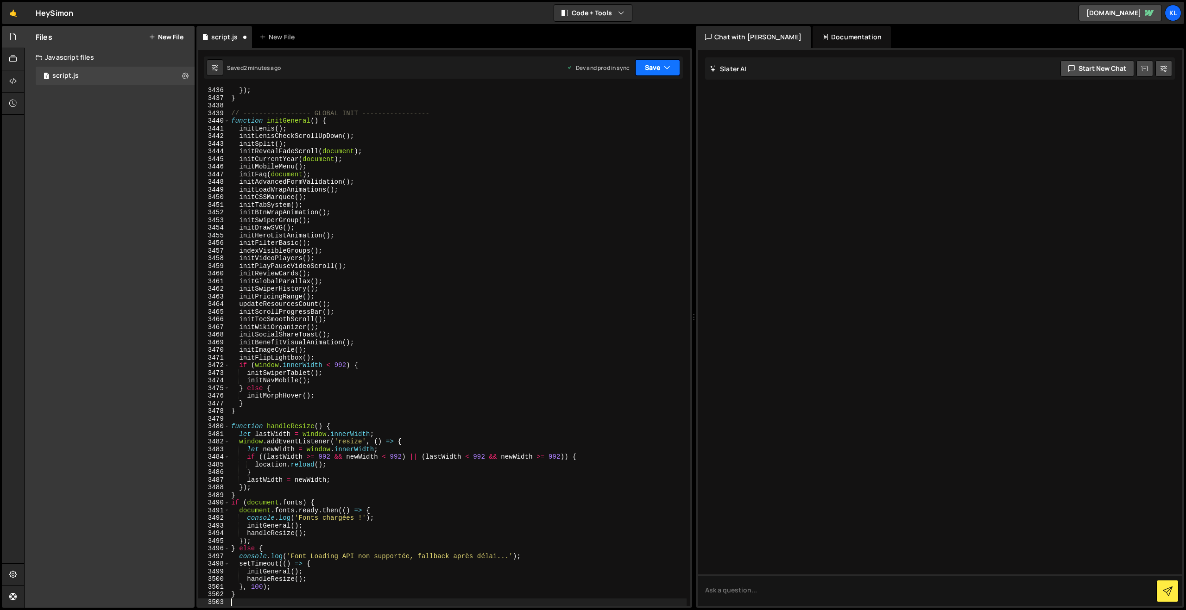
drag, startPoint x: 645, startPoint y: 67, endPoint x: 645, endPoint y: 80, distance: 13.0
click at [646, 68] on button "Save" at bounding box center [657, 67] width 45 height 17
click at [586, 126] on div "Saved 2 minutes ago" at bounding box center [626, 130] width 96 height 11
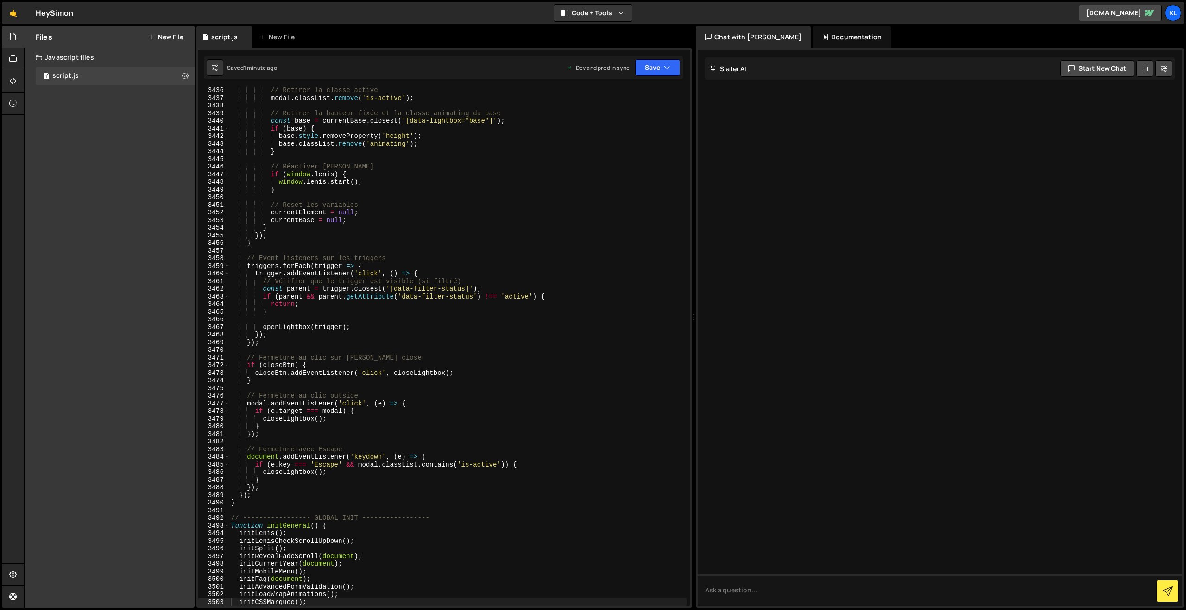
scroll to position [14659, 0]
click at [348, 197] on div "// Retirer la classe active modal . classList . remove ( 'is-active' ) ; // Ret…" at bounding box center [457, 354] width 457 height 535
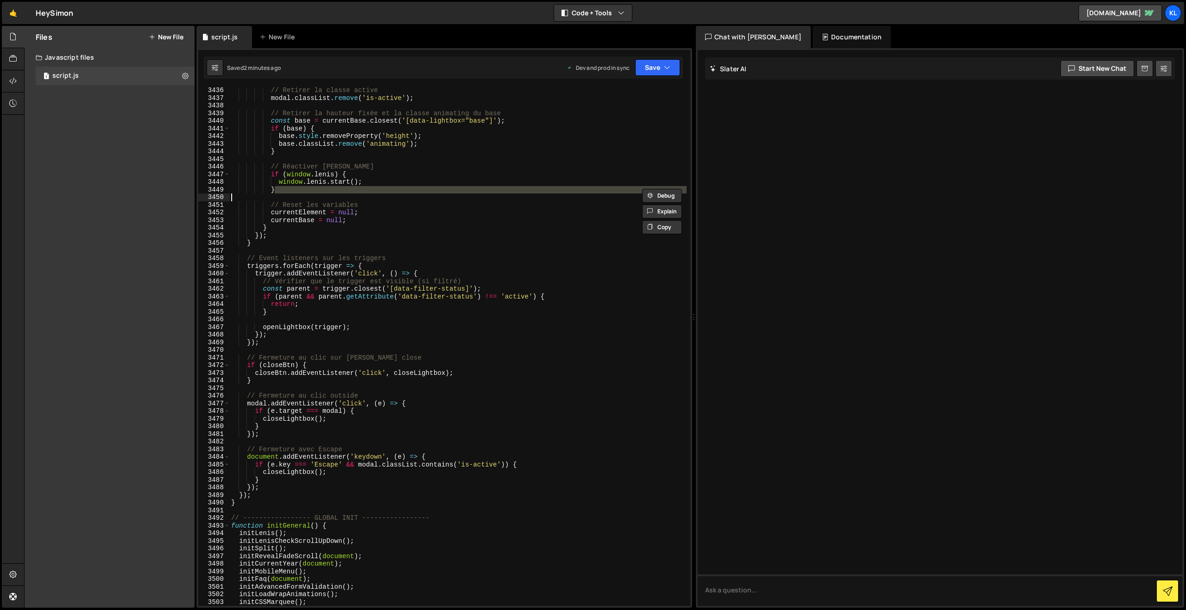
type textarea "}"
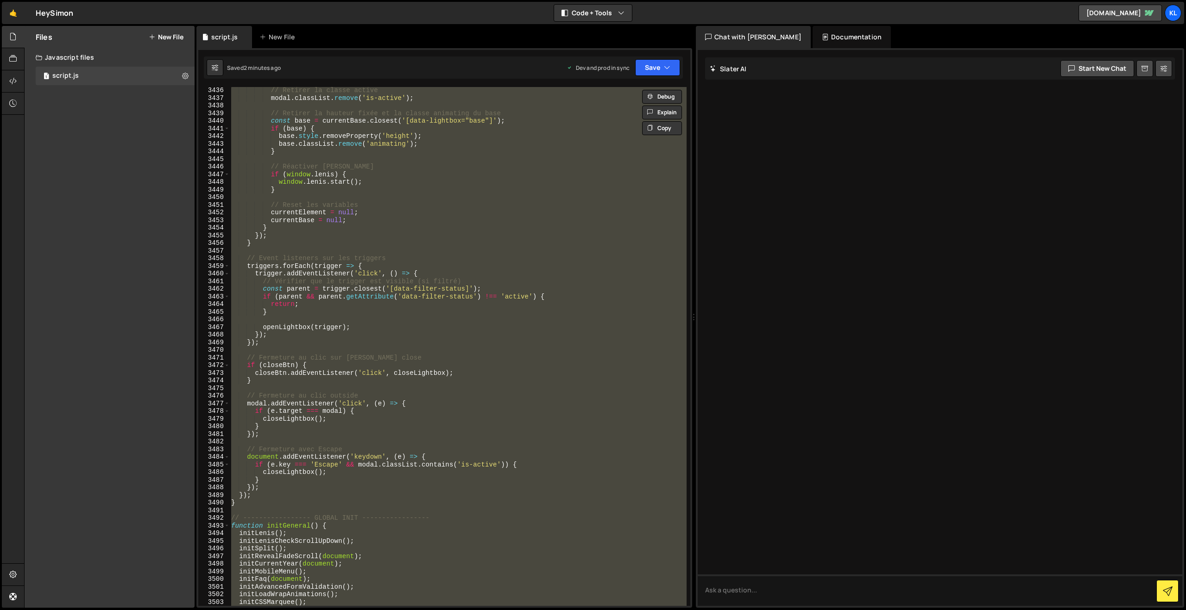
paste textarea
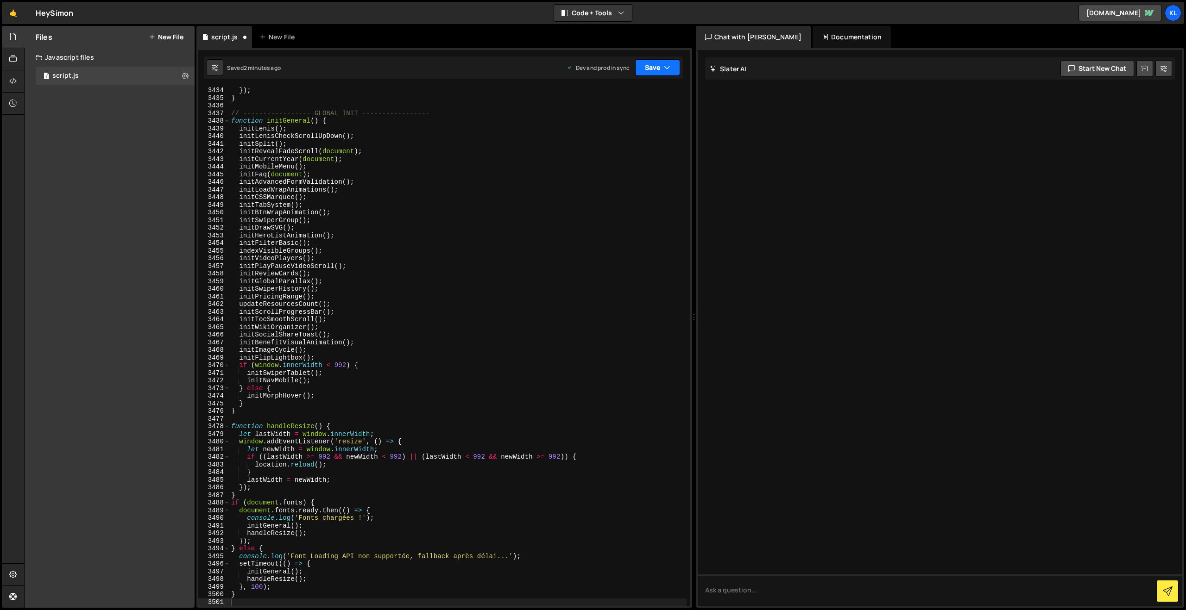
click at [648, 69] on button "Save" at bounding box center [657, 67] width 45 height 17
click at [590, 123] on div "Save to Production S" at bounding box center [626, 120] width 96 height 9
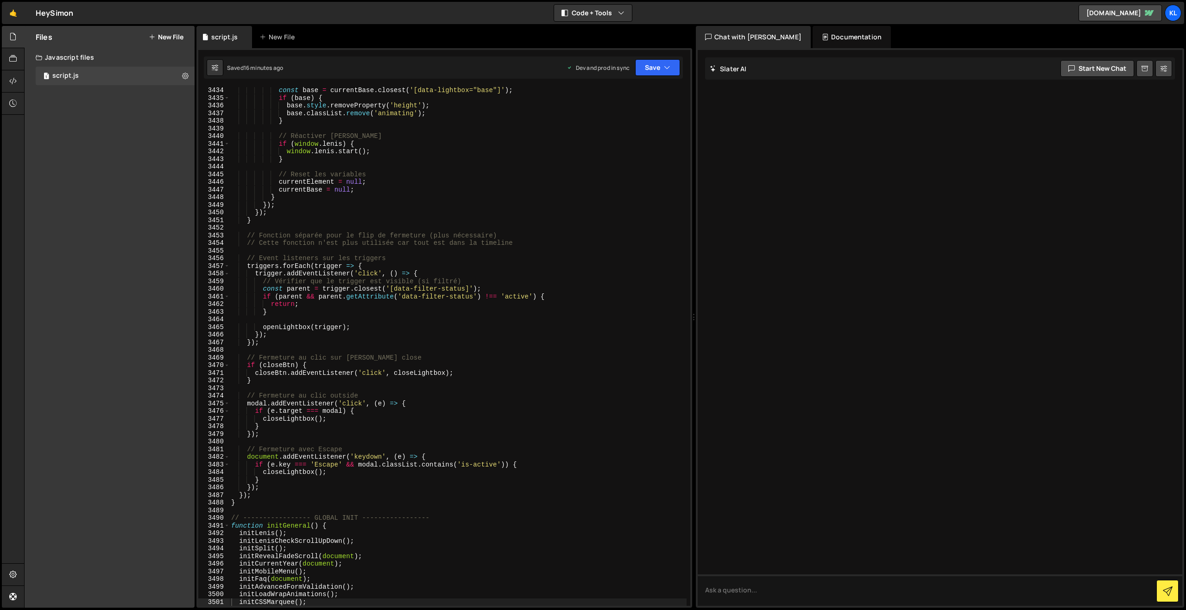
click at [366, 209] on div "const base = currentBase . closest ( '[data-lightbox="base"]' ) ; if ( base ) {…" at bounding box center [457, 354] width 457 height 535
type textarea "}"
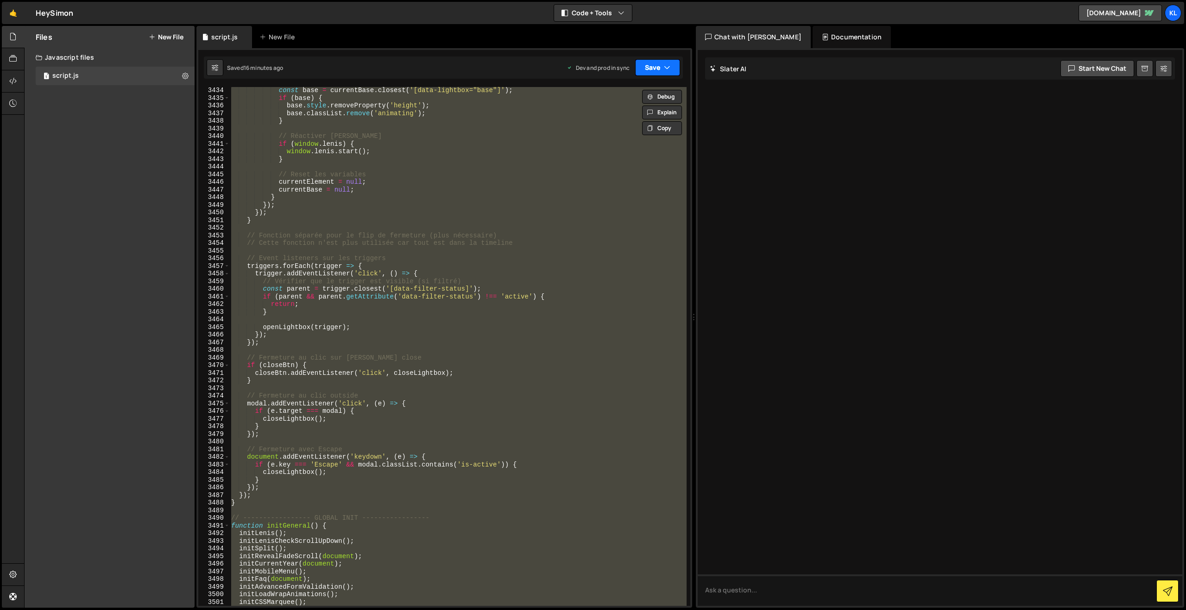
paste textarea
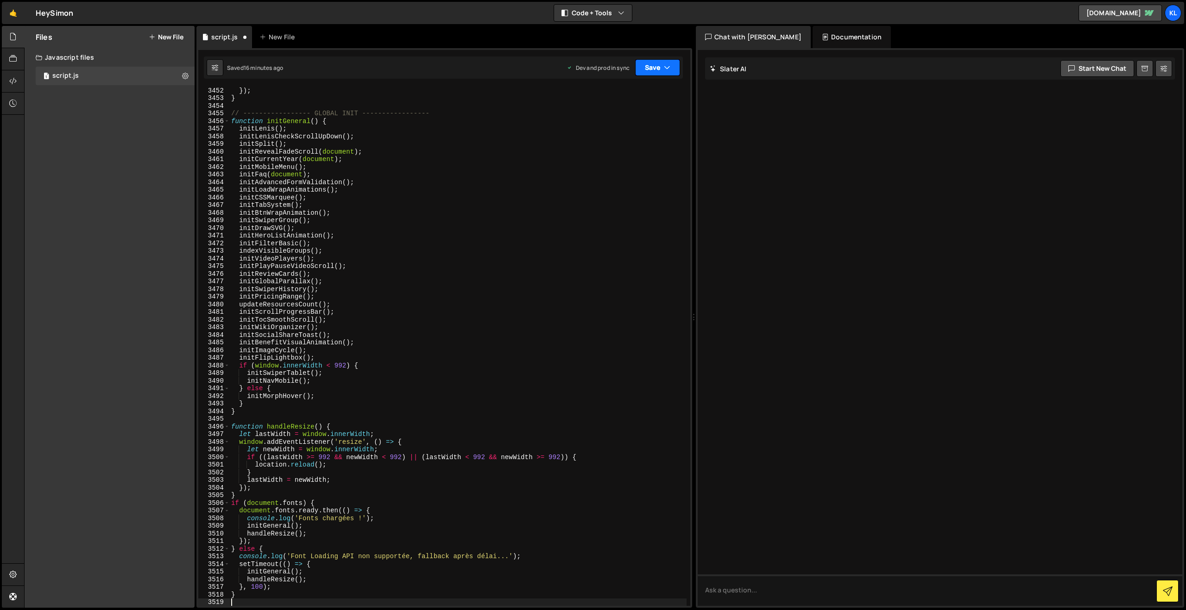
click at [651, 70] on button "Save" at bounding box center [657, 67] width 45 height 17
click at [586, 124] on div "Save to Production S" at bounding box center [626, 120] width 96 height 9
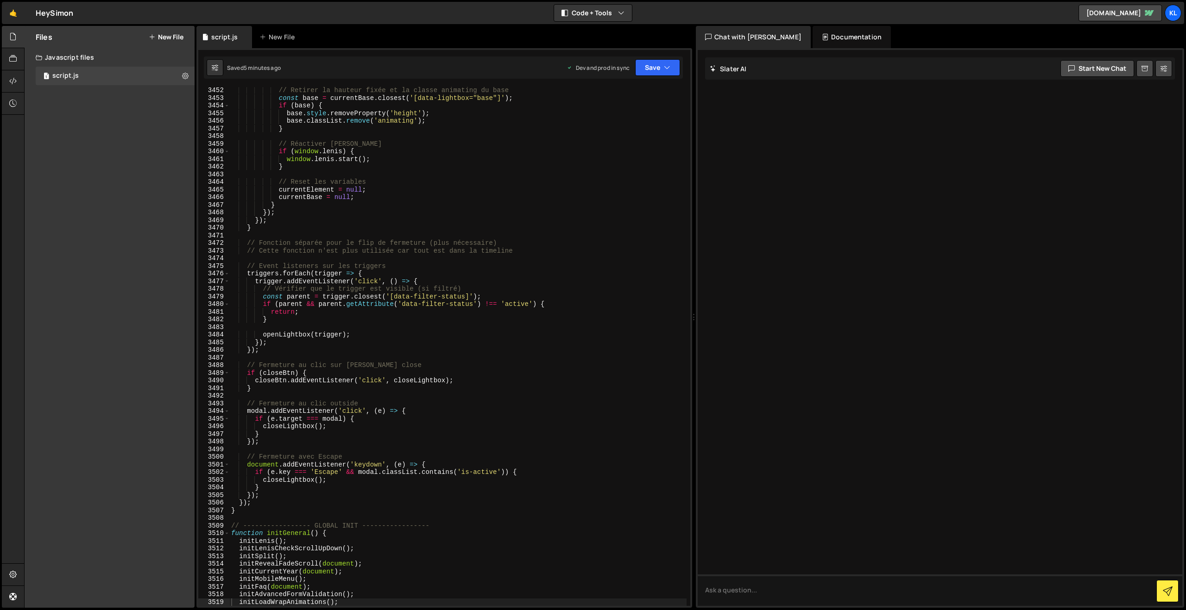
click at [325, 148] on div "// Retirer la hauteur fixée et la classe animating du base const base = current…" at bounding box center [457, 354] width 457 height 535
type textarea "}"
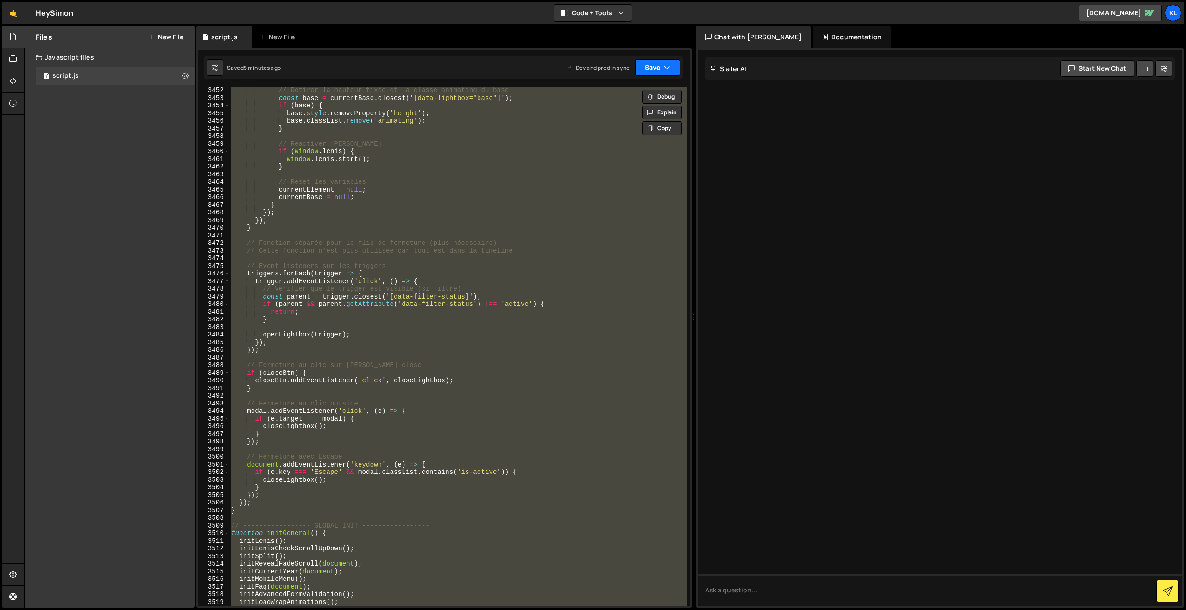
paste textarea
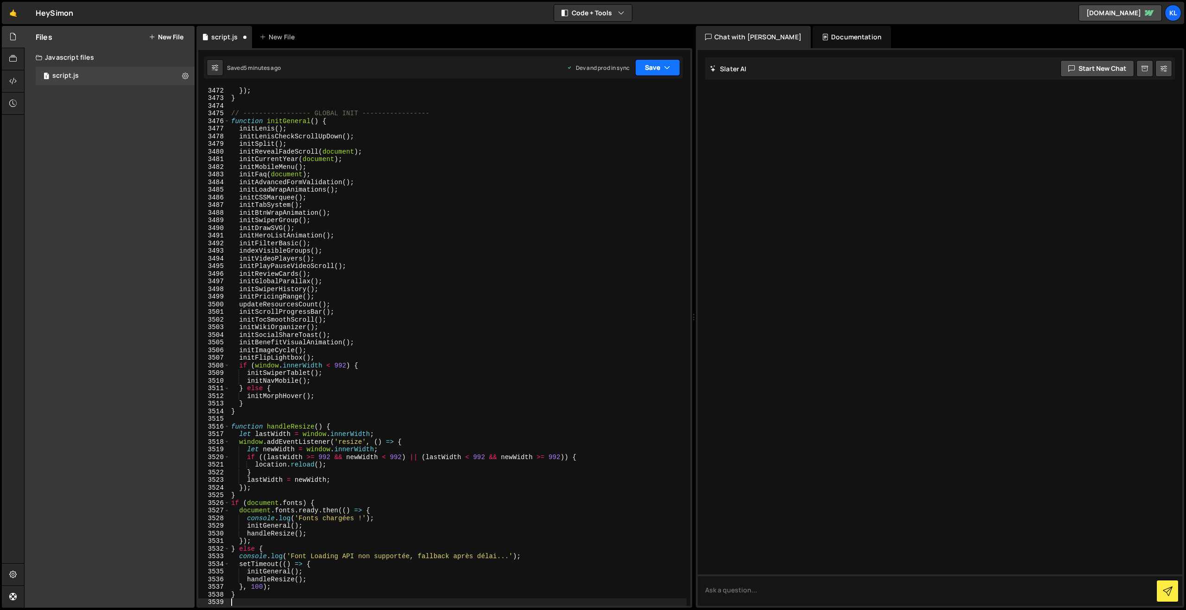
click at [658, 64] on button "Save" at bounding box center [657, 67] width 45 height 17
click at [611, 122] on div "Save to Production S" at bounding box center [626, 120] width 96 height 9
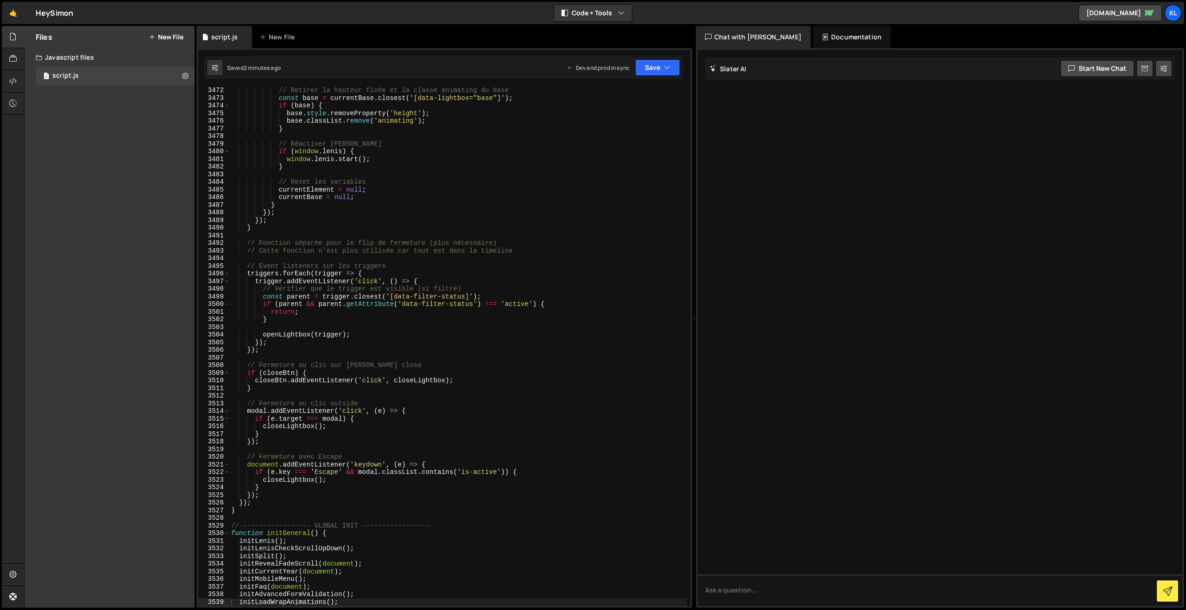
click at [385, 225] on div "// Retirer la hauteur fixée et la classe animating du base const base = current…" at bounding box center [457, 354] width 457 height 535
type textarea "}"
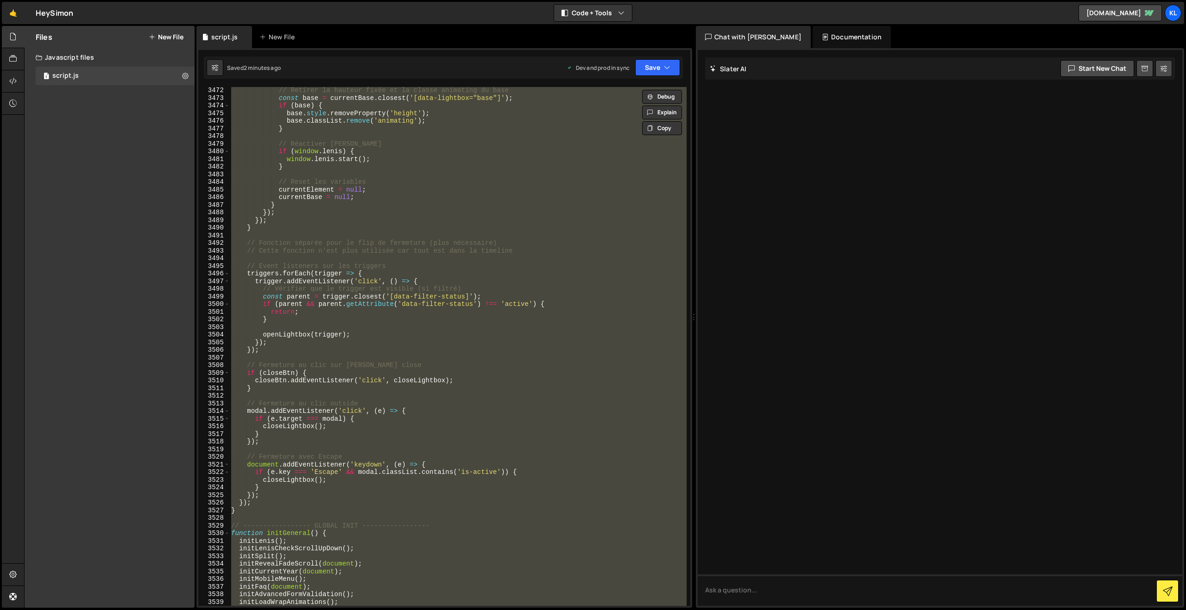
paste textarea
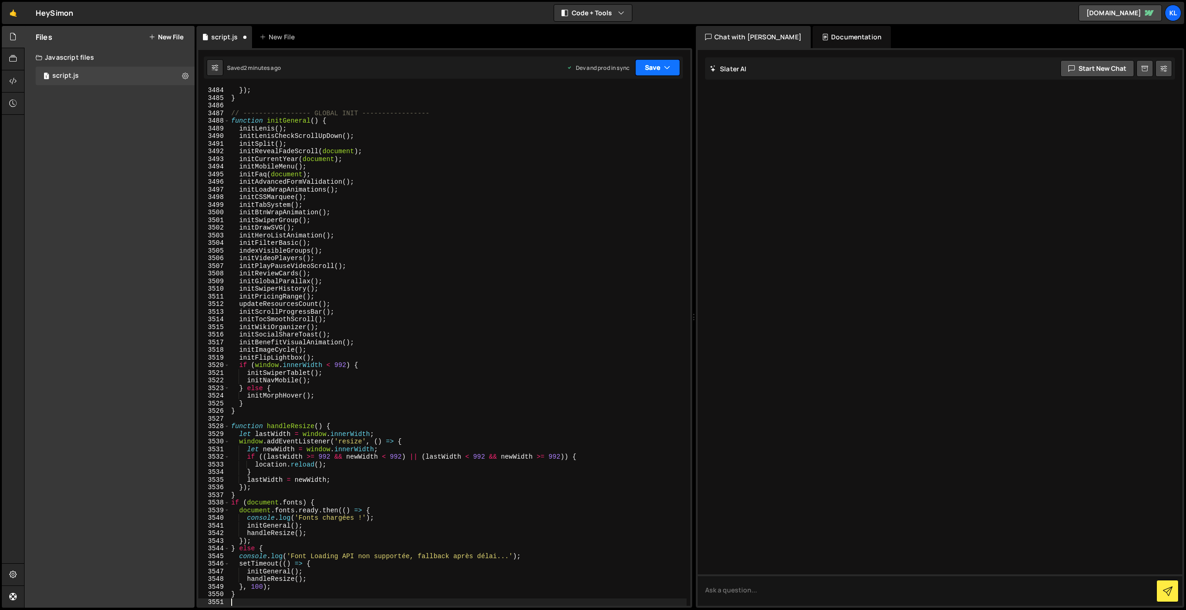
click at [654, 64] on button "Save" at bounding box center [657, 67] width 45 height 17
click at [624, 128] on div "2 minutes ago" at bounding box center [612, 130] width 36 height 8
